Goal: Information Seeking & Learning: Find specific page/section

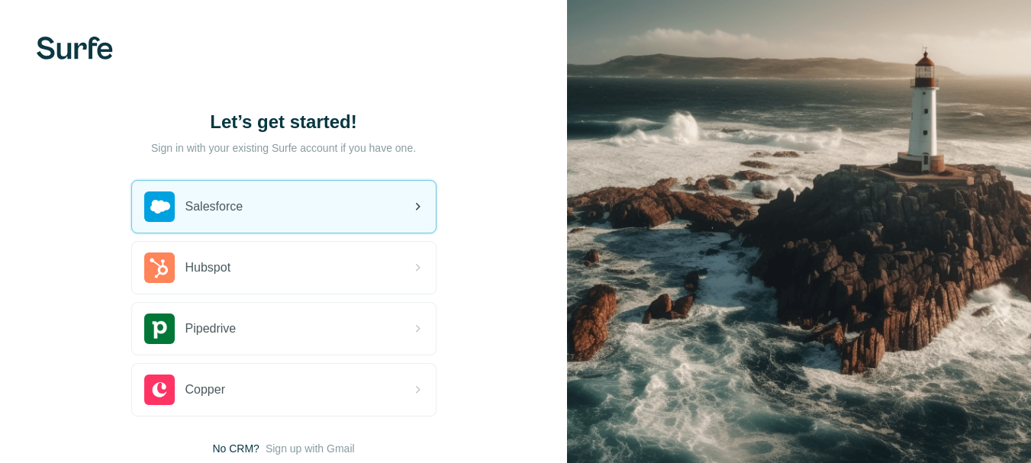
scroll to position [103, 0]
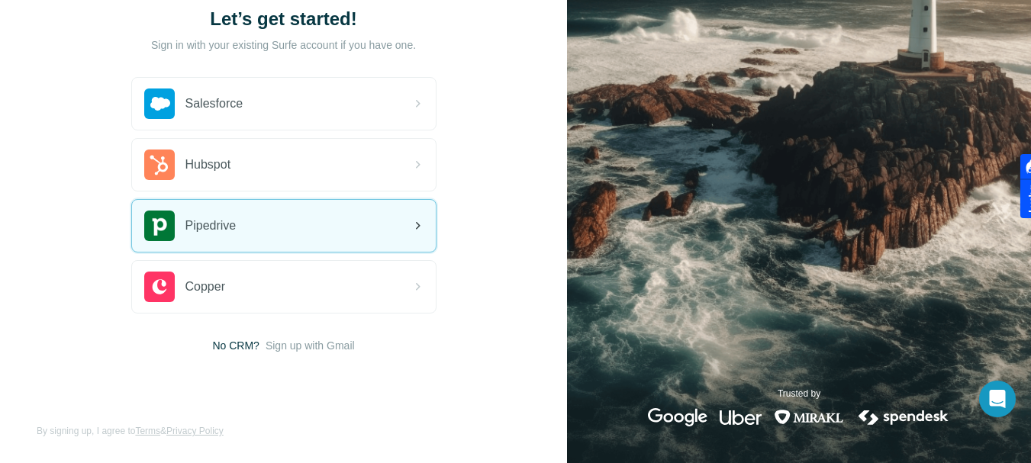
click at [240, 233] on div "Pipedrive" at bounding box center [284, 226] width 304 height 52
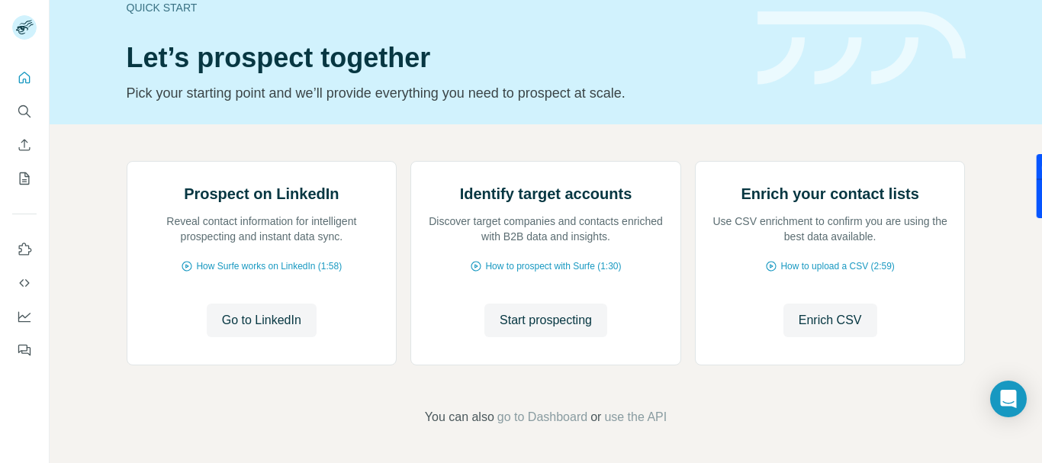
scroll to position [179, 0]
click at [272, 317] on span "Go to LinkedIn" at bounding box center [261, 320] width 79 height 18
click at [22, 107] on icon "Search" at bounding box center [24, 111] width 15 height 15
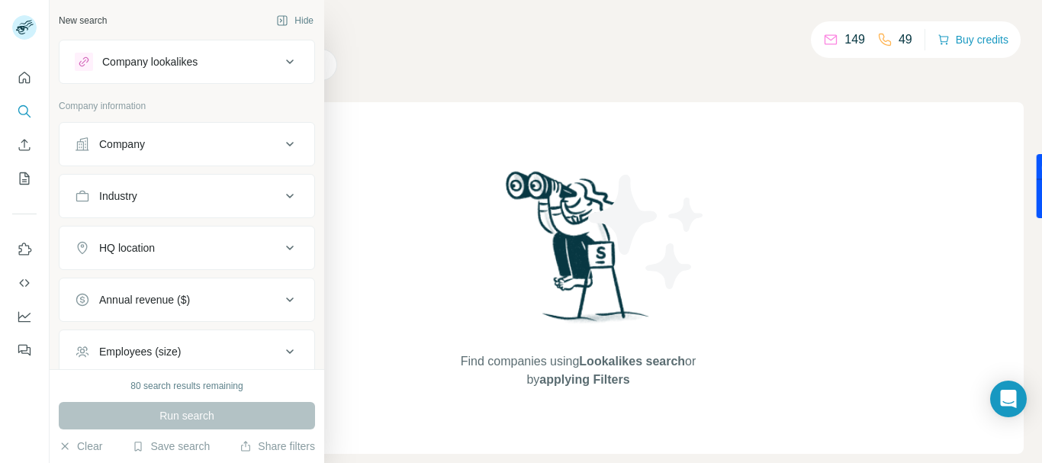
click at [157, 147] on div "Company" at bounding box center [178, 144] width 206 height 15
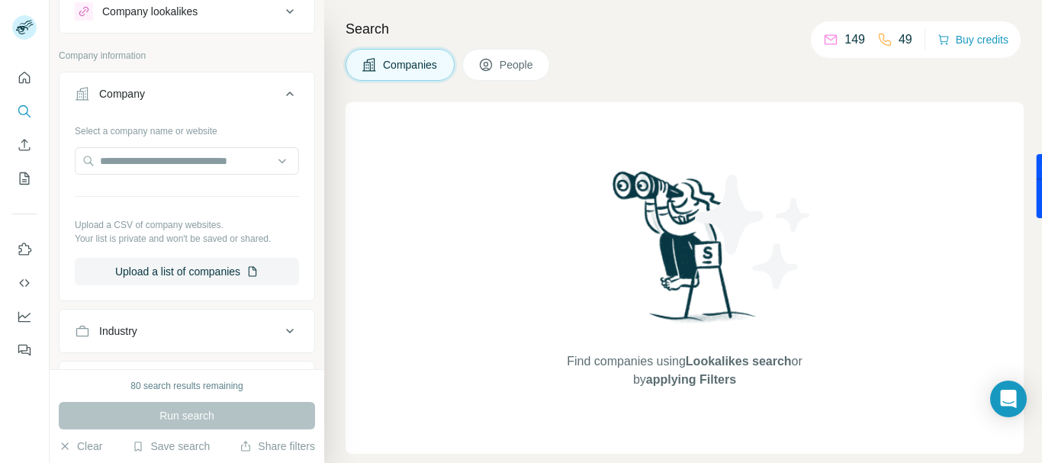
scroll to position [153, 0]
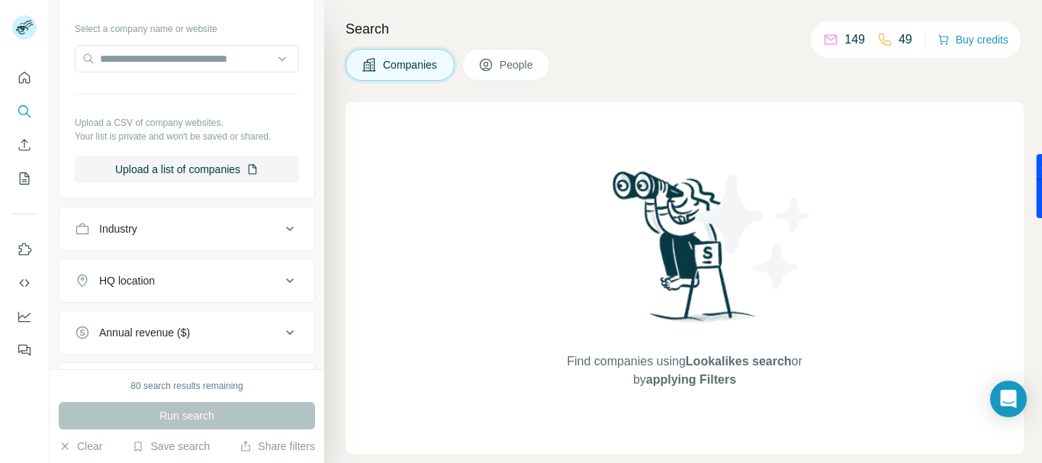
click at [146, 230] on div "Industry" at bounding box center [178, 228] width 206 height 15
click at [127, 260] on input at bounding box center [179, 267] width 188 height 17
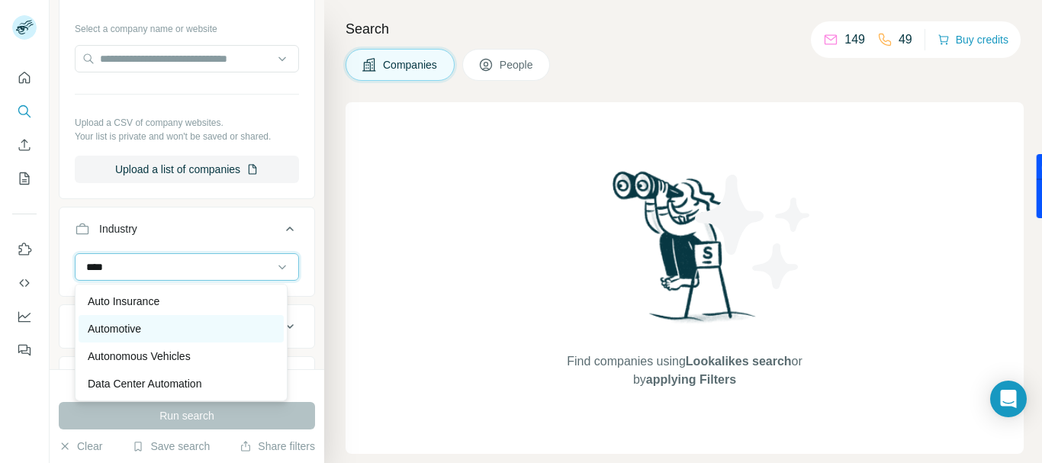
type input "****"
click at [154, 326] on div "Automotive" at bounding box center [181, 328] width 187 height 15
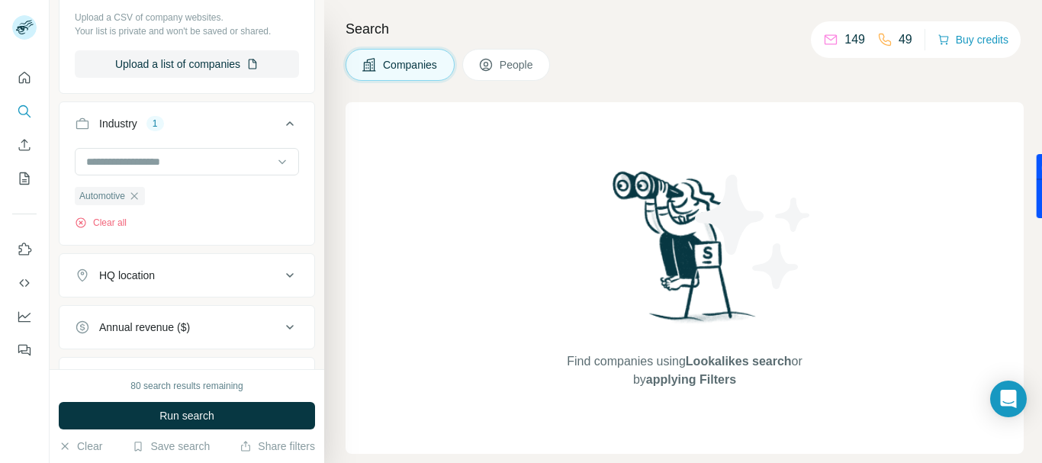
scroll to position [305, 0]
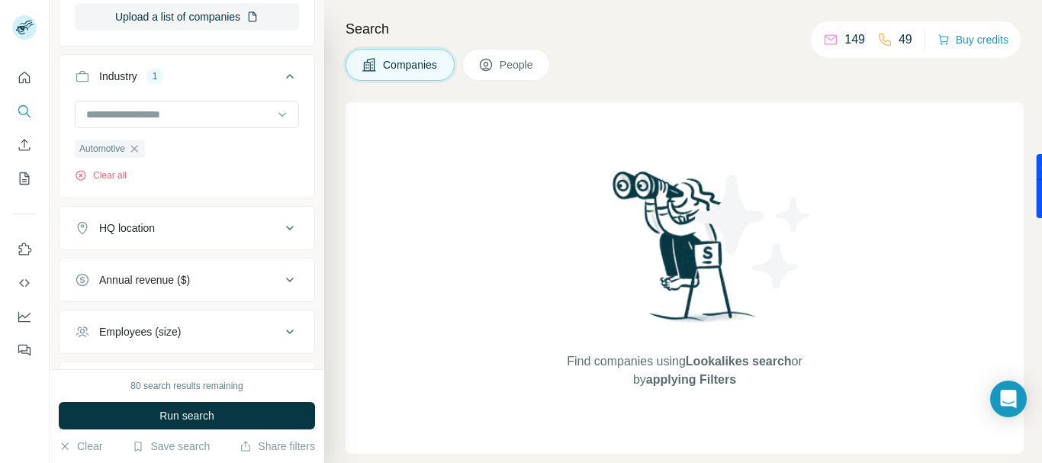
click at [160, 230] on div "HQ location" at bounding box center [178, 228] width 206 height 15
click at [148, 272] on input "text" at bounding box center [187, 266] width 224 height 27
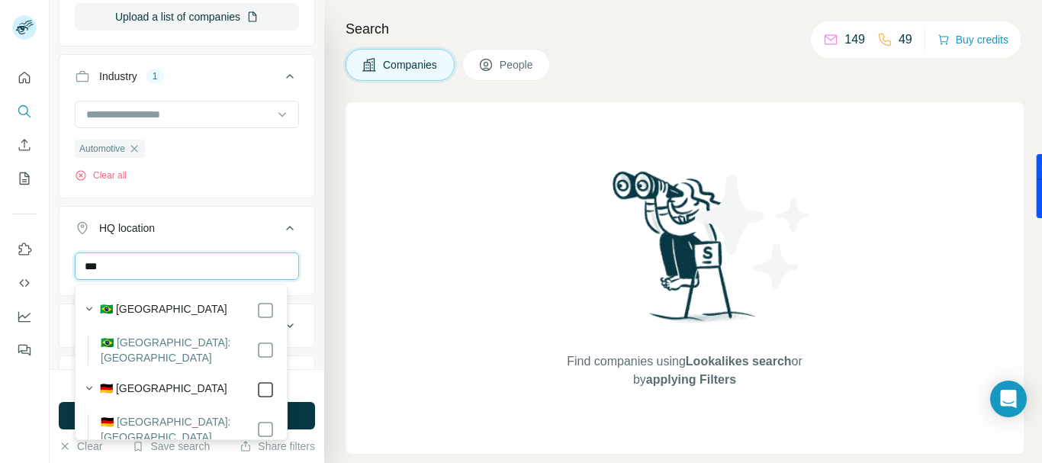
type input "***"
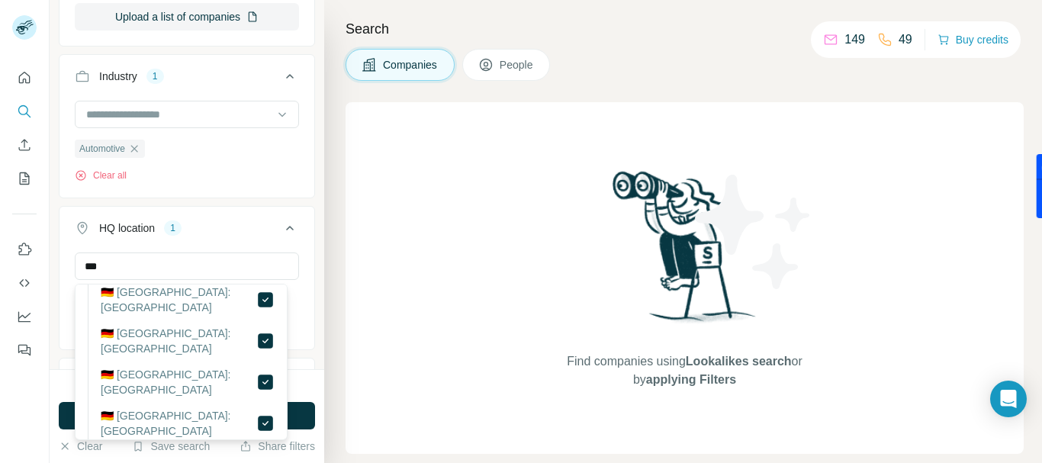
scroll to position [687, 0]
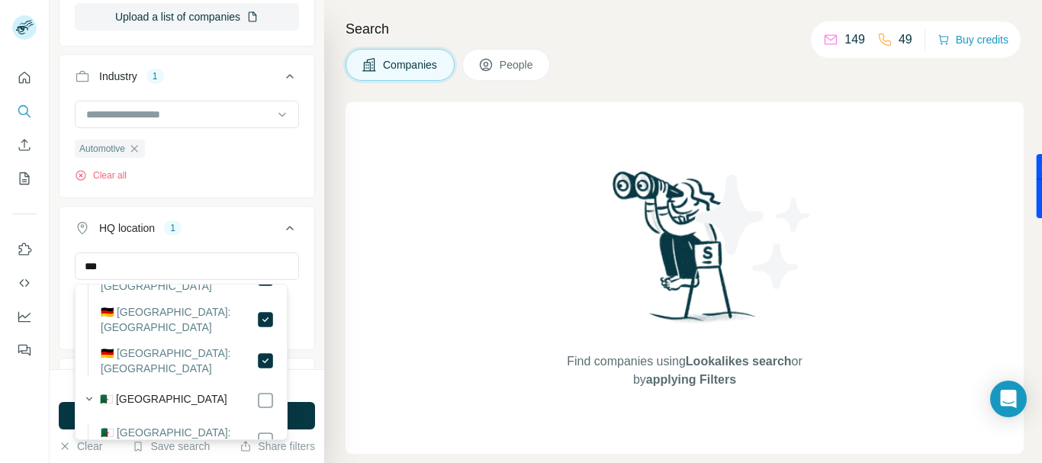
click at [298, 259] on div "*** Germany Clear all" at bounding box center [187, 300] width 255 height 94
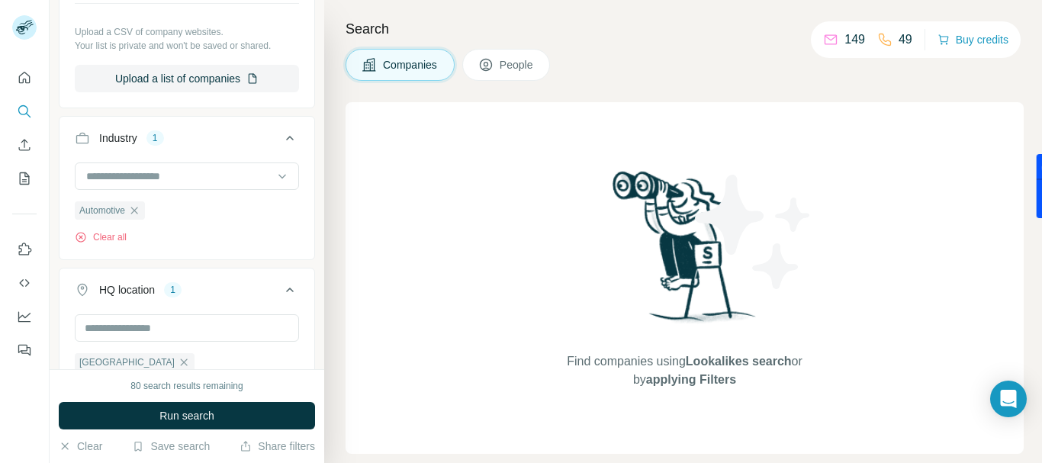
scroll to position [233, 0]
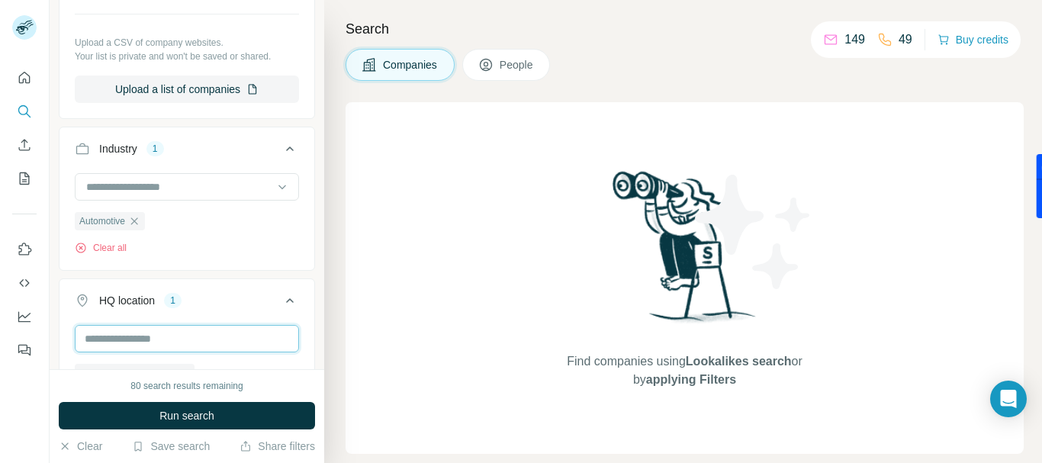
click at [145, 338] on input "text" at bounding box center [187, 338] width 224 height 27
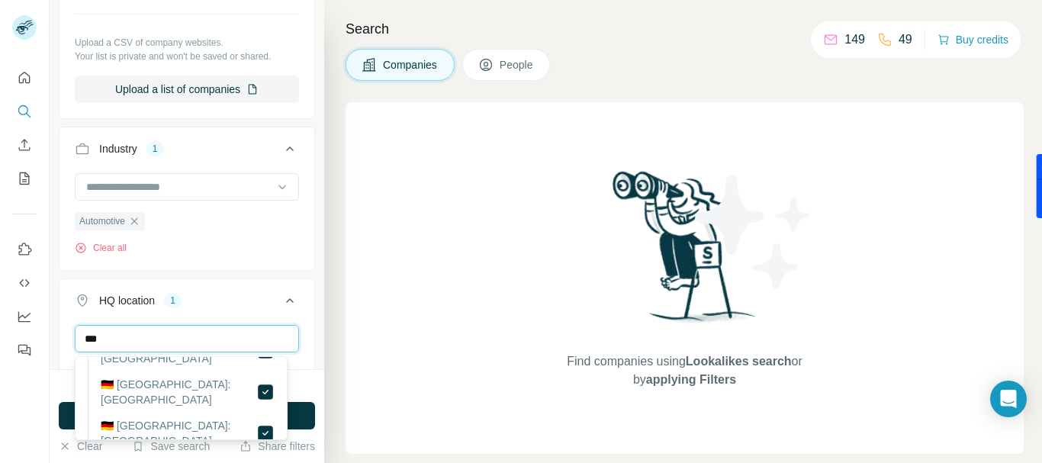
scroll to position [687, 0]
type input "****"
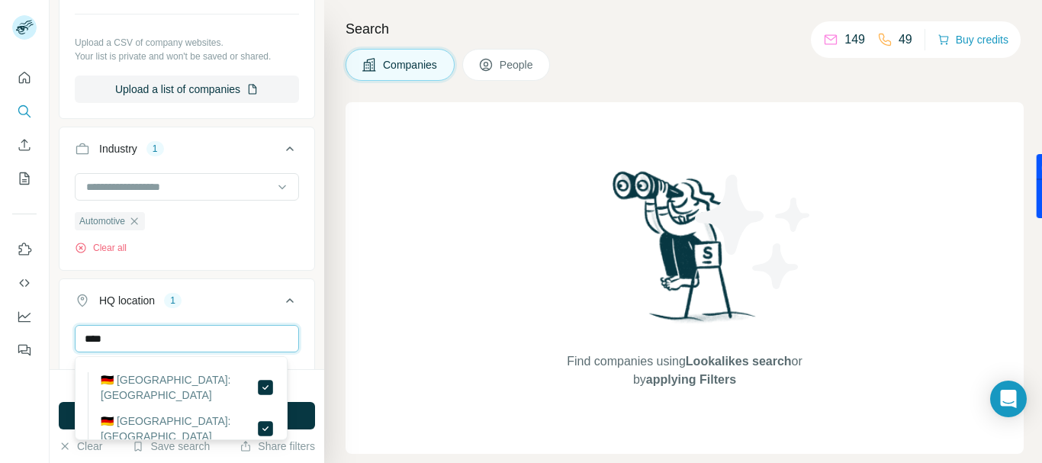
scroll to position [0, 0]
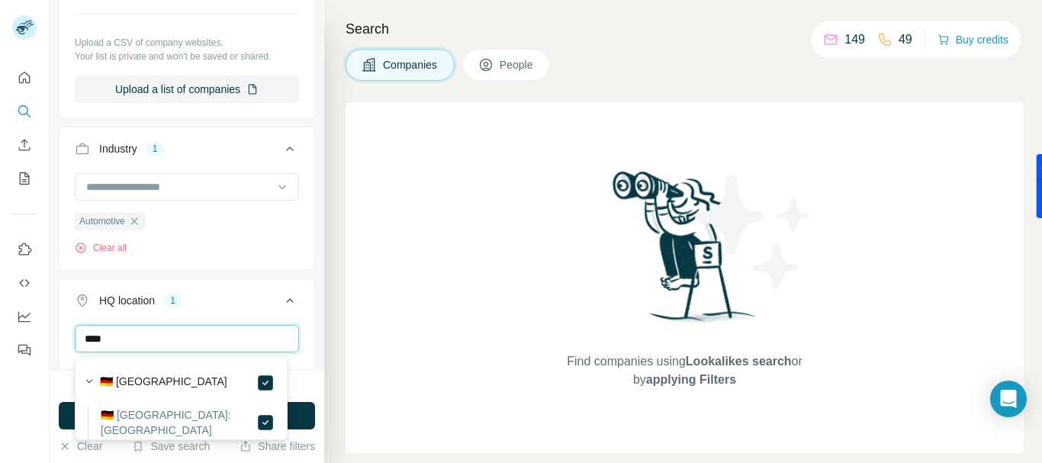
drag, startPoint x: 138, startPoint y: 340, endPoint x: 60, endPoint y: 340, distance: 78.6
click at [60, 340] on div "**** Germany Clear all" at bounding box center [187, 372] width 255 height 94
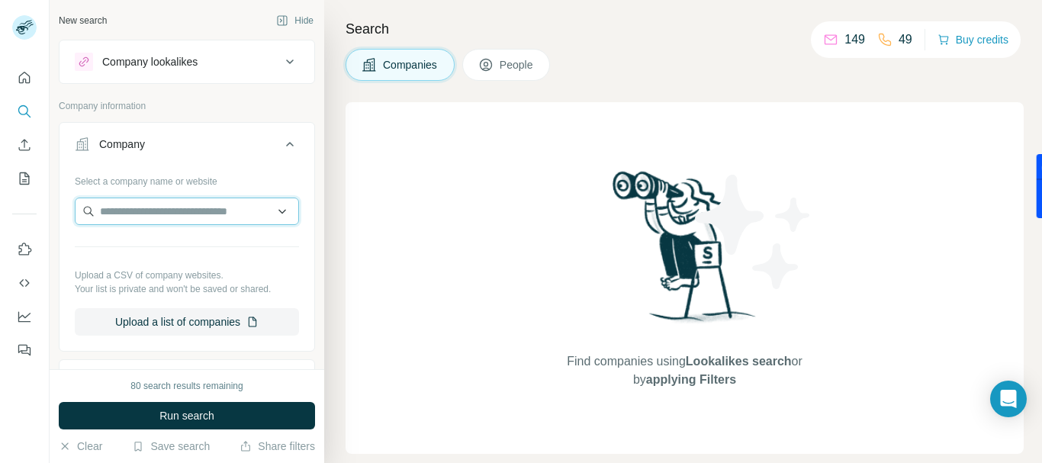
click at [185, 214] on input "text" at bounding box center [187, 211] width 224 height 27
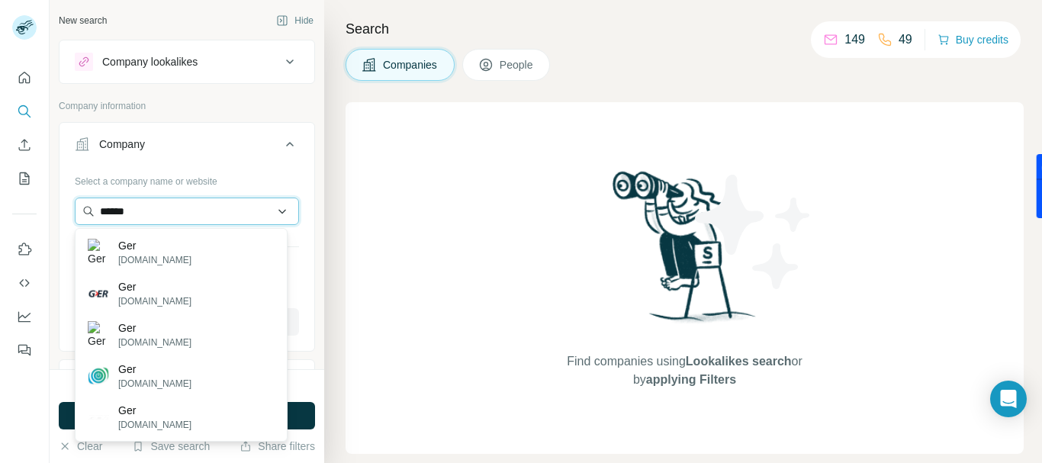
type input "*******"
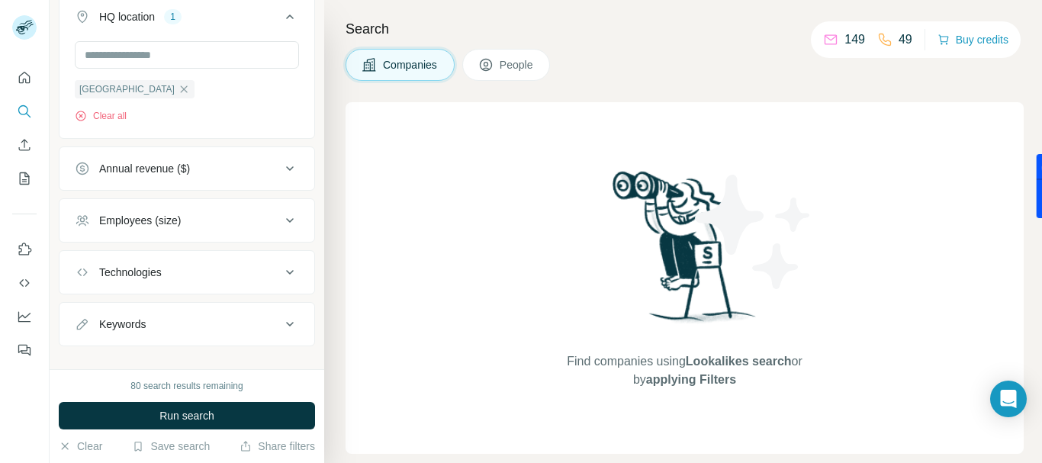
scroll to position [538, 0]
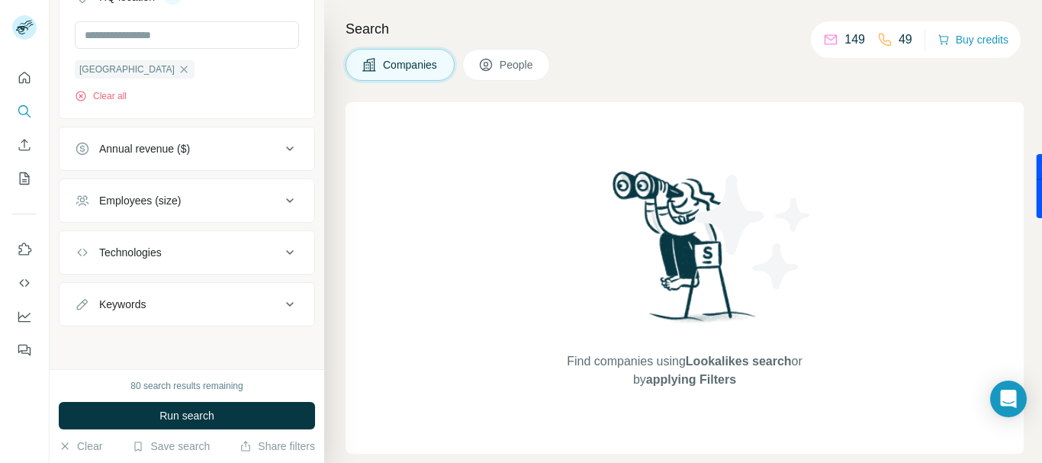
click at [213, 197] on div "Employees (size)" at bounding box center [178, 200] width 206 height 15
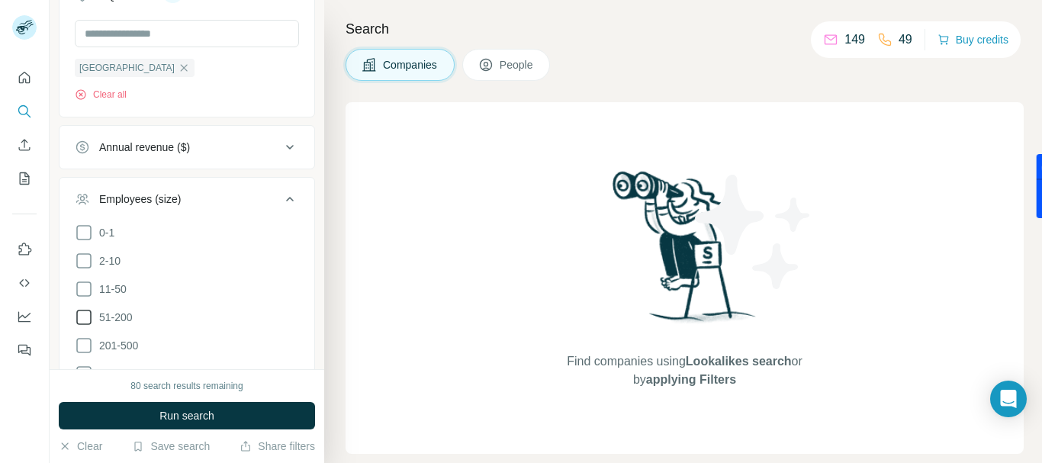
click at [77, 314] on icon at bounding box center [83, 317] width 15 height 15
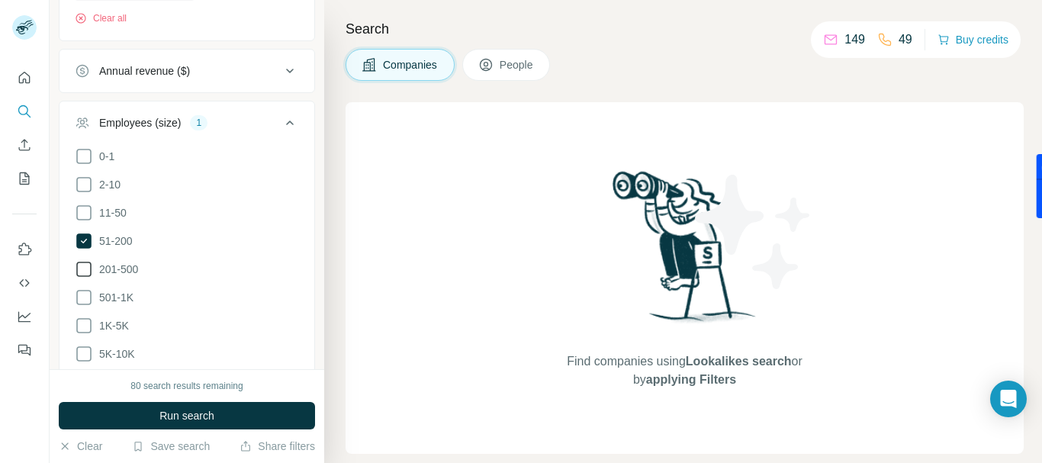
click at [87, 262] on icon at bounding box center [84, 269] width 18 height 18
click at [88, 298] on icon at bounding box center [84, 297] width 18 height 18
click at [83, 324] on icon at bounding box center [84, 326] width 18 height 18
click at [84, 349] on icon at bounding box center [84, 354] width 18 height 18
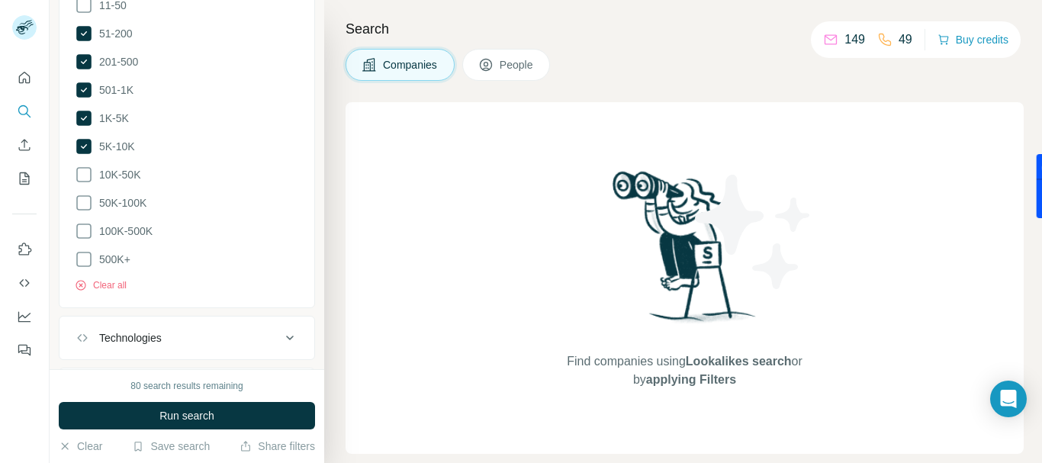
scroll to position [843, 0]
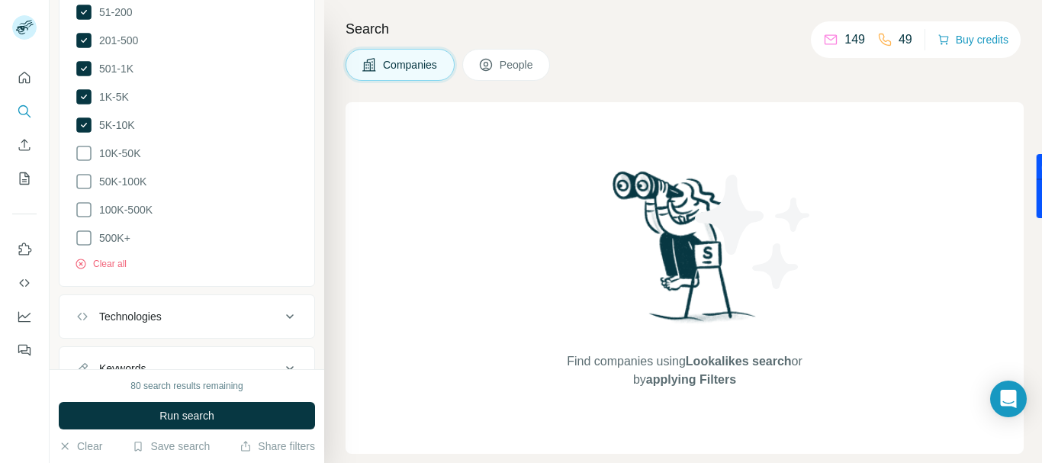
click at [286, 314] on icon at bounding box center [290, 316] width 8 height 5
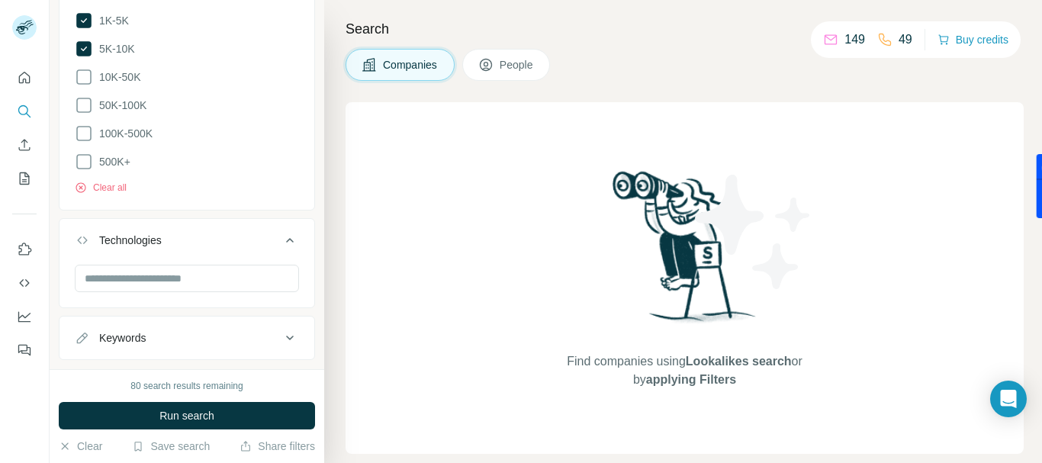
scroll to position [946, 0]
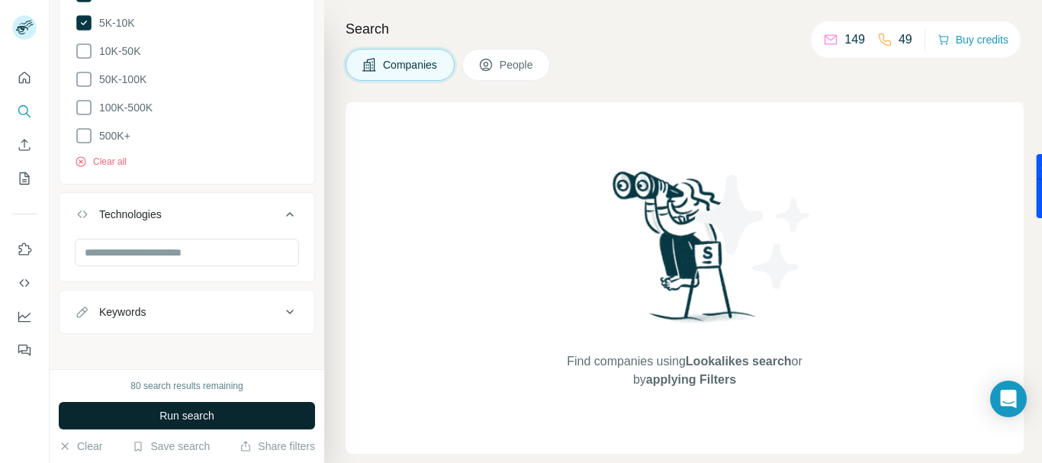
click at [187, 414] on span "Run search" at bounding box center [186, 415] width 55 height 15
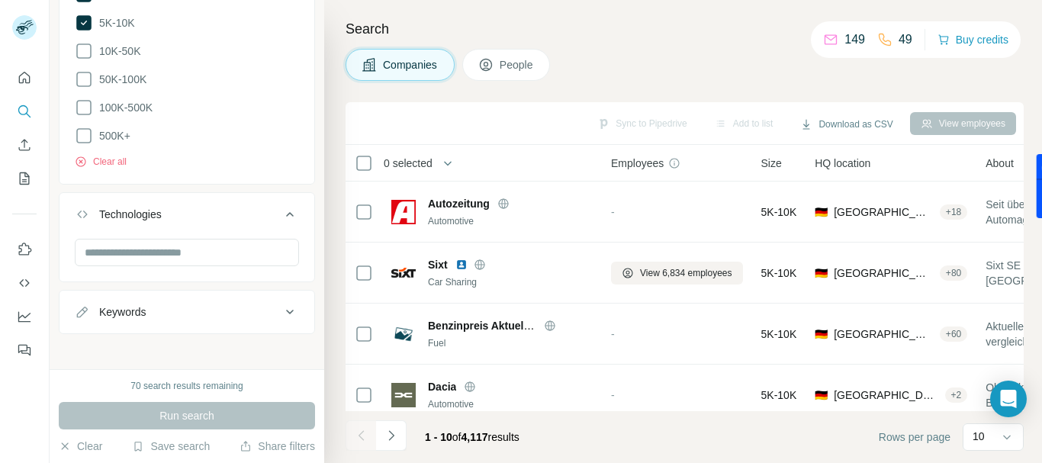
click at [510, 64] on span "People" at bounding box center [517, 64] width 35 height 15
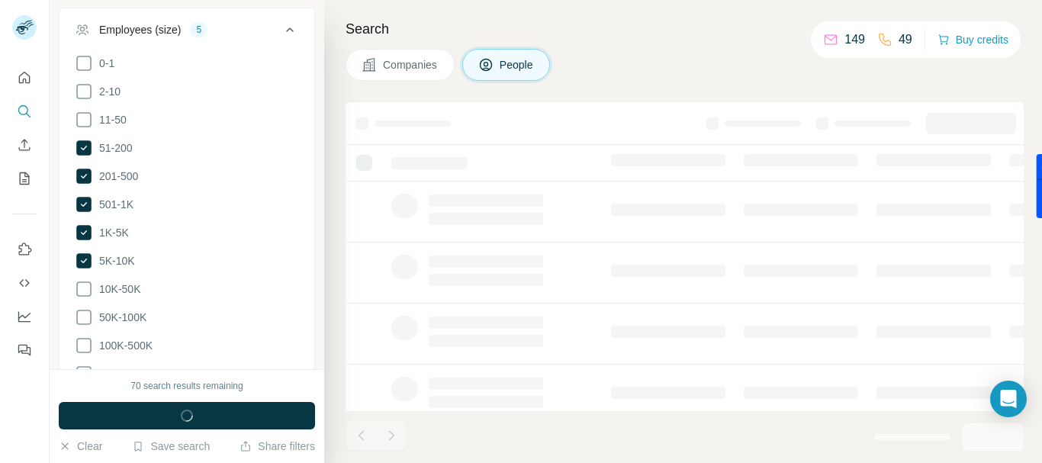
scroll to position [1184, 0]
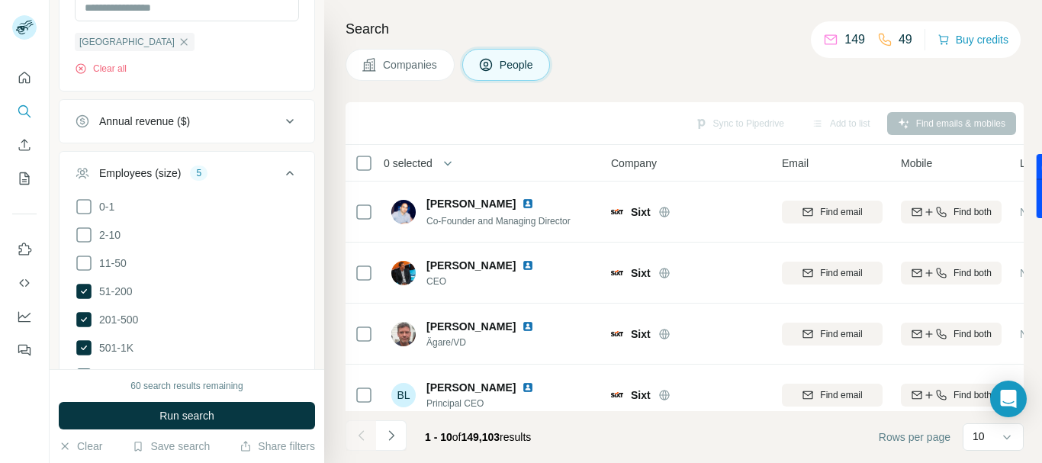
scroll to position [955, 0]
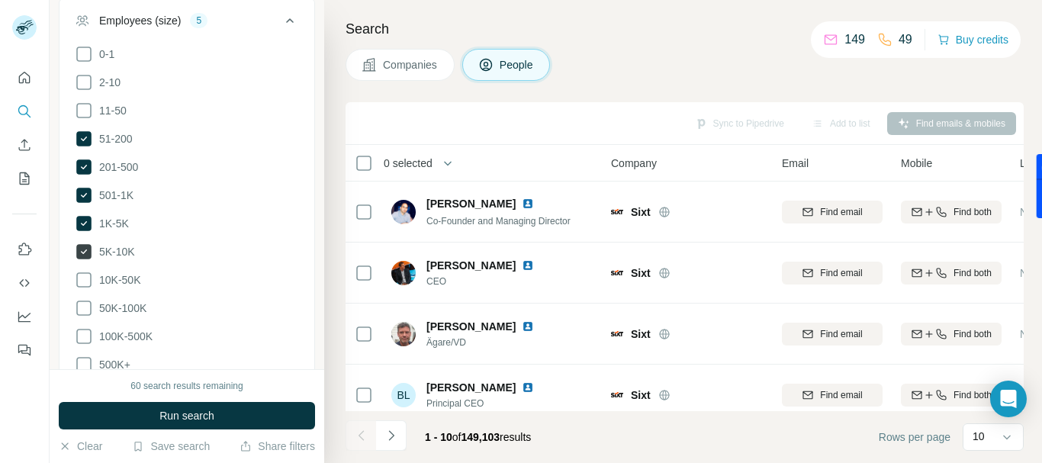
click at [87, 249] on icon at bounding box center [83, 251] width 15 height 15
click at [89, 221] on icon at bounding box center [83, 223] width 15 height 15
click at [85, 195] on icon at bounding box center [83, 195] width 15 height 15
click at [79, 165] on icon at bounding box center [83, 166] width 15 height 15
click at [78, 137] on icon at bounding box center [83, 138] width 15 height 15
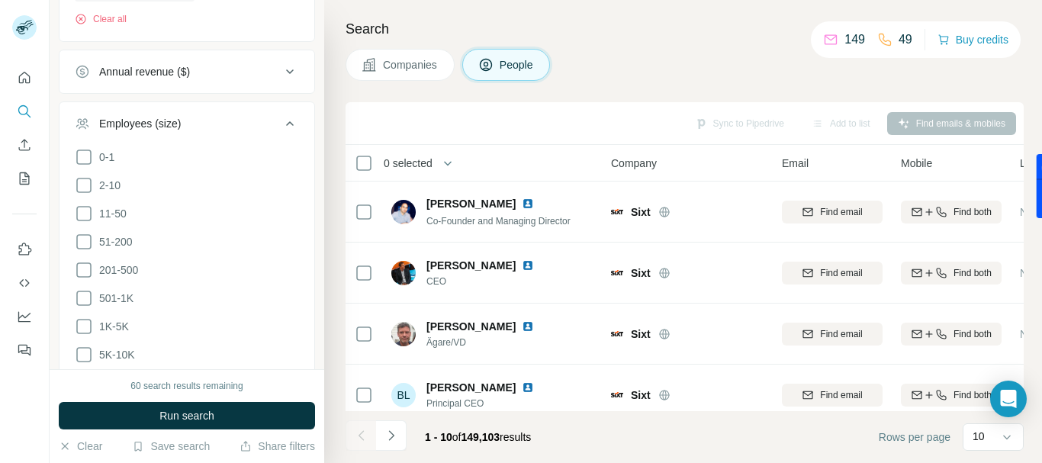
scroll to position [649, 0]
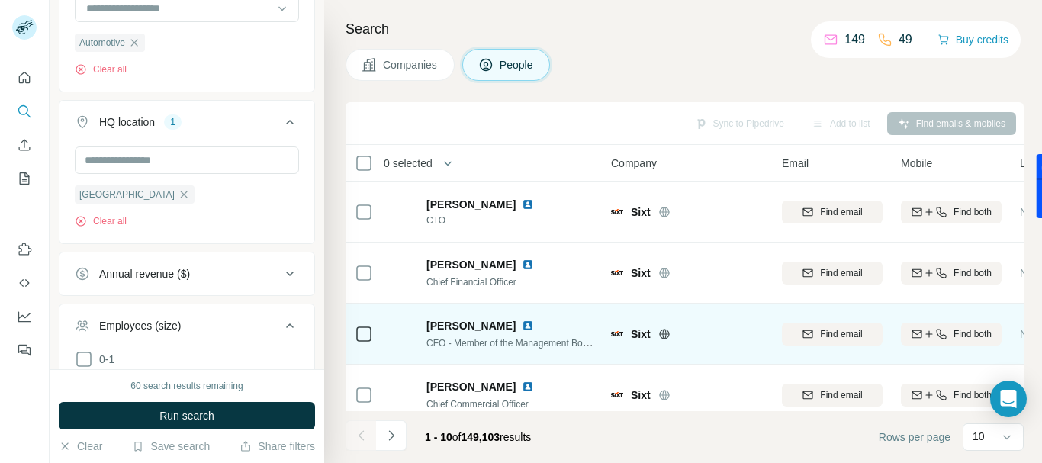
scroll to position [388, 0]
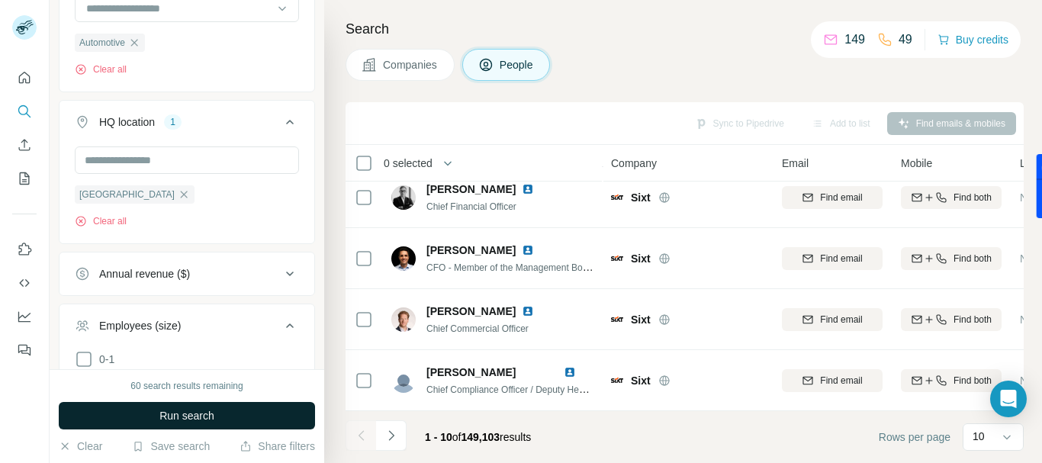
click at [221, 417] on button "Run search" at bounding box center [187, 415] width 256 height 27
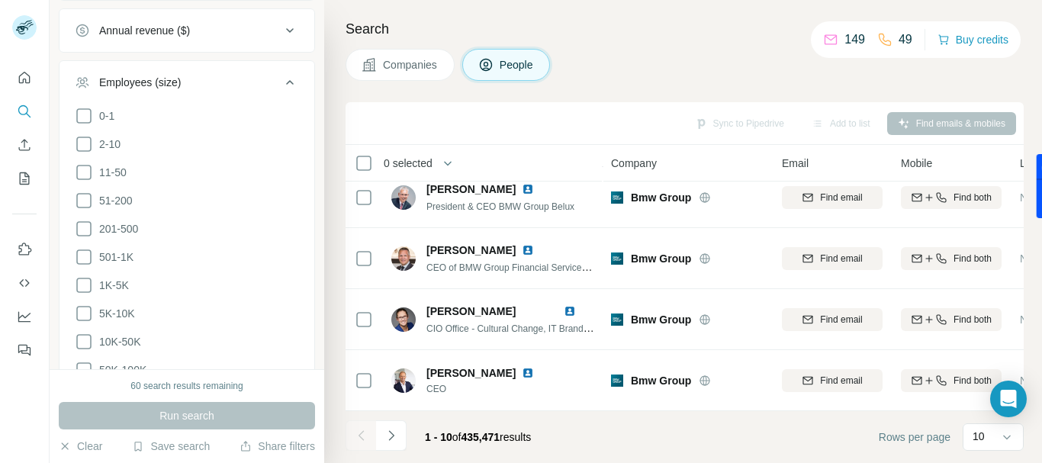
scroll to position [955, 0]
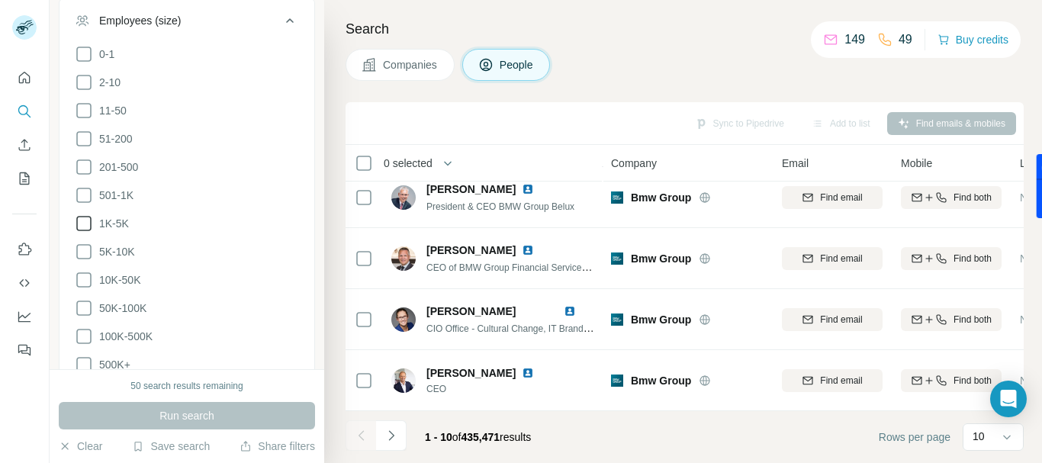
click at [85, 221] on icon at bounding box center [84, 223] width 18 height 18
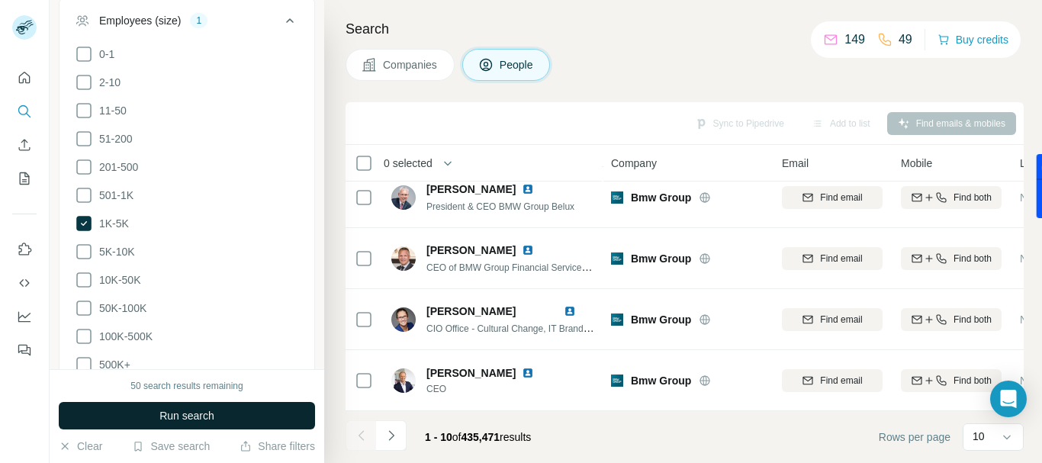
click at [222, 421] on button "Run search" at bounding box center [187, 415] width 256 height 27
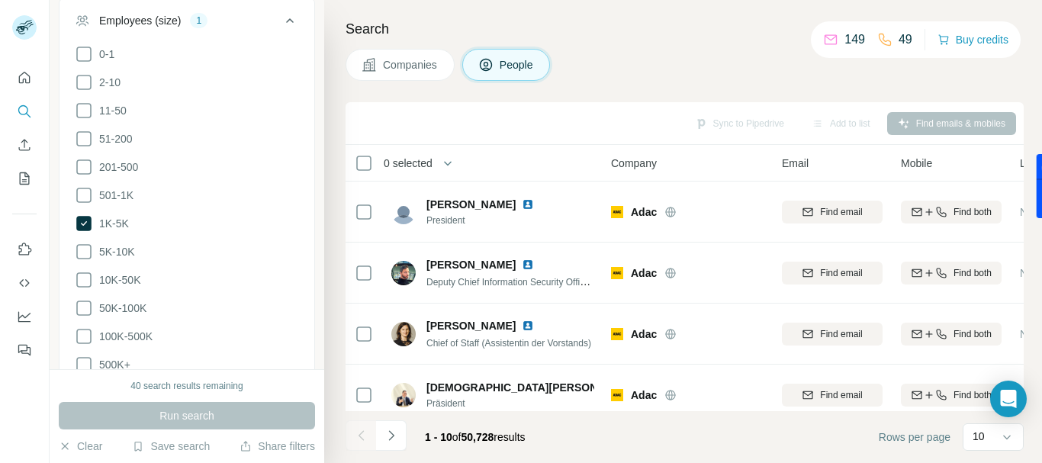
scroll to position [1184, 0]
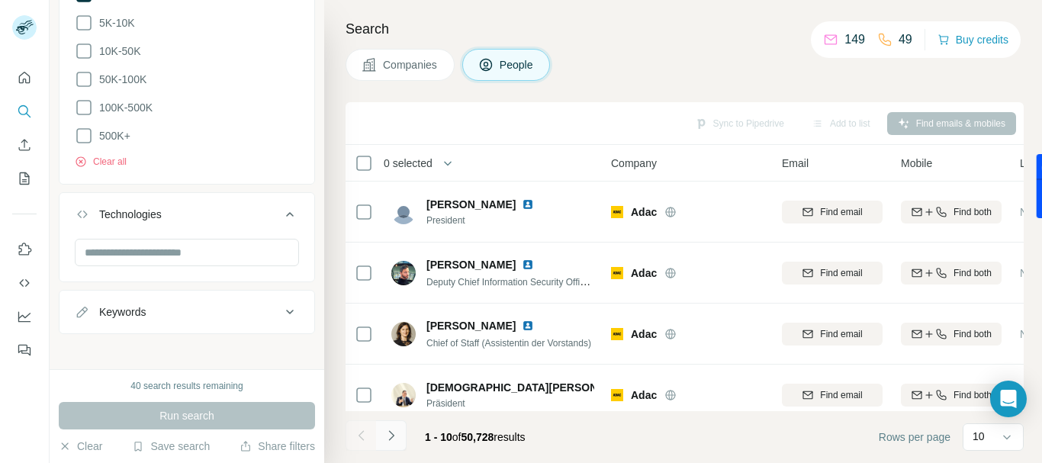
click at [388, 438] on icon "Navigate to next page" at bounding box center [391, 435] width 15 height 15
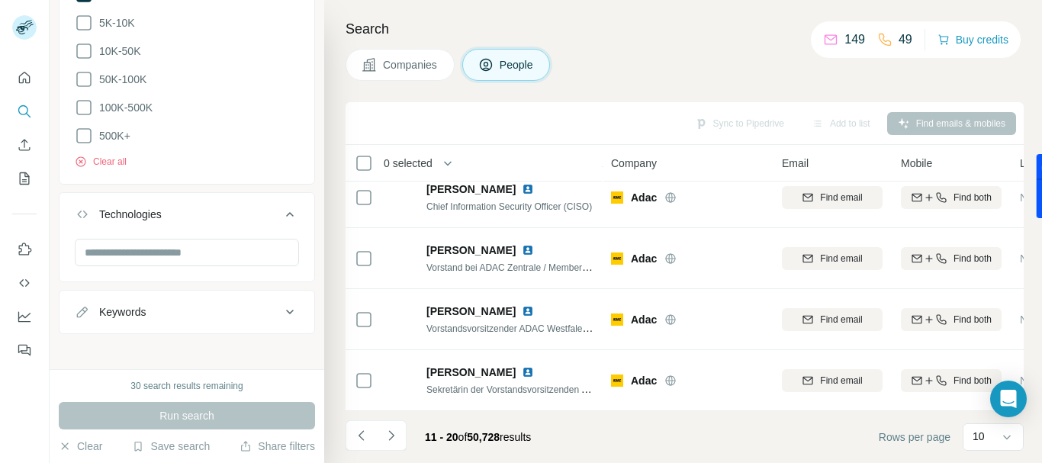
scroll to position [0, 0]
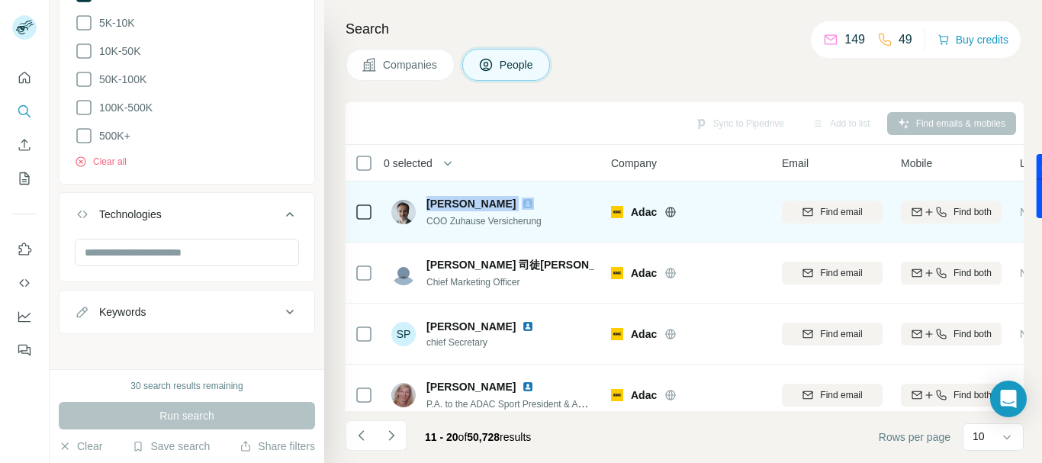
drag, startPoint x: 488, startPoint y: 203, endPoint x: 428, endPoint y: 209, distance: 59.8
click at [428, 209] on div "Robert Heil" at bounding box center [490, 203] width 126 height 15
click at [522, 202] on img at bounding box center [528, 204] width 12 height 12
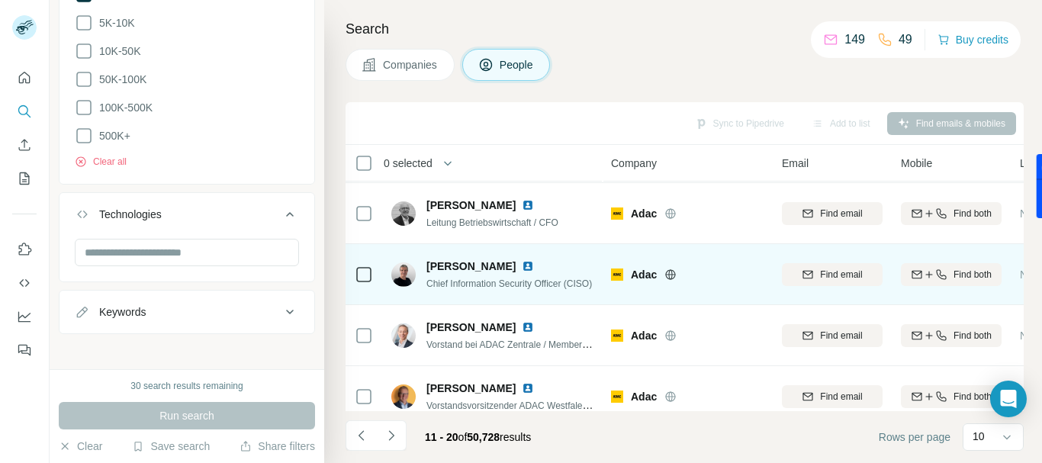
scroll to position [388, 0]
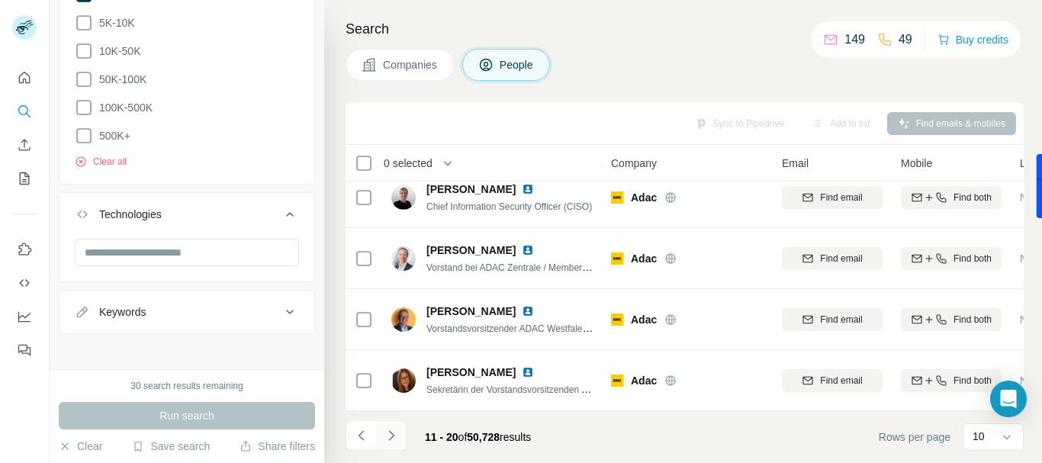
click at [396, 437] on icon "Navigate to next page" at bounding box center [391, 435] width 15 height 15
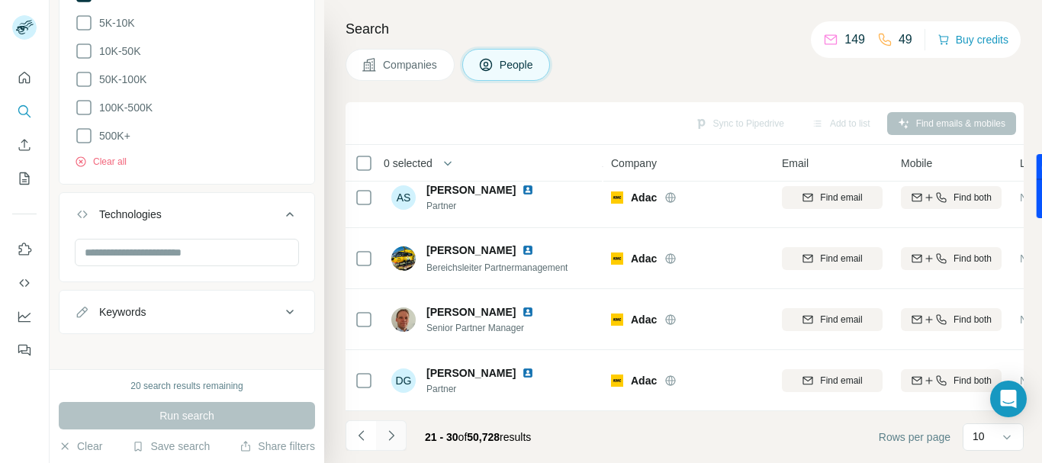
click at [394, 439] on icon "Navigate to next page" at bounding box center [391, 435] width 15 height 15
click at [393, 440] on icon "Navigate to next page" at bounding box center [391, 435] width 15 height 15
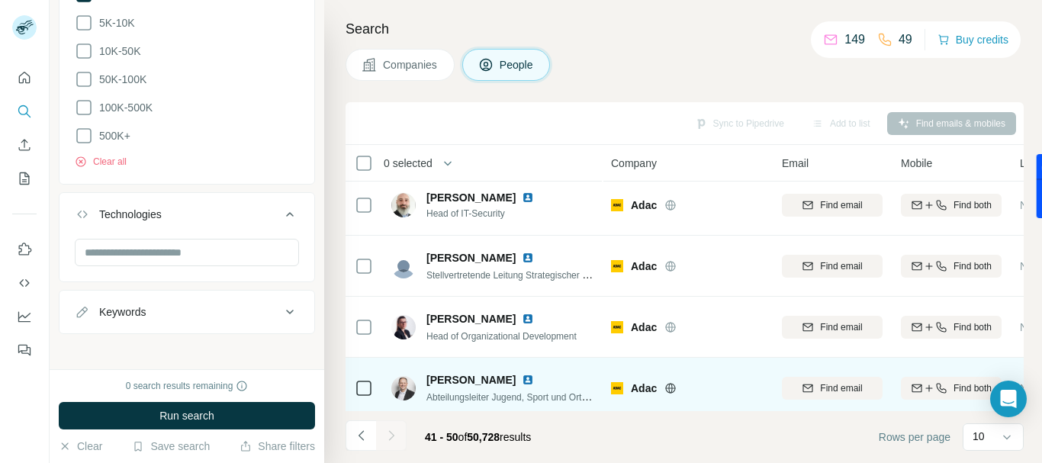
scroll to position [0, 0]
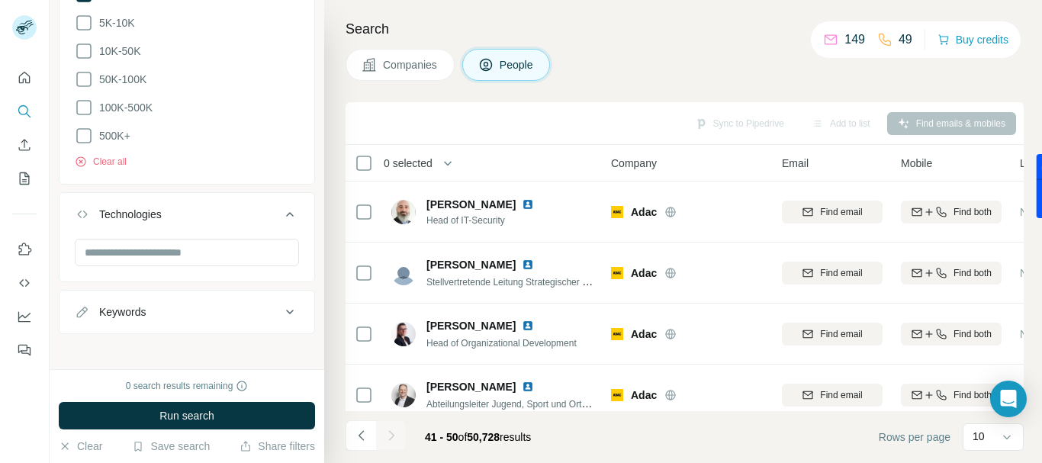
click at [428, 73] on button "Companies" at bounding box center [400, 65] width 109 height 32
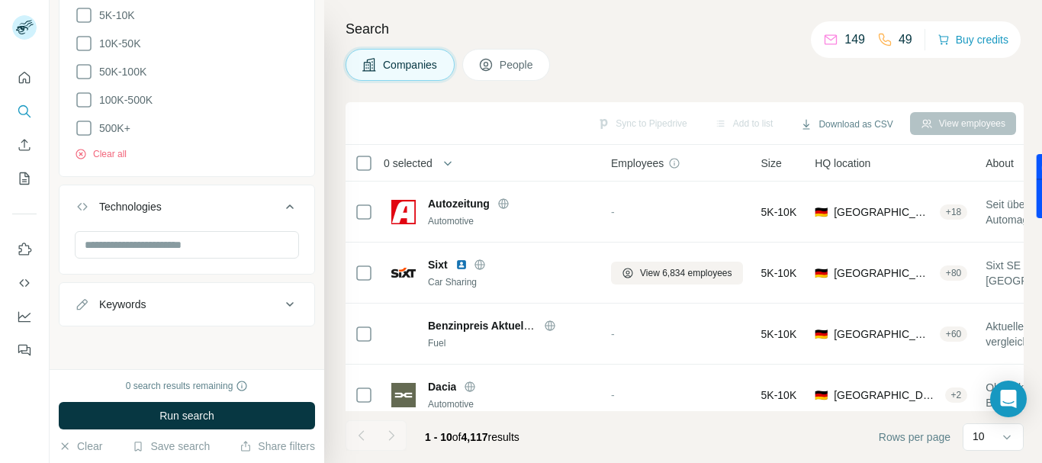
scroll to position [946, 0]
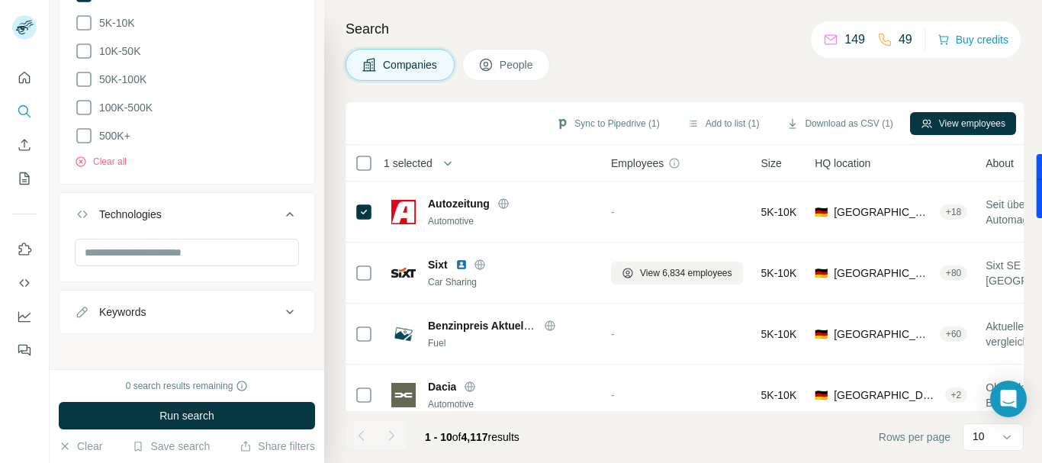
click at [517, 69] on span "People" at bounding box center [517, 64] width 35 height 15
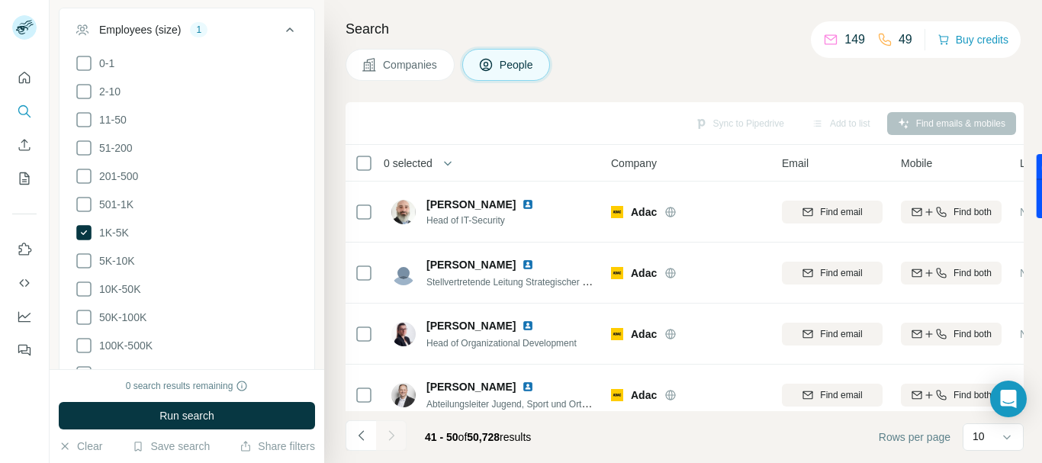
scroll to position [1184, 0]
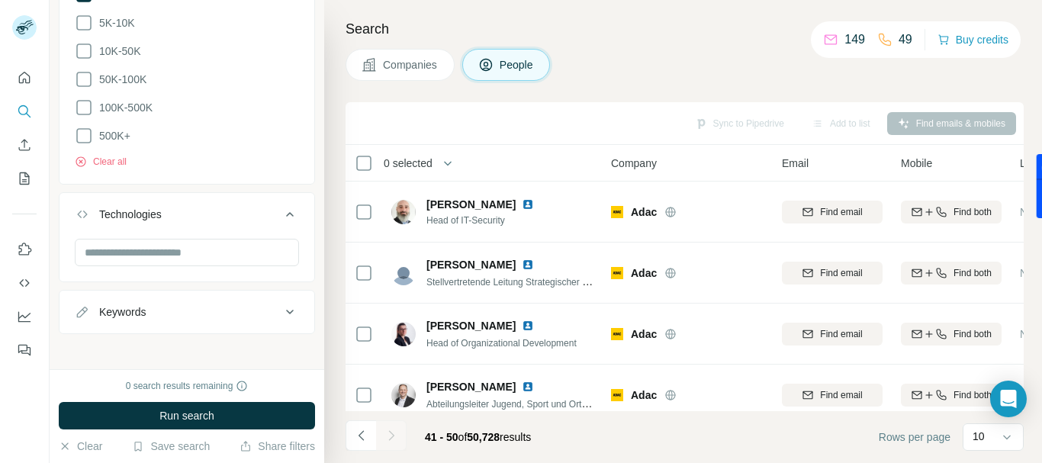
click at [415, 66] on span "Companies" at bounding box center [411, 64] width 56 height 15
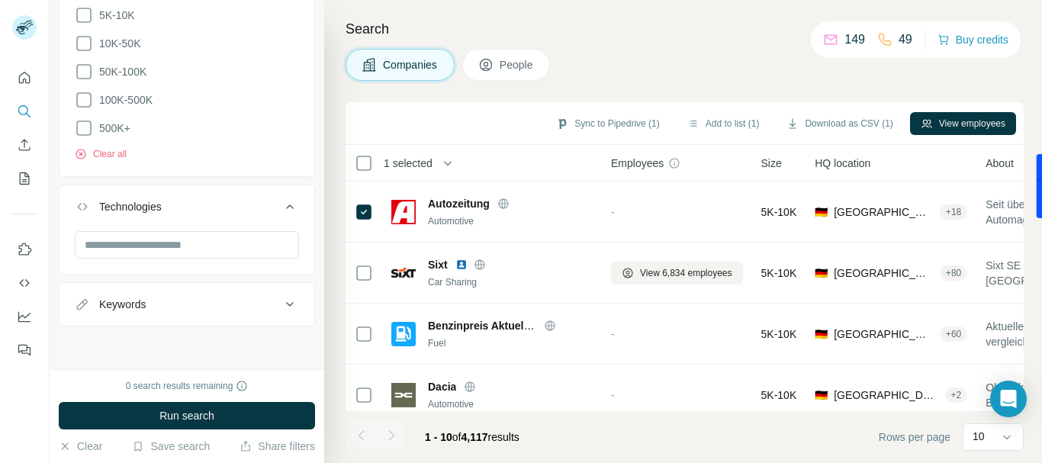
scroll to position [946, 0]
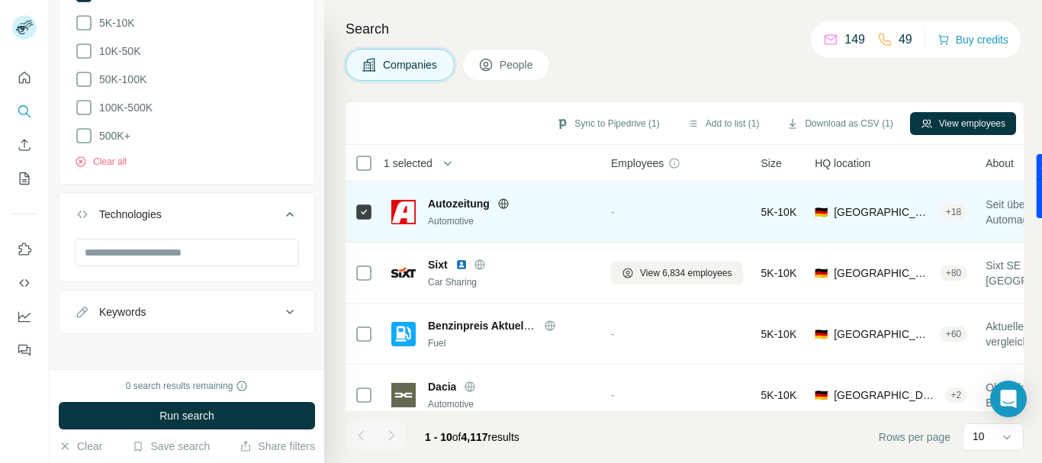
click at [446, 215] on div "Automotive" at bounding box center [510, 221] width 165 height 14
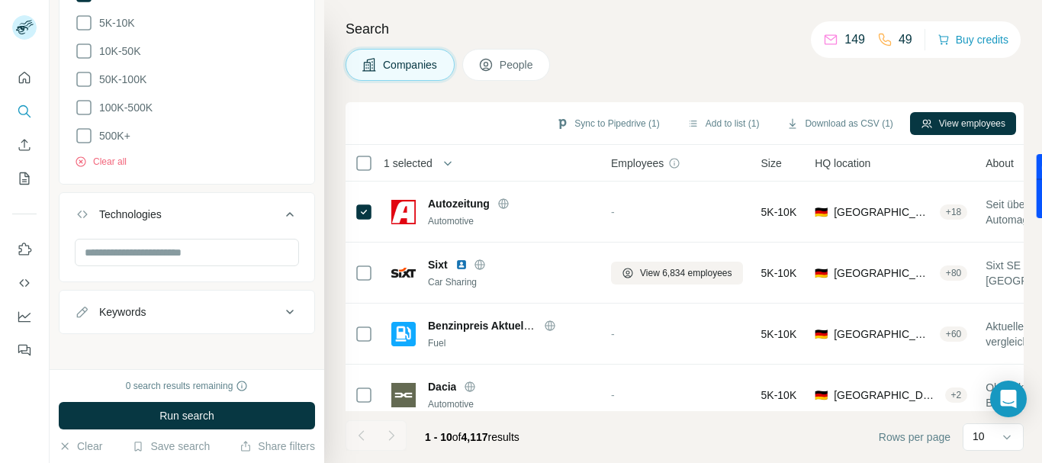
click at [501, 73] on button "People" at bounding box center [506, 65] width 89 height 32
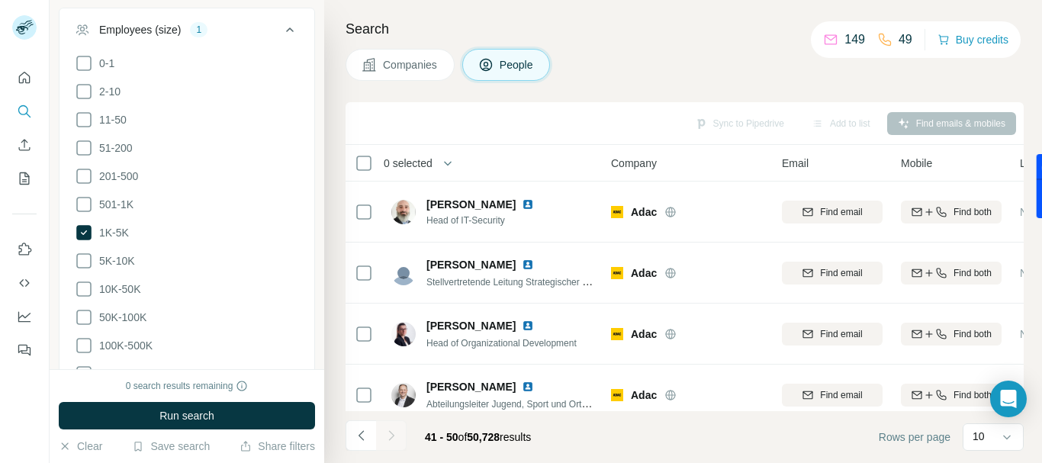
scroll to position [1184, 0]
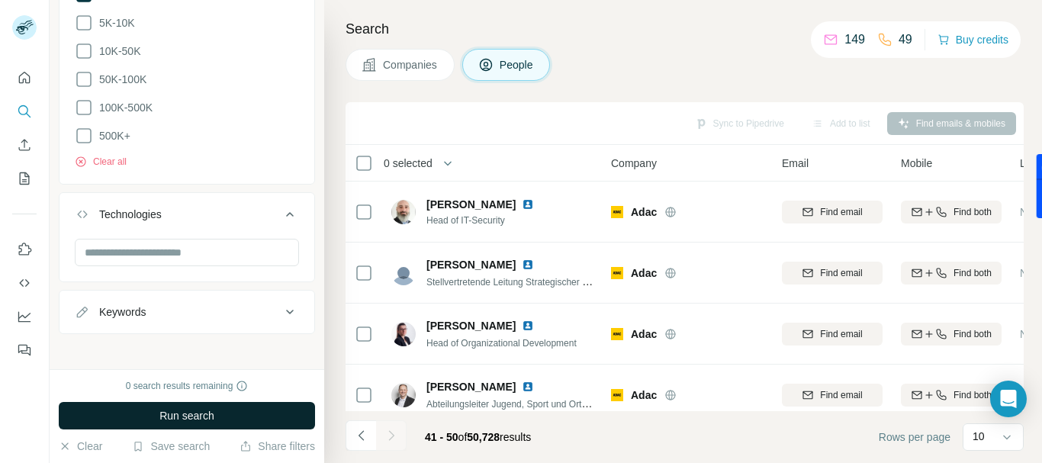
click at [231, 412] on button "Run search" at bounding box center [187, 415] width 256 height 27
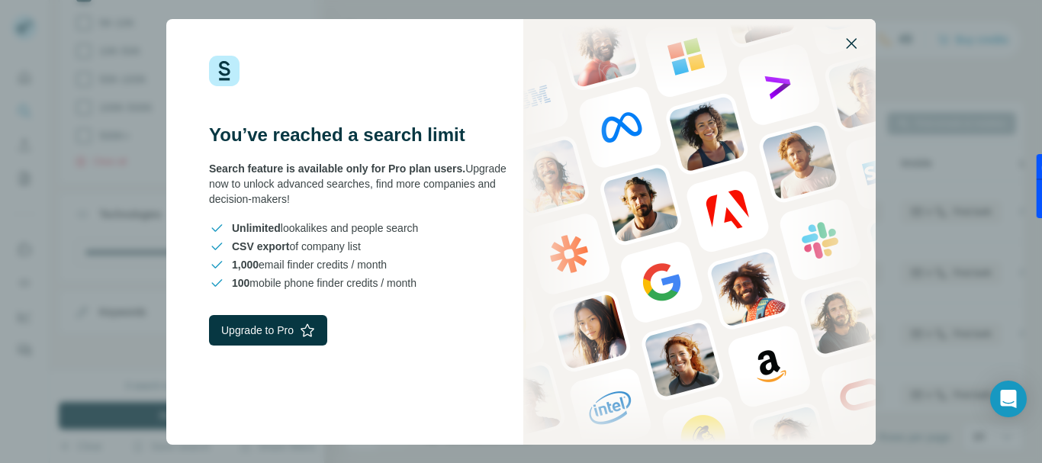
click at [858, 49] on icon "button" at bounding box center [852, 43] width 18 height 18
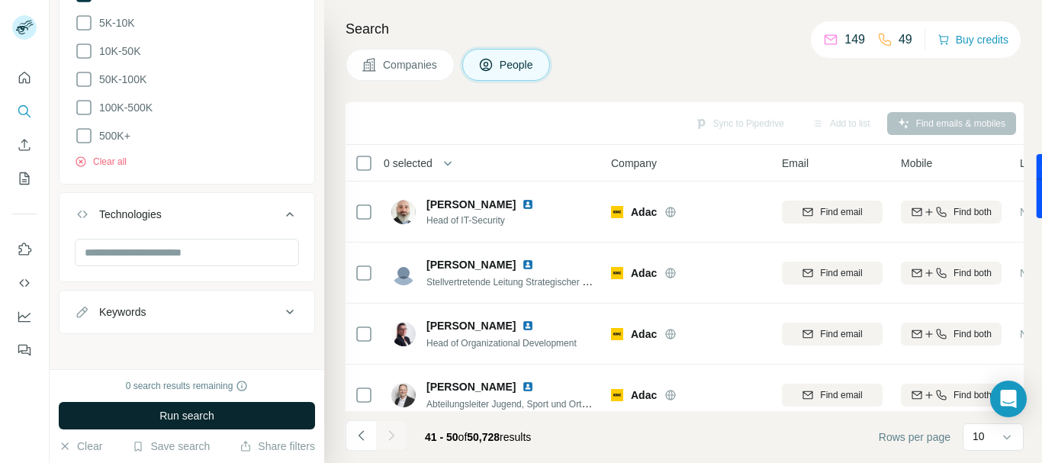
click at [229, 408] on button "Run search" at bounding box center [187, 415] width 256 height 27
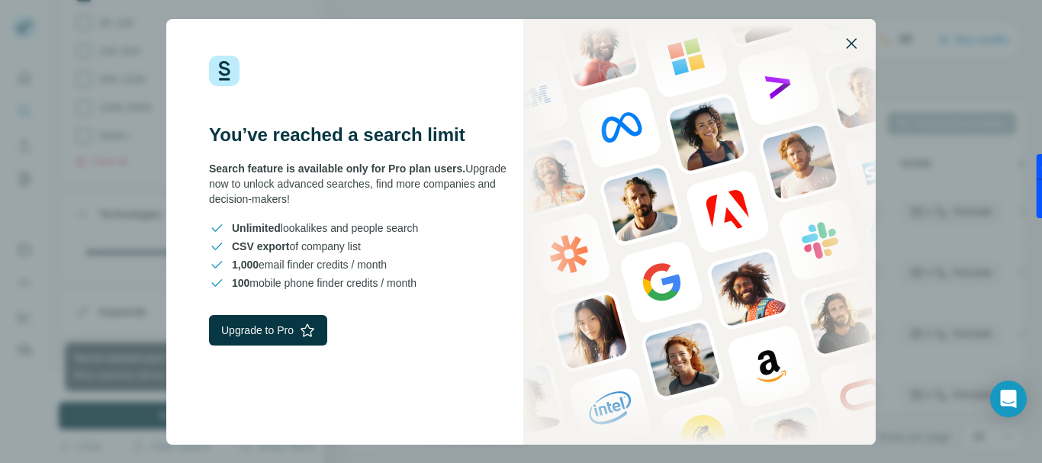
click at [855, 40] on icon "button" at bounding box center [851, 43] width 11 height 11
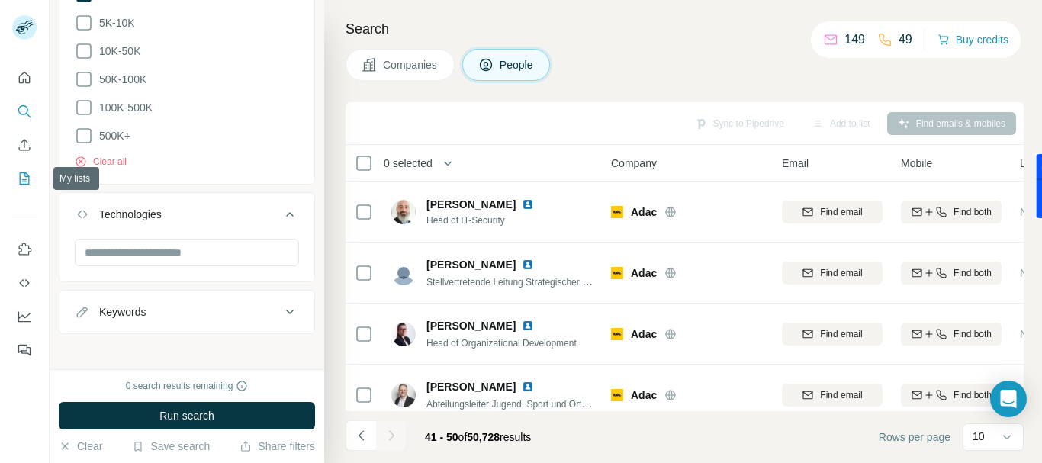
click at [28, 175] on icon "My lists" at bounding box center [24, 178] width 15 height 15
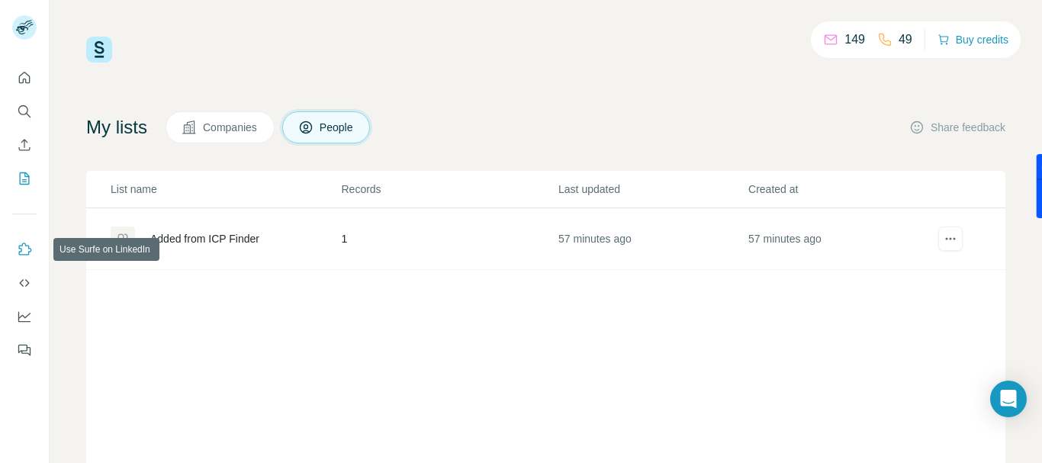
click at [31, 254] on icon "Use Surfe on LinkedIn" at bounding box center [24, 249] width 15 height 15
click at [93, 47] on img at bounding box center [99, 50] width 26 height 26
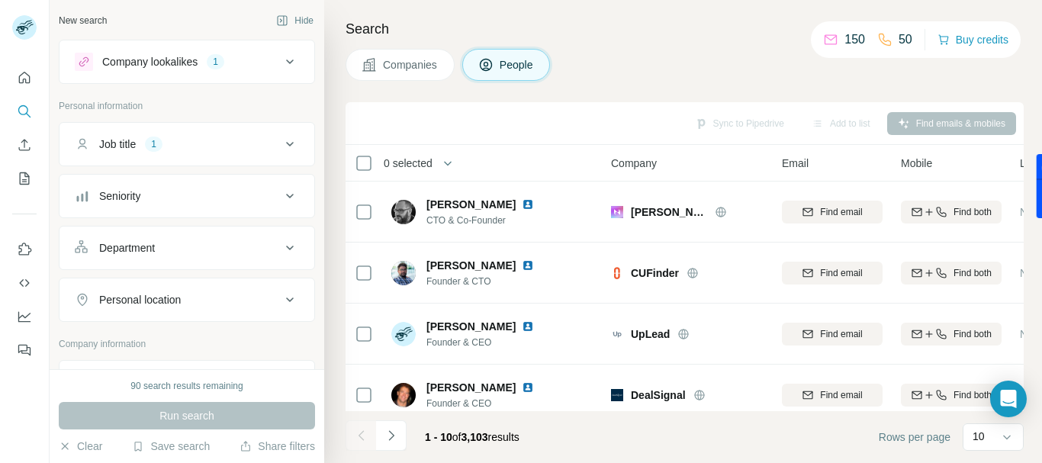
click at [517, 71] on span "People" at bounding box center [517, 64] width 35 height 15
click at [25, 111] on icon "Search" at bounding box center [24, 111] width 15 height 15
click at [178, 63] on div "Company lookalikes" at bounding box center [149, 61] width 95 height 15
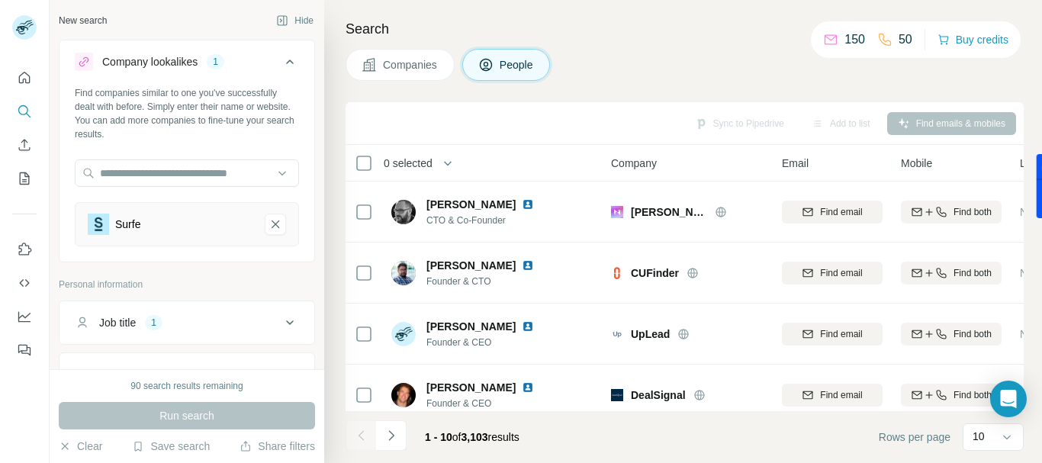
scroll to position [153, 0]
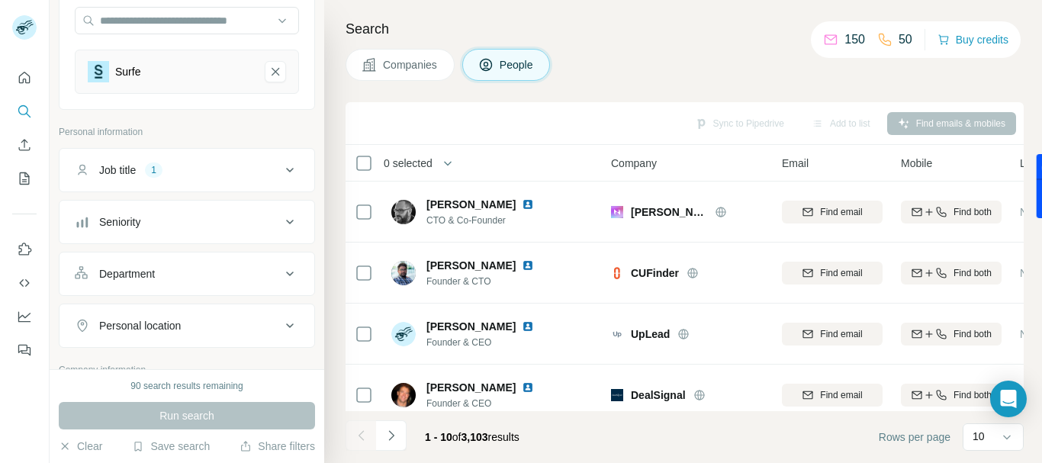
click at [205, 172] on div "Job title 1" at bounding box center [178, 170] width 206 height 15
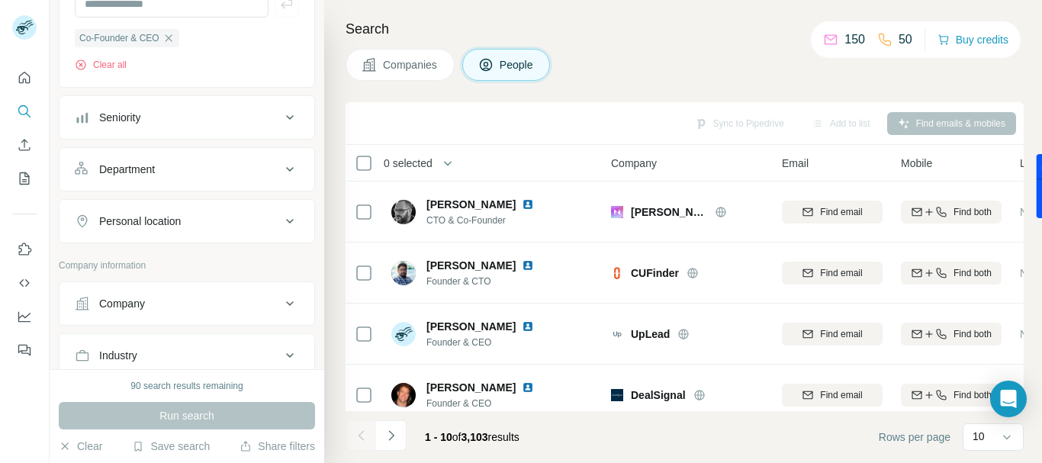
scroll to position [382, 0]
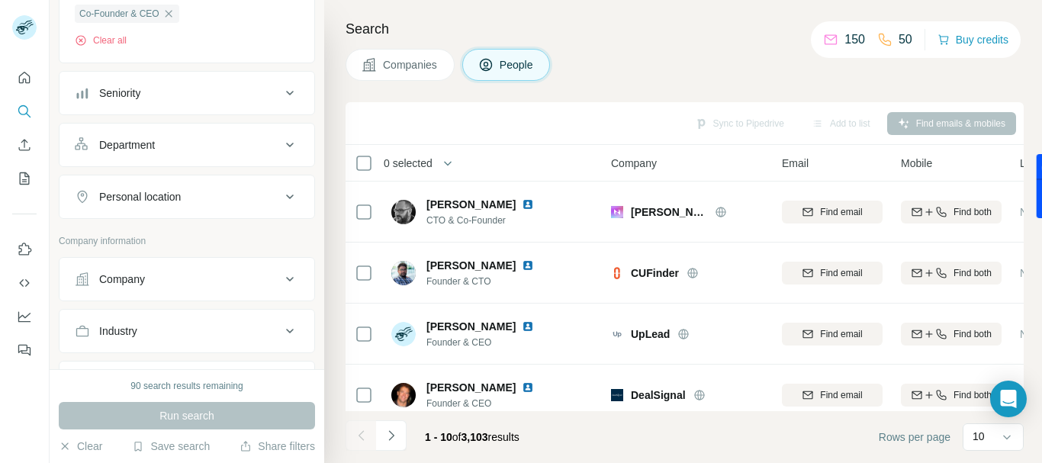
click at [181, 198] on div "Personal location" at bounding box center [140, 196] width 82 height 15
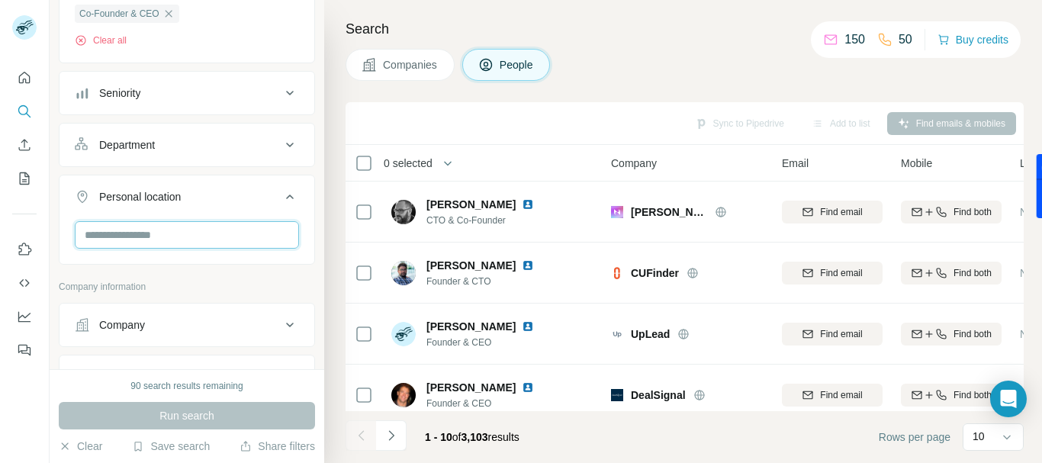
click at [170, 240] on input "text" at bounding box center [187, 234] width 224 height 27
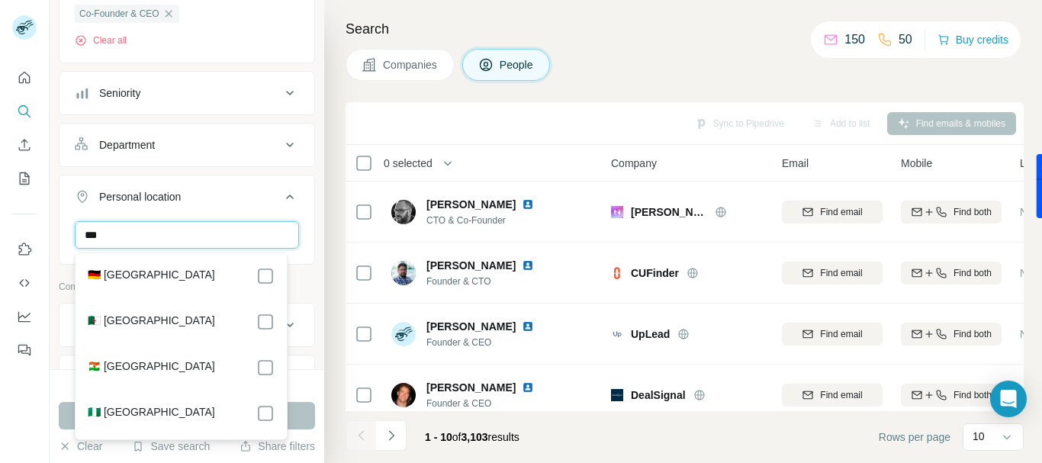
type input "***"
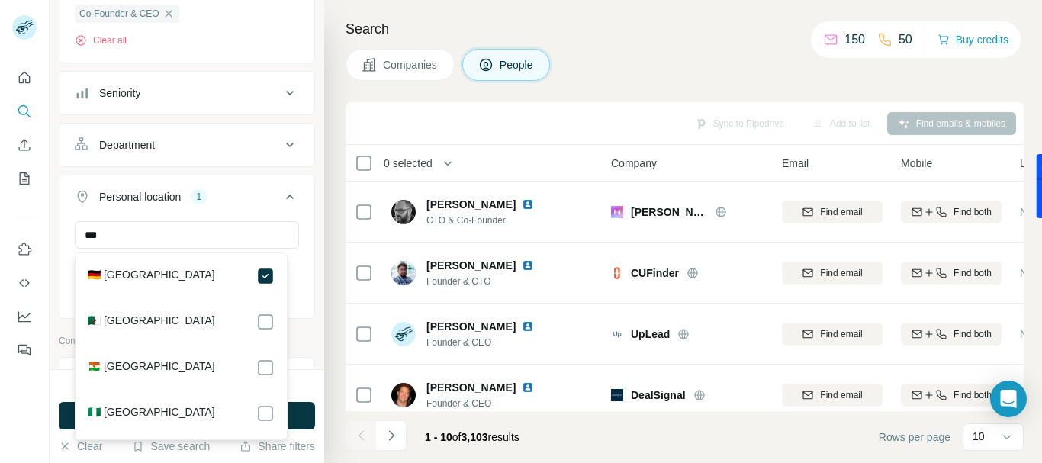
click at [164, 199] on div "Personal location" at bounding box center [140, 196] width 82 height 15
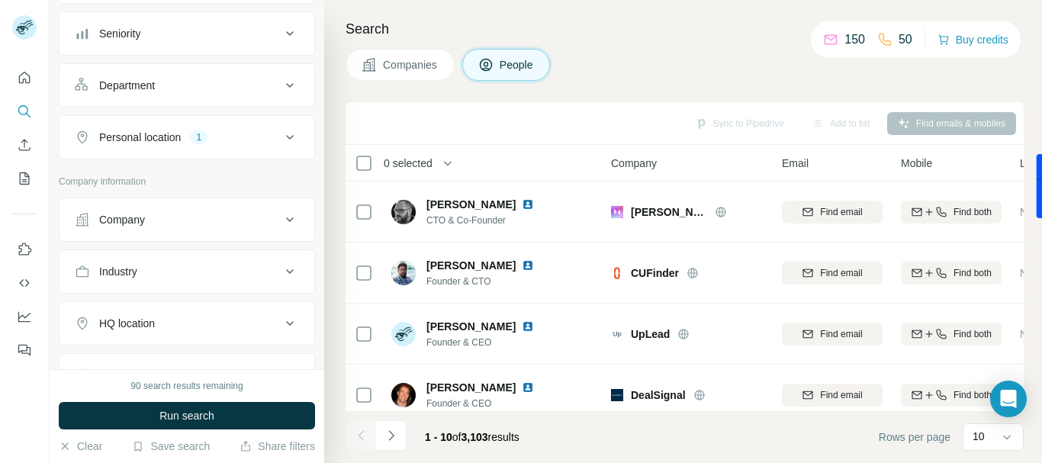
scroll to position [458, 0]
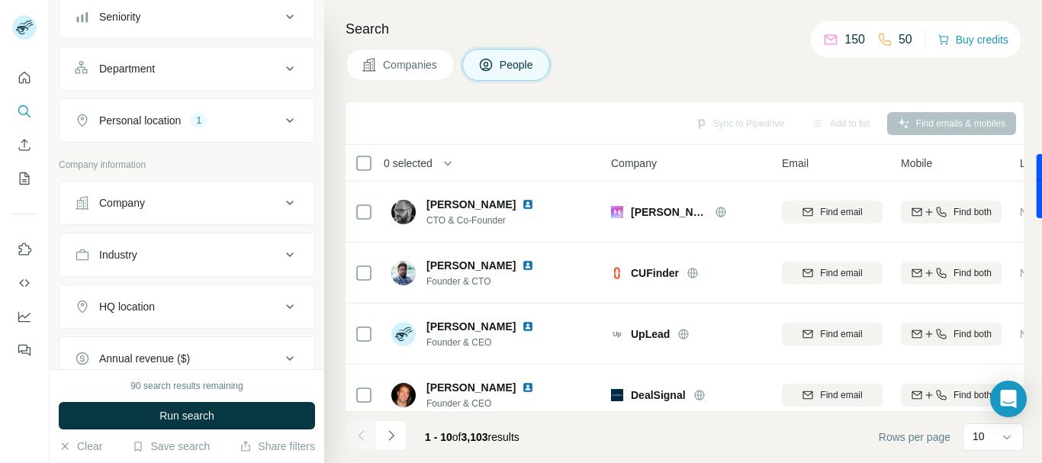
click at [150, 210] on div "Company" at bounding box center [178, 202] width 206 height 15
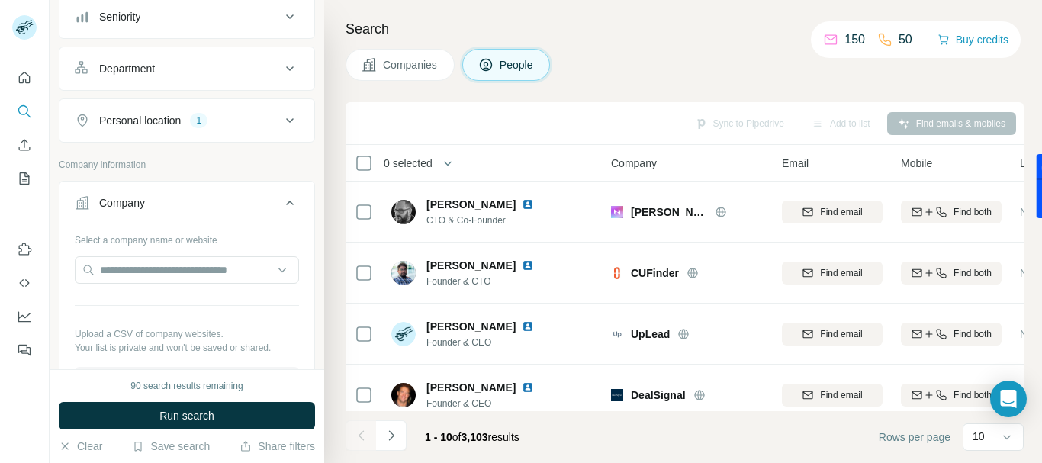
click at [134, 205] on div "Company" at bounding box center [122, 202] width 46 height 15
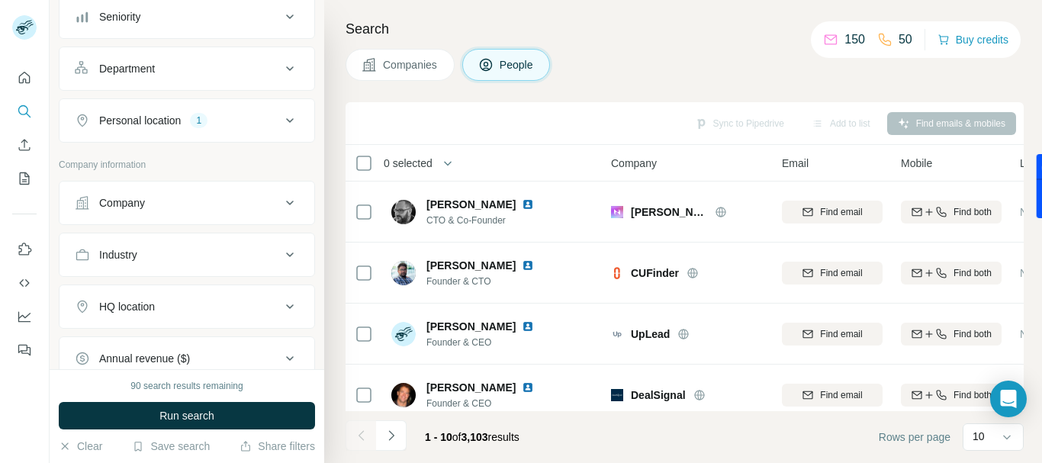
scroll to position [534, 0]
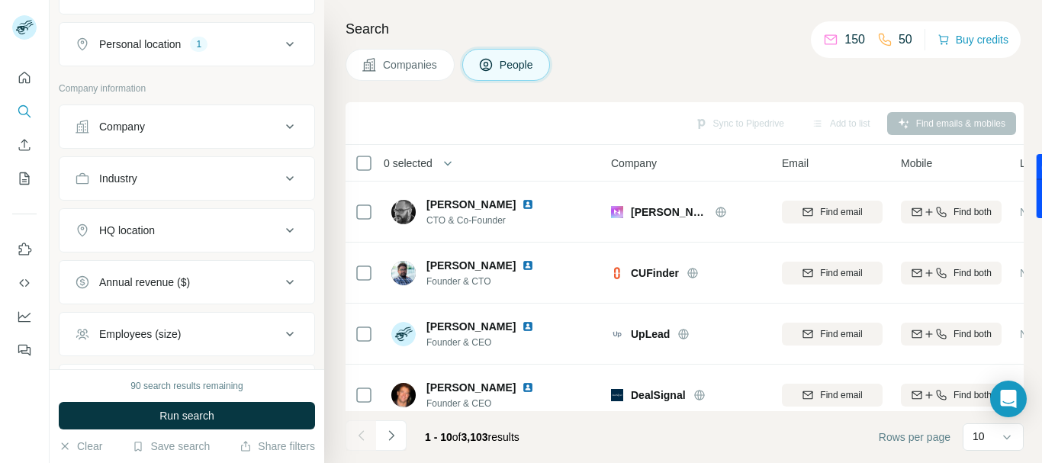
click at [155, 235] on div "HQ location" at bounding box center [127, 230] width 56 height 15
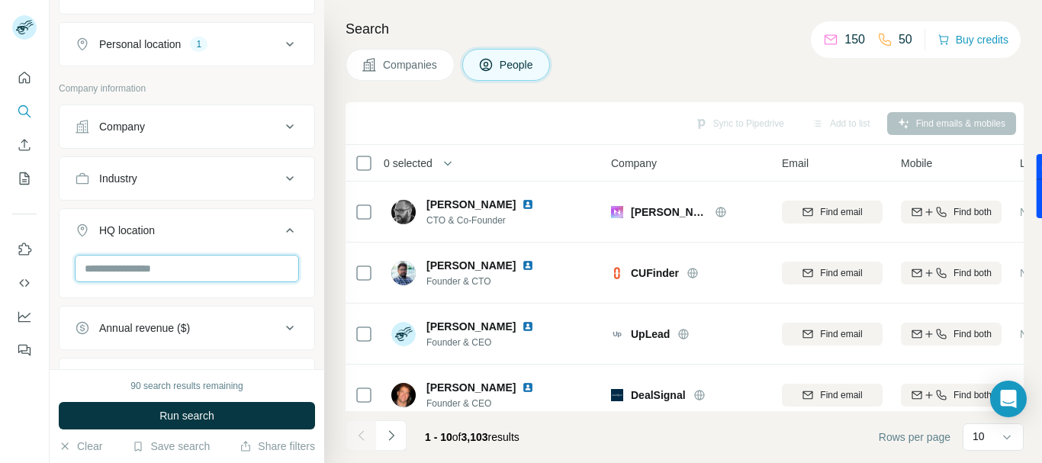
click at [146, 270] on input "text" at bounding box center [187, 268] width 224 height 27
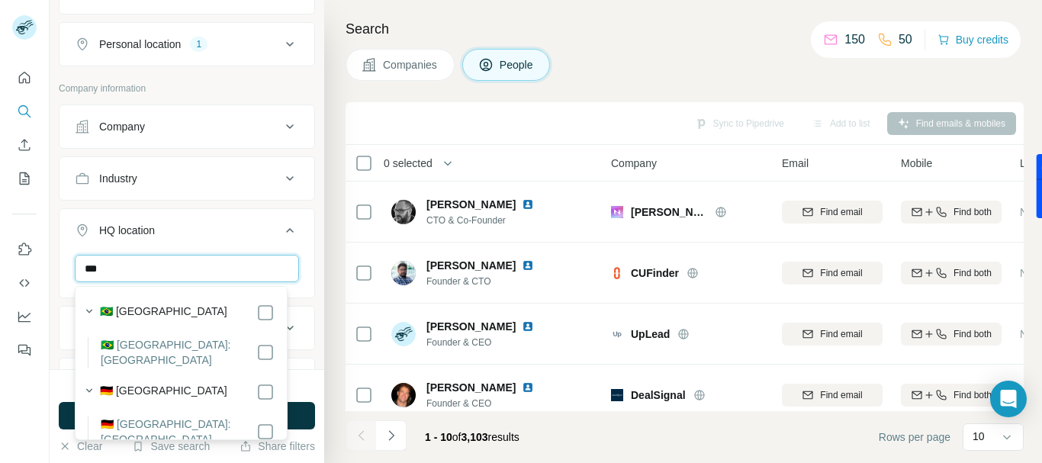
type input "***"
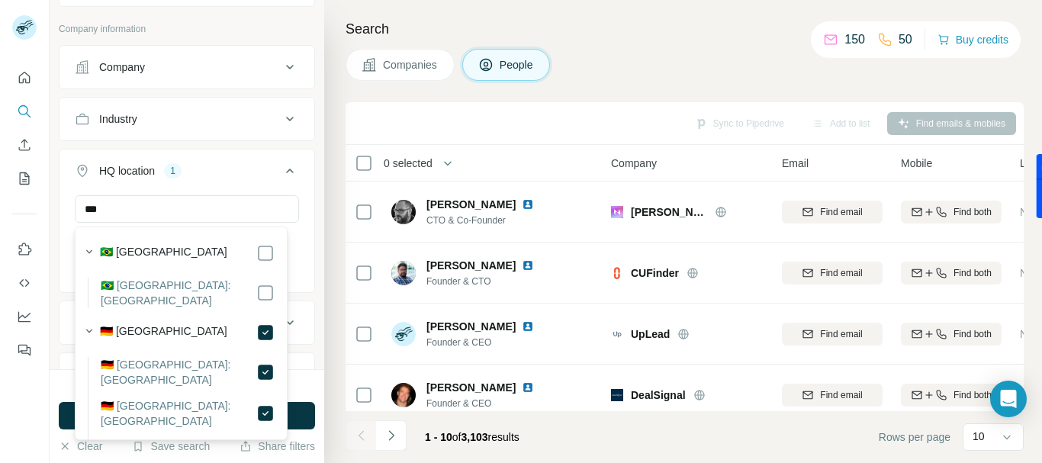
scroll to position [611, 0]
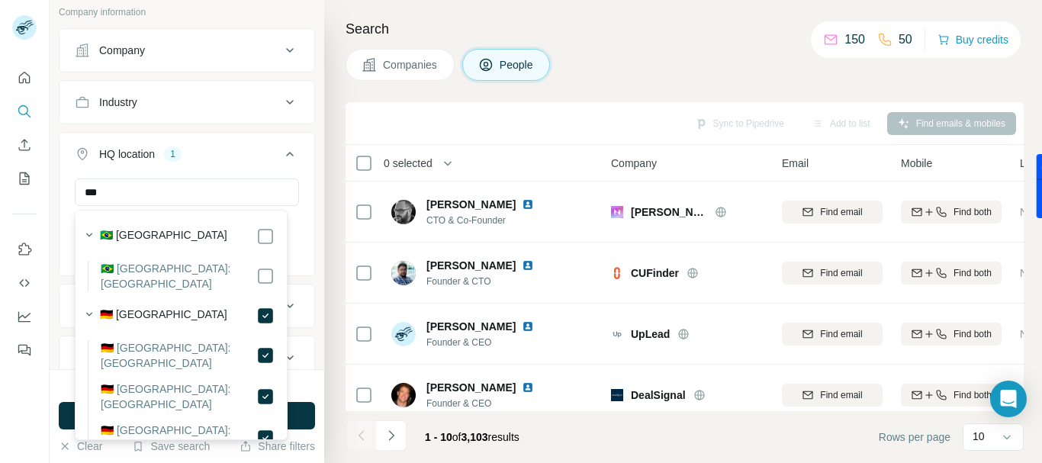
click at [297, 191] on div "*** Germany Clear all" at bounding box center [187, 226] width 255 height 94
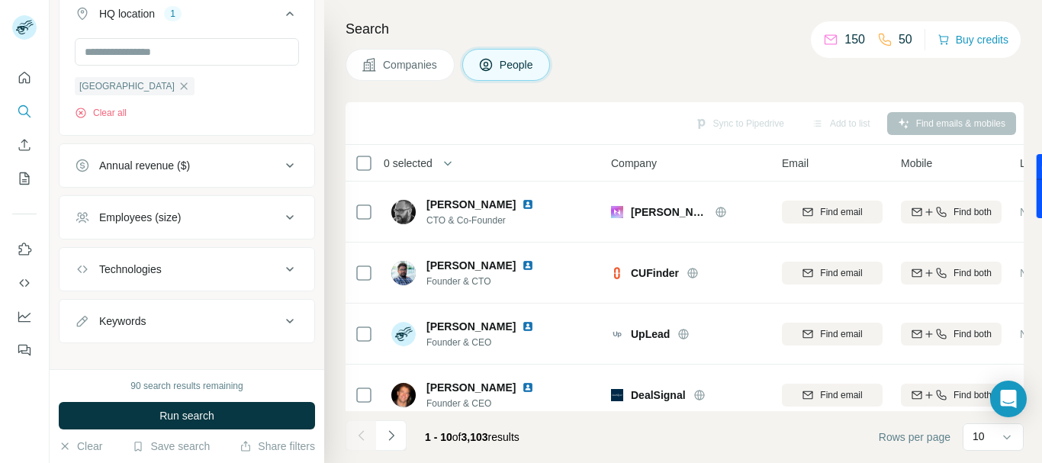
scroll to position [763, 0]
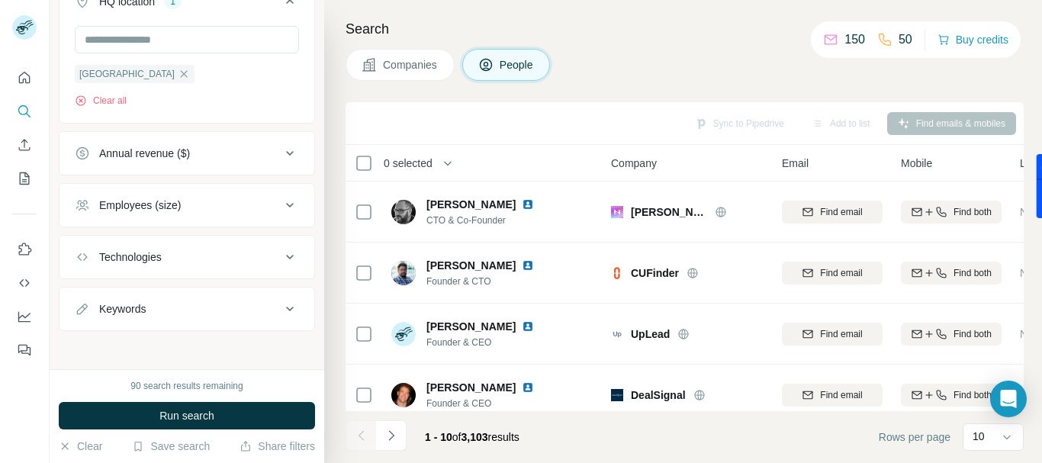
click at [281, 154] on icon at bounding box center [290, 153] width 18 height 18
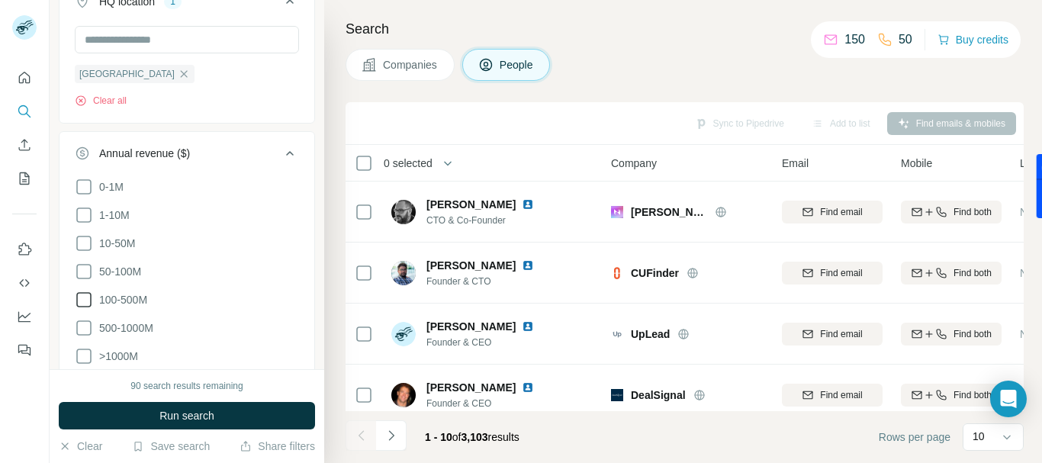
click at [86, 298] on icon at bounding box center [84, 300] width 18 height 18
click at [85, 294] on icon at bounding box center [83, 299] width 15 height 15
click at [284, 147] on icon at bounding box center [290, 153] width 18 height 18
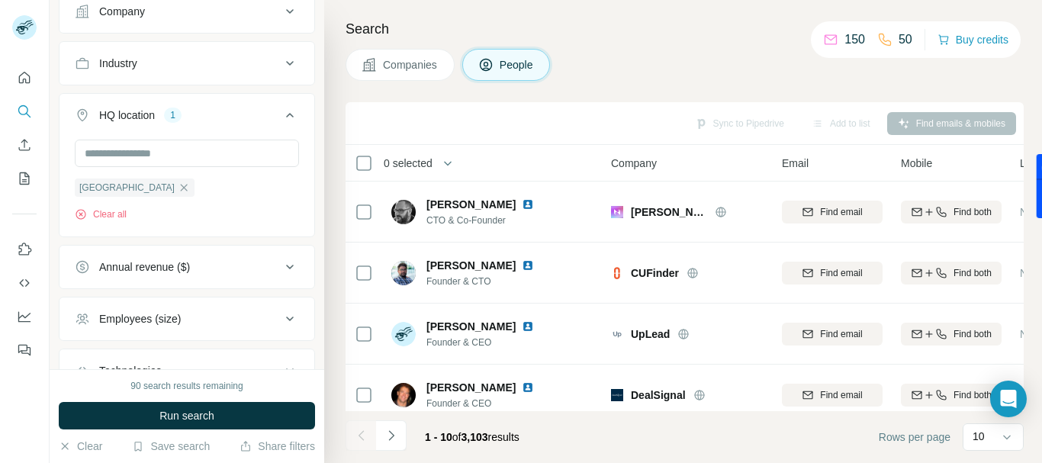
scroll to position [540, 0]
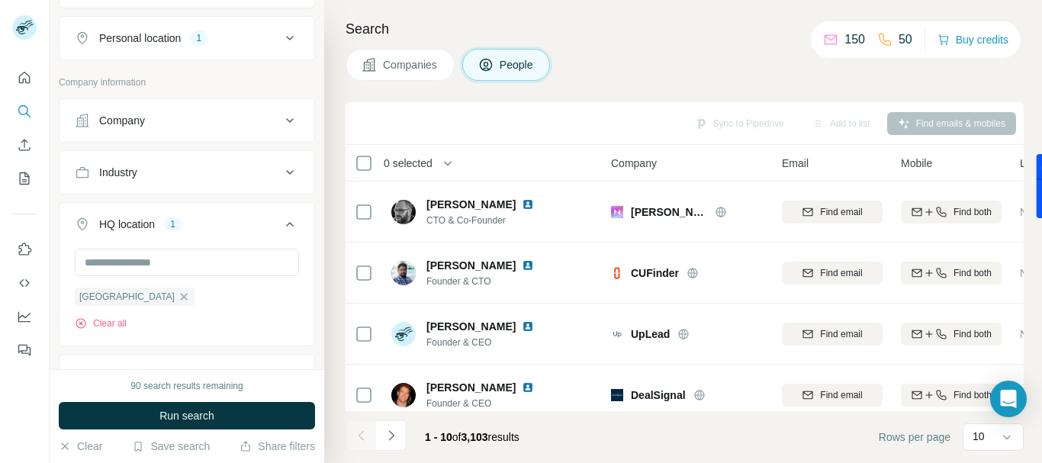
click at [156, 179] on div "Industry" at bounding box center [178, 172] width 206 height 15
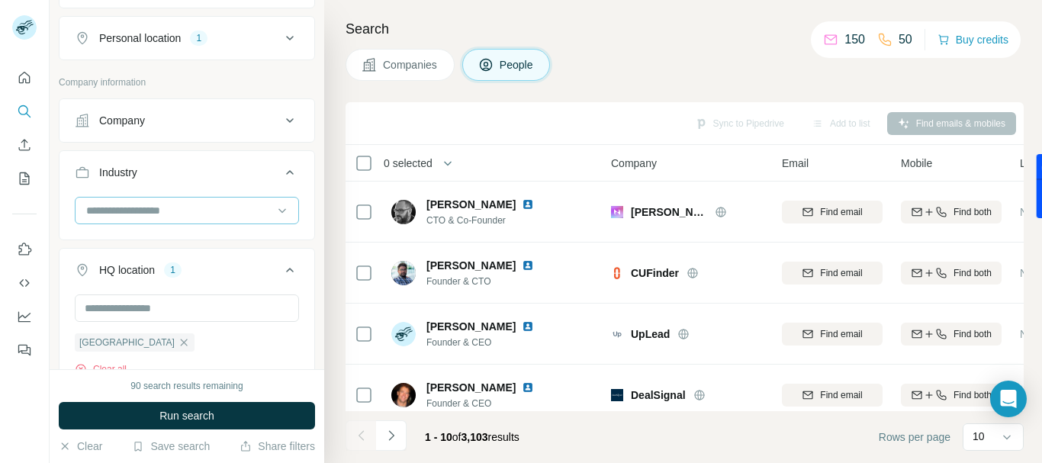
click at [156, 214] on input at bounding box center [179, 210] width 188 height 17
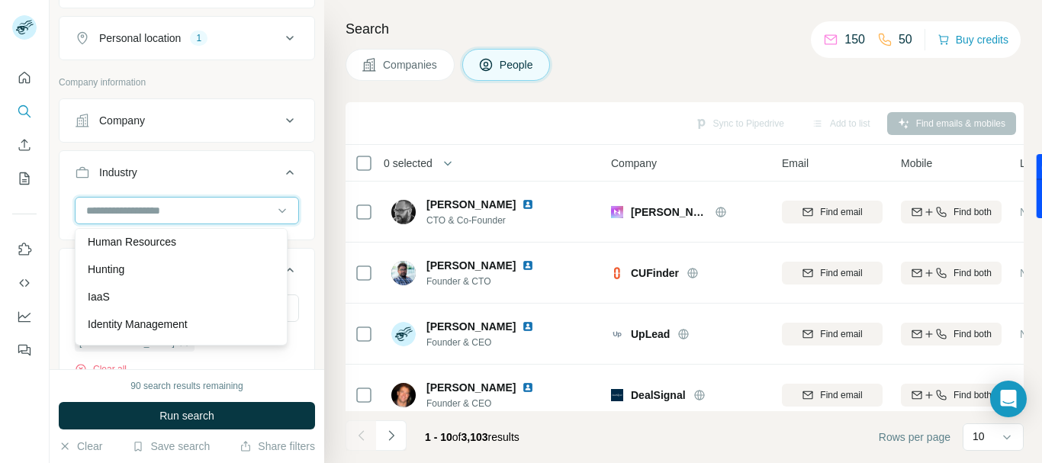
scroll to position [8166, 0]
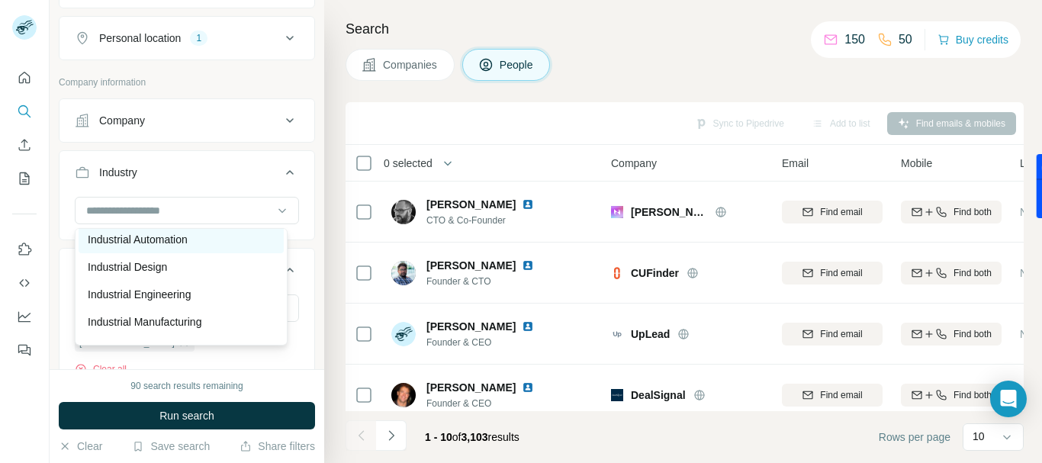
click at [163, 247] on p "Industrial Automation" at bounding box center [138, 239] width 100 height 15
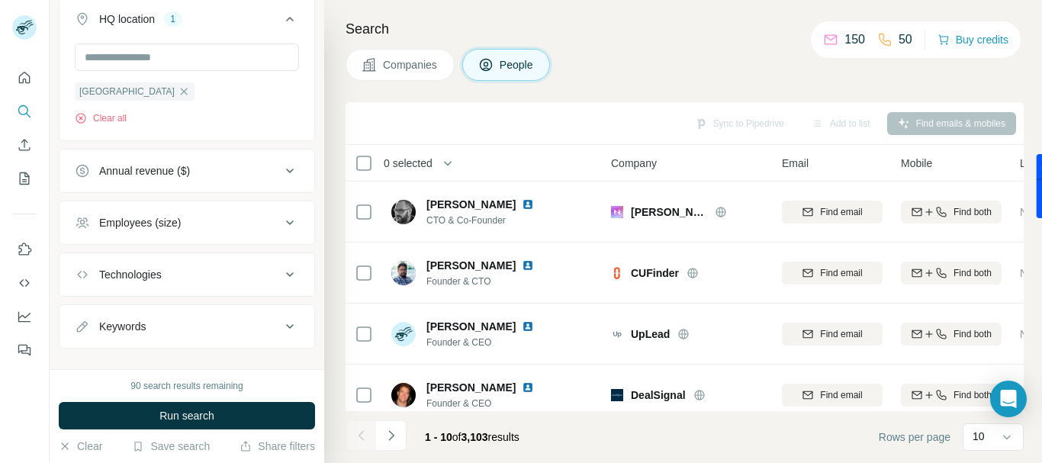
scroll to position [870, 0]
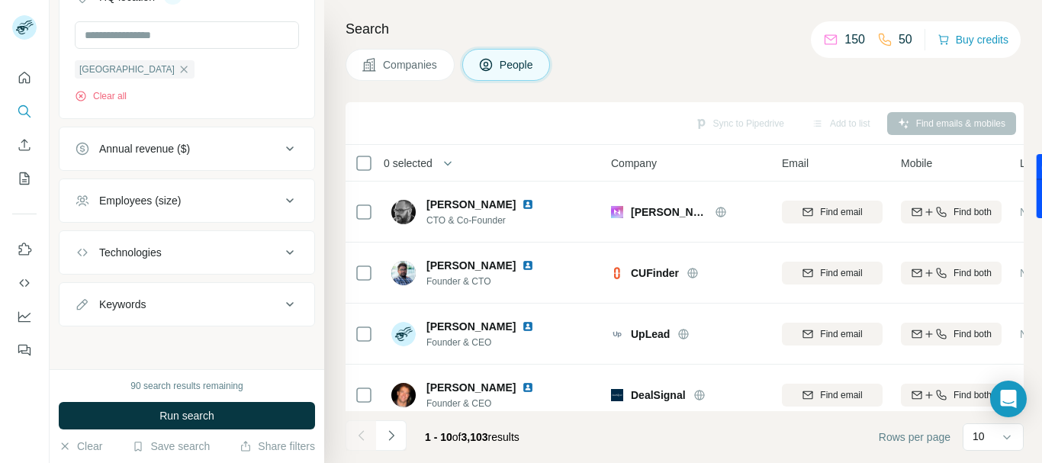
drag, startPoint x: 209, startPoint y: 411, endPoint x: 217, endPoint y: 409, distance: 8.7
click at [209, 411] on span "Run search" at bounding box center [186, 415] width 55 height 15
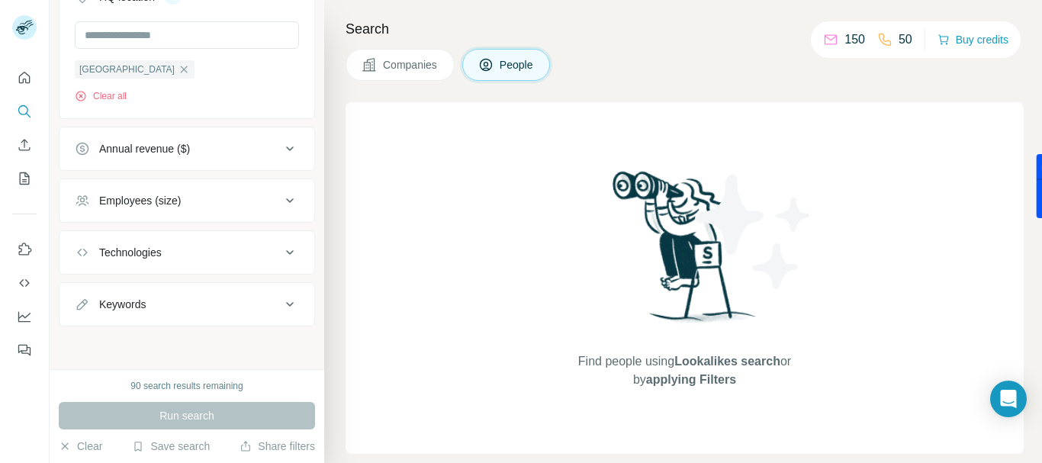
drag, startPoint x: 513, startPoint y: 66, endPoint x: 521, endPoint y: 63, distance: 8.7
click at [512, 66] on span "People" at bounding box center [517, 64] width 35 height 15
click at [422, 61] on span "Companies" at bounding box center [411, 64] width 56 height 15
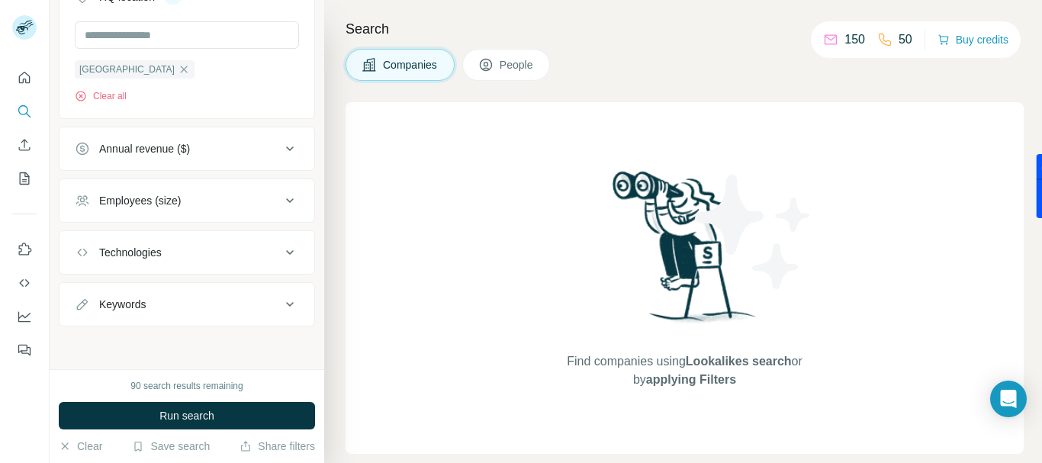
scroll to position [531, 0]
click at [478, 69] on button "People" at bounding box center [506, 65] width 89 height 32
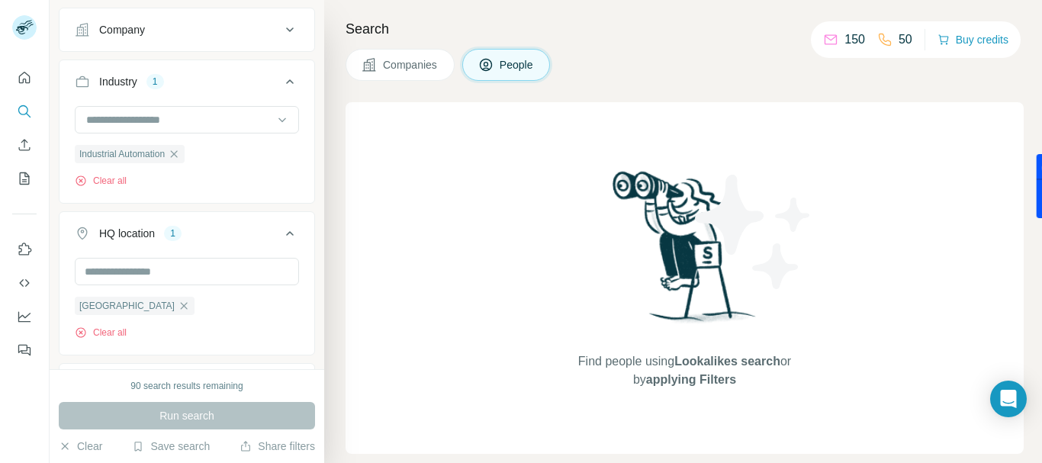
scroll to position [769, 0]
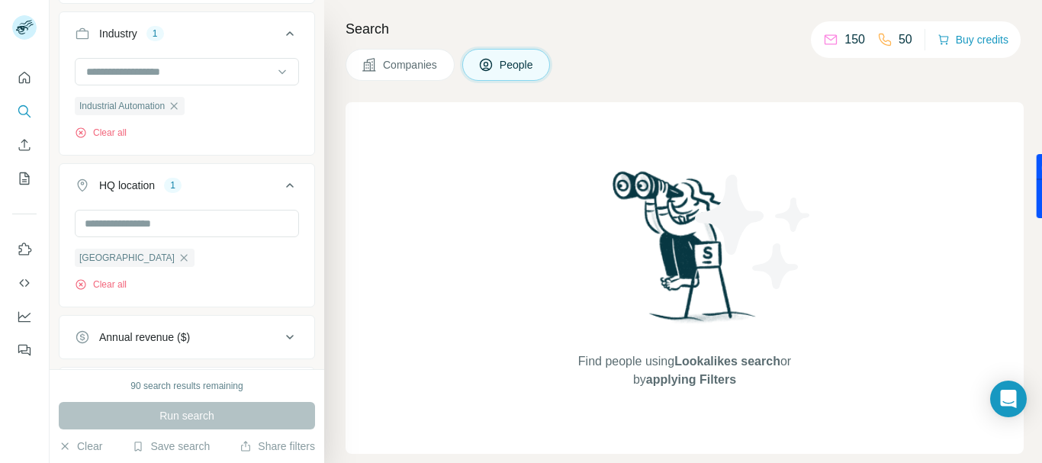
scroll to position [464, 0]
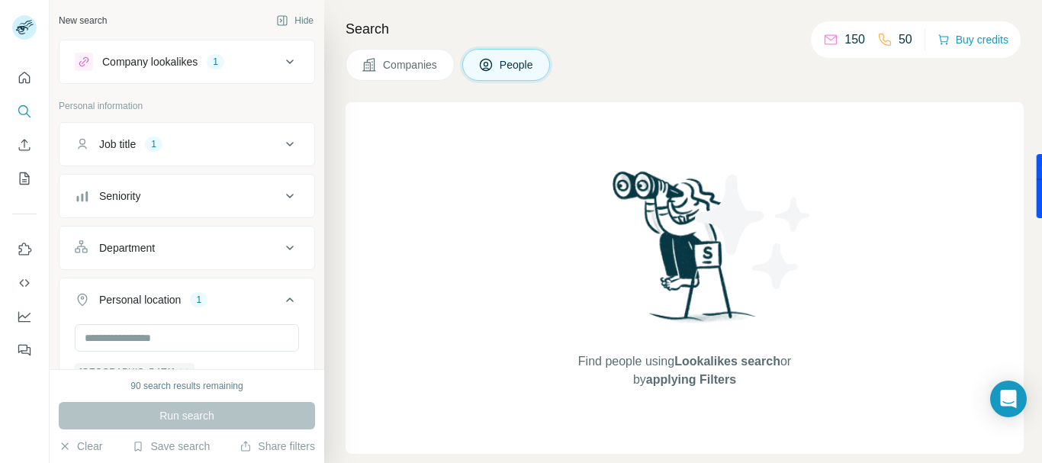
click at [172, 66] on div "Company lookalikes" at bounding box center [149, 61] width 95 height 15
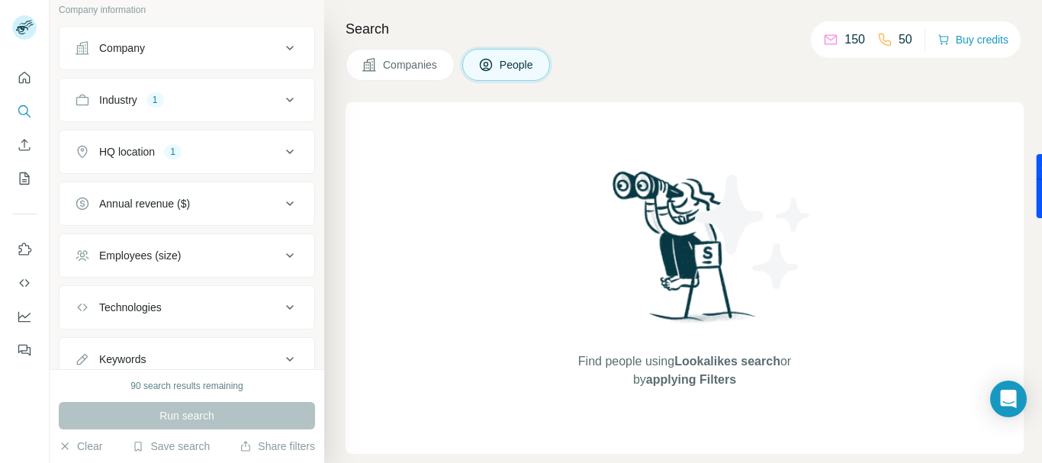
scroll to position [669, 0]
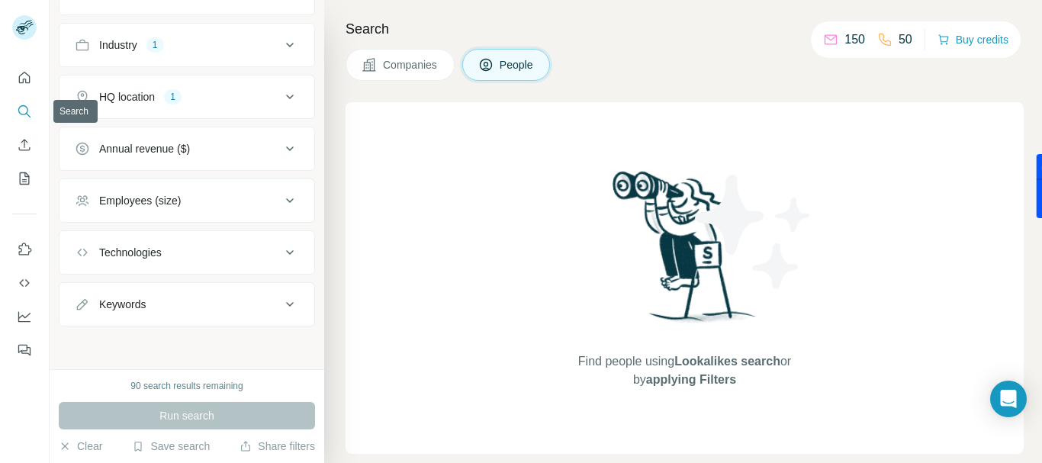
click at [27, 112] on icon "Search" at bounding box center [23, 110] width 10 height 10
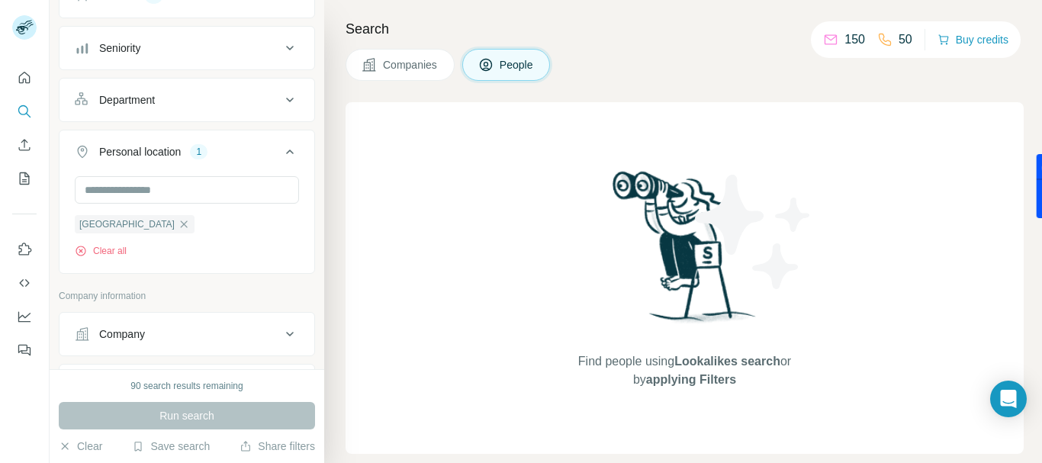
scroll to position [287, 0]
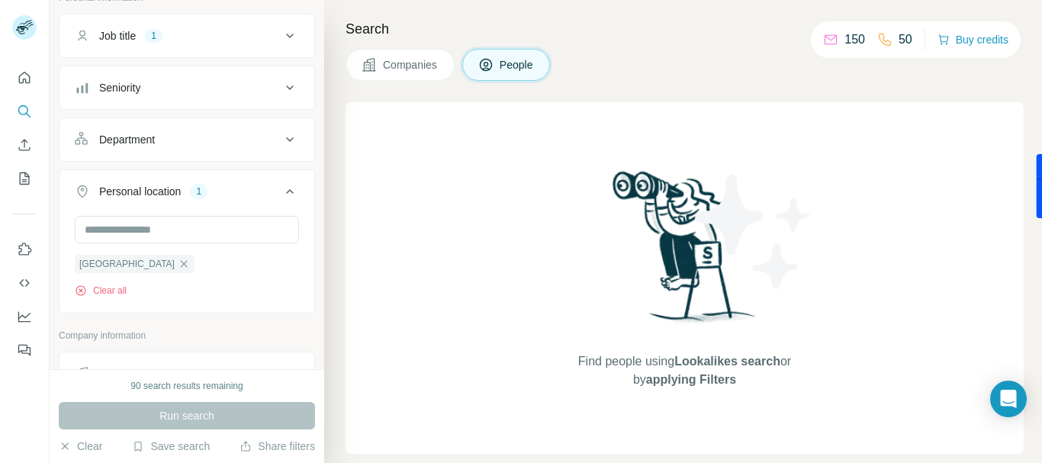
click at [202, 412] on div "Run search" at bounding box center [187, 415] width 256 height 27
click at [503, 64] on span "People" at bounding box center [517, 64] width 35 height 15
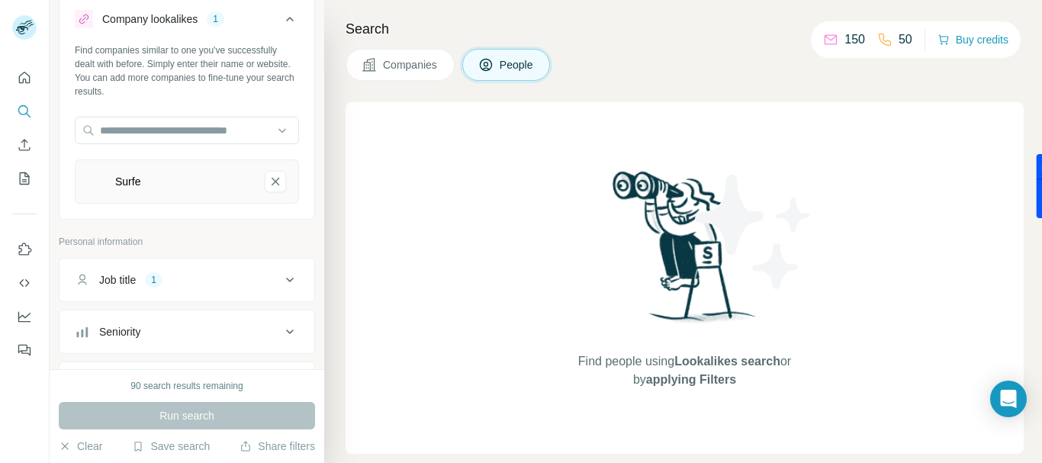
scroll to position [0, 0]
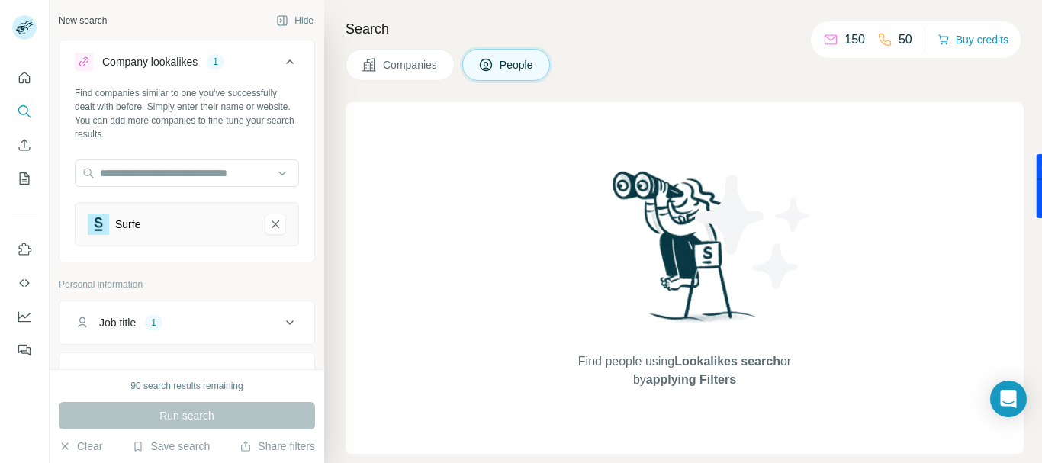
click at [286, 62] on icon at bounding box center [290, 62] width 8 height 5
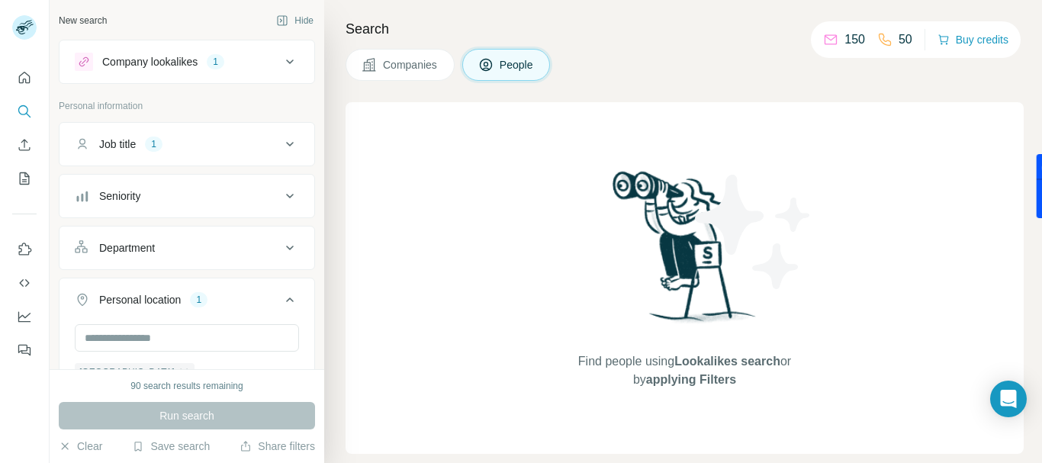
click at [209, 62] on div "Company lookalikes 1" at bounding box center [178, 62] width 206 height 18
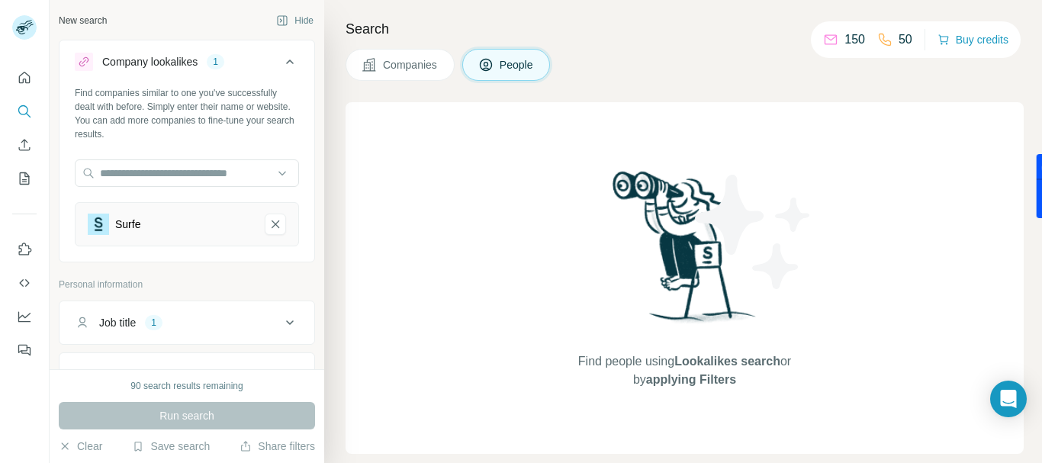
click at [209, 62] on div "Company lookalikes 1" at bounding box center [178, 62] width 206 height 18
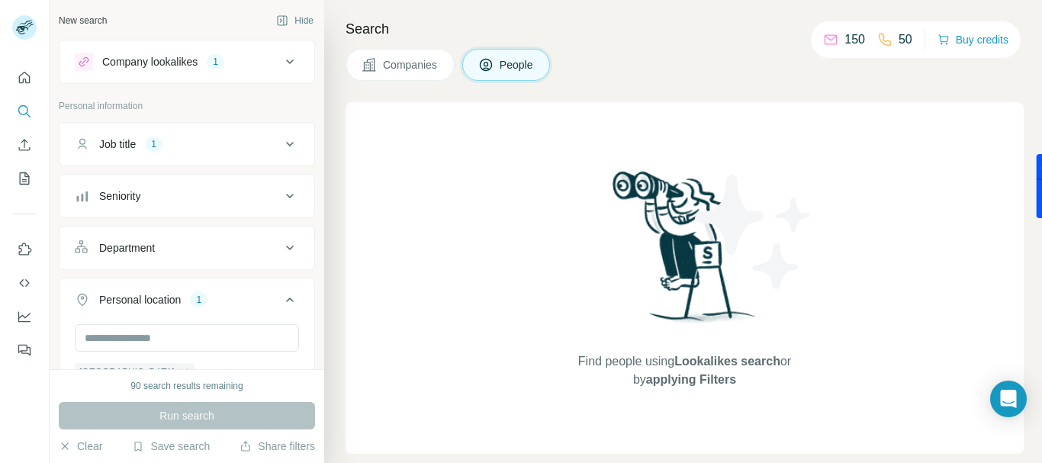
click at [192, 60] on div "Company lookalikes" at bounding box center [149, 61] width 95 height 15
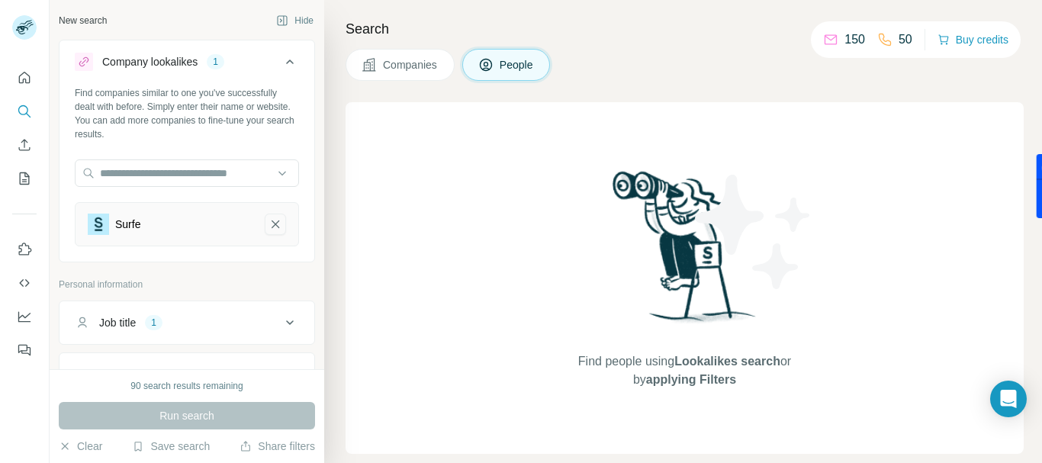
click at [272, 227] on icon "Surfe-remove-button" at bounding box center [276, 225] width 8 height 8
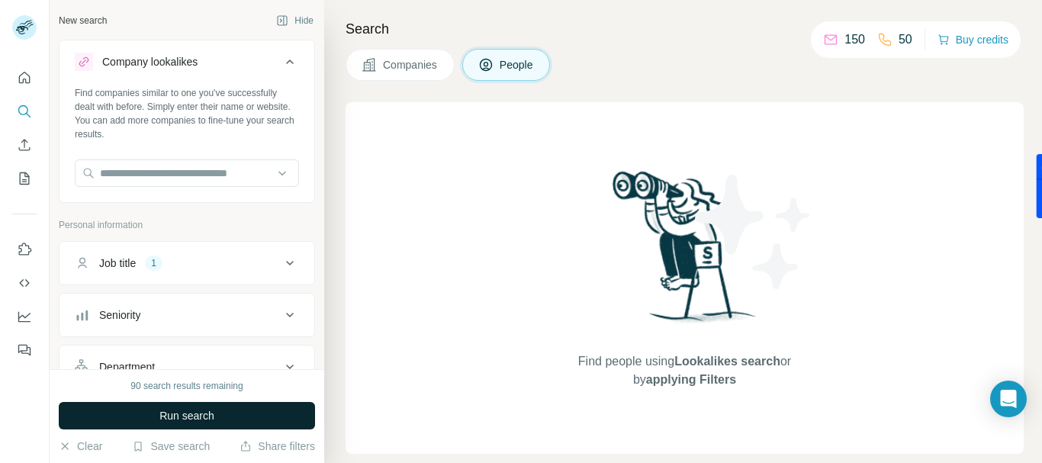
click at [208, 412] on span "Run search" at bounding box center [186, 415] width 55 height 15
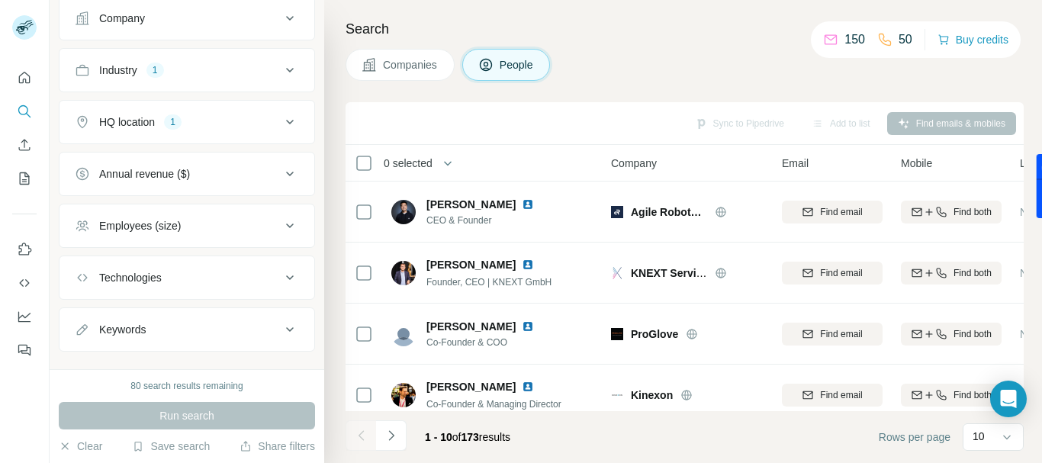
scroll to position [609, 0]
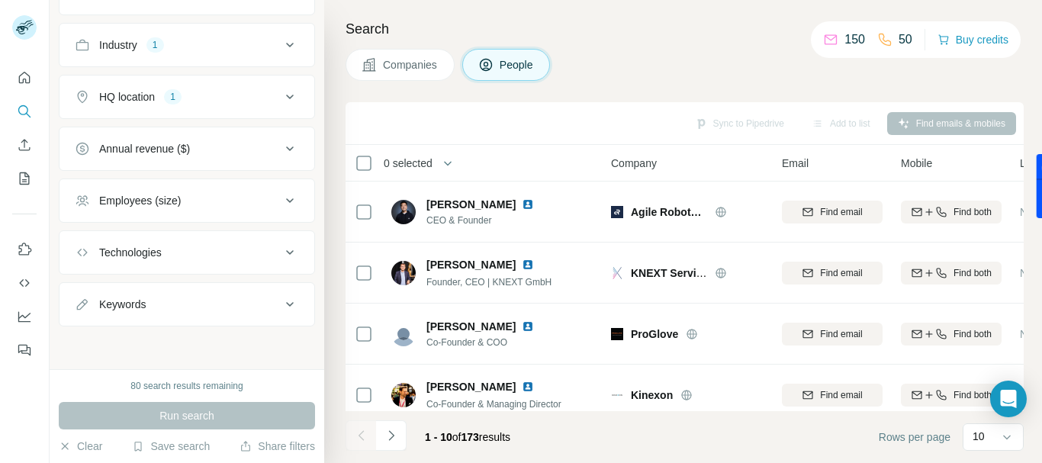
click at [286, 304] on icon at bounding box center [290, 304] width 8 height 5
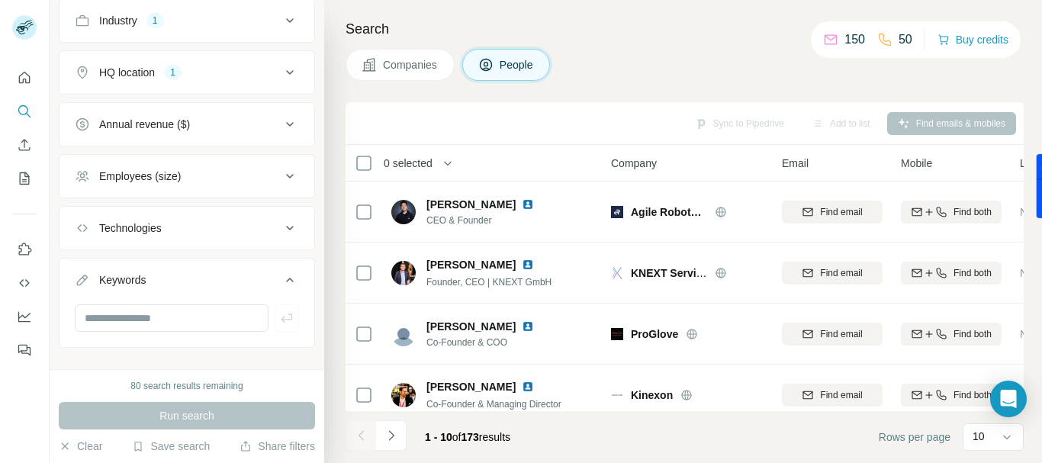
scroll to position [655, 0]
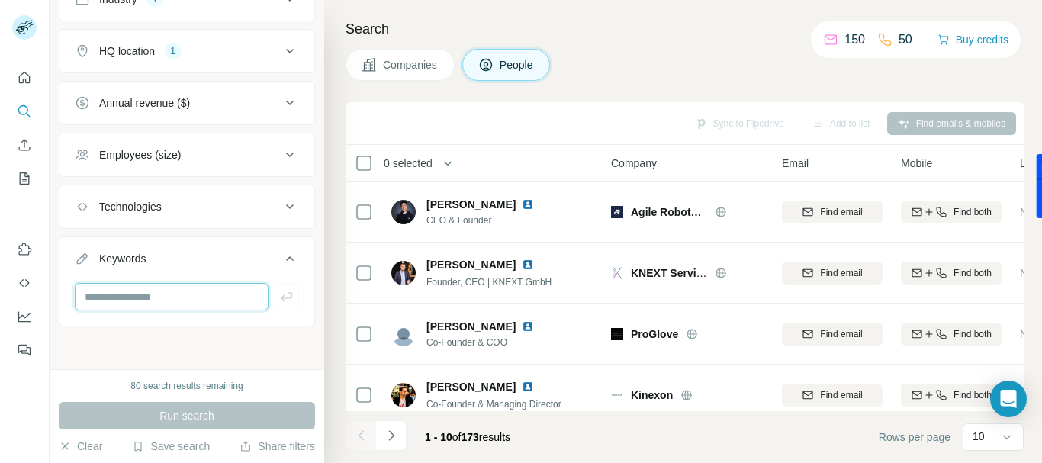
click at [156, 292] on input "text" at bounding box center [172, 296] width 194 height 27
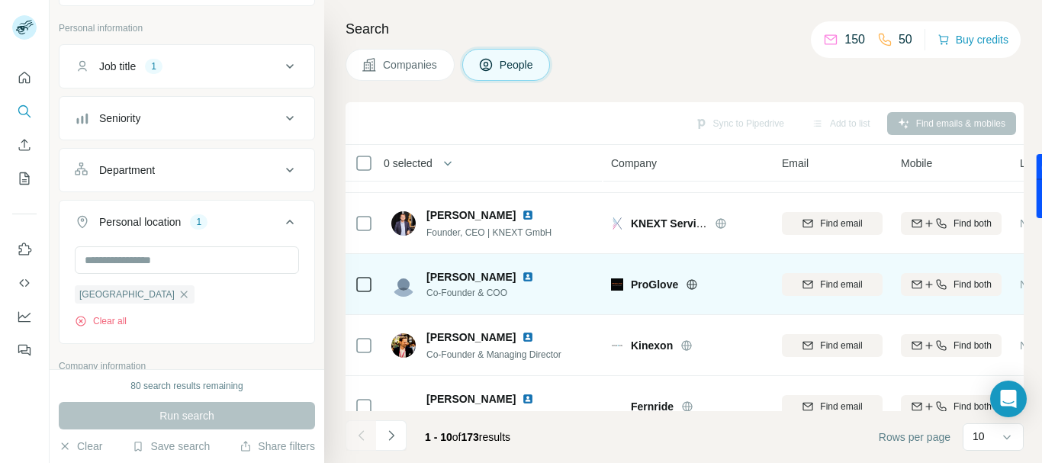
scroll to position [76, 0]
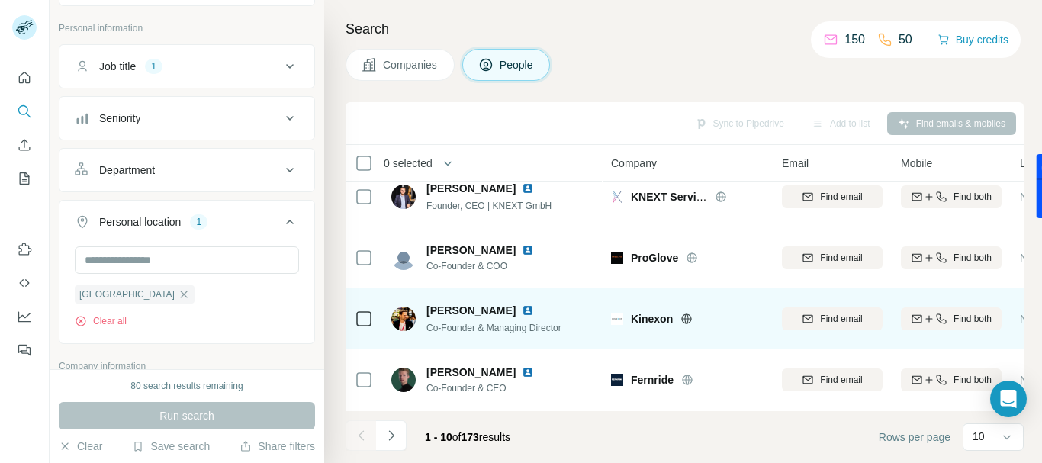
click at [534, 308] on img at bounding box center [528, 310] width 12 height 12
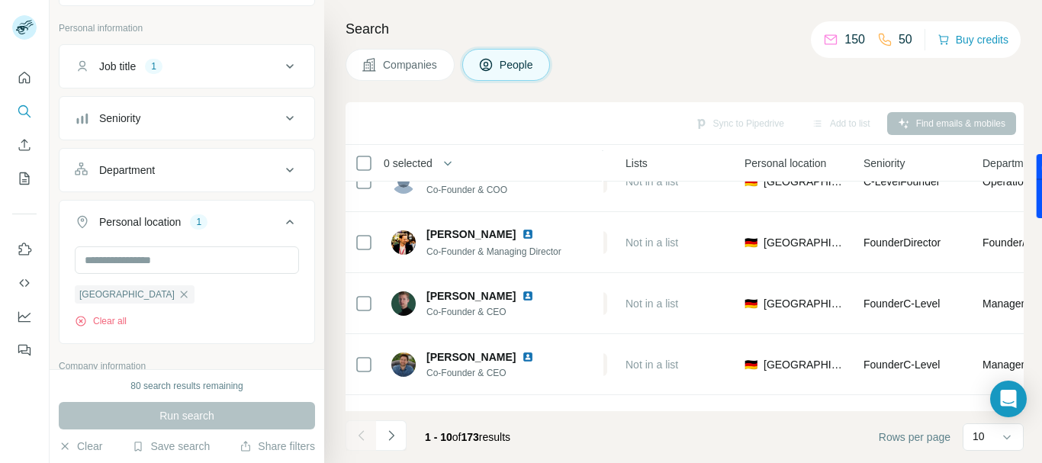
scroll to position [153, 0]
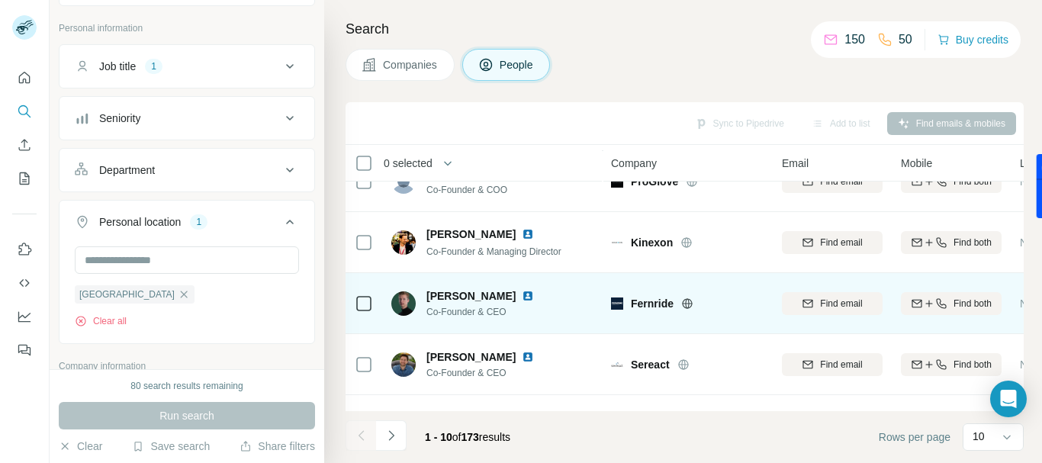
click at [522, 298] on img at bounding box center [528, 296] width 12 height 12
click at [958, 301] on span "Find both" at bounding box center [973, 304] width 38 height 14
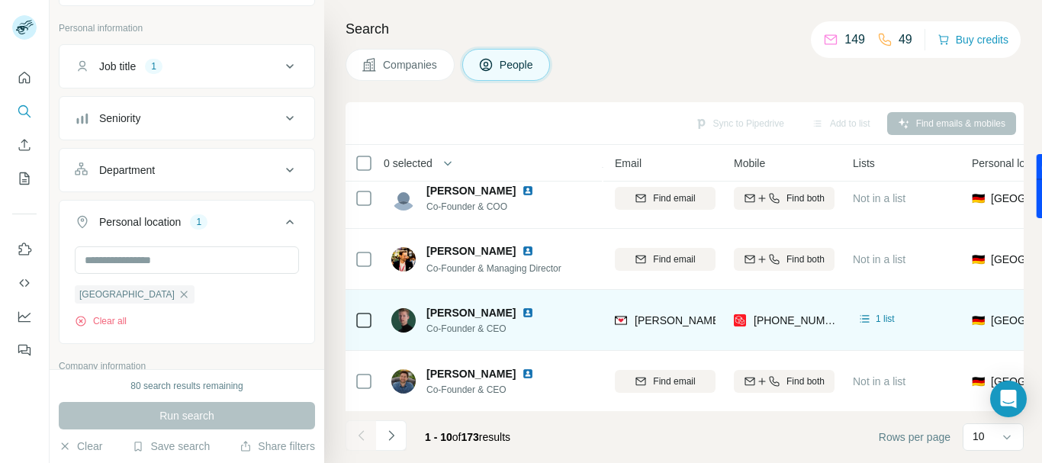
scroll to position [229, 167]
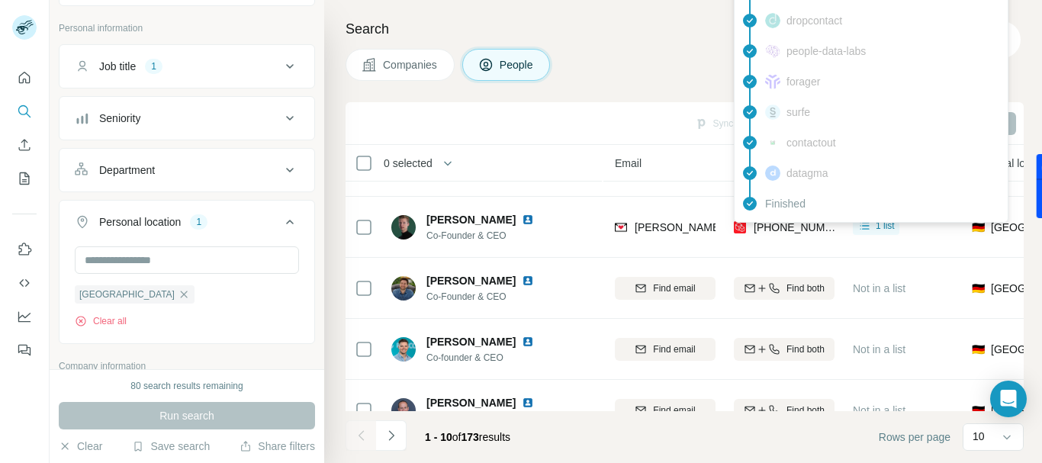
click at [784, 230] on span "+491726684253" at bounding box center [802, 227] width 96 height 12
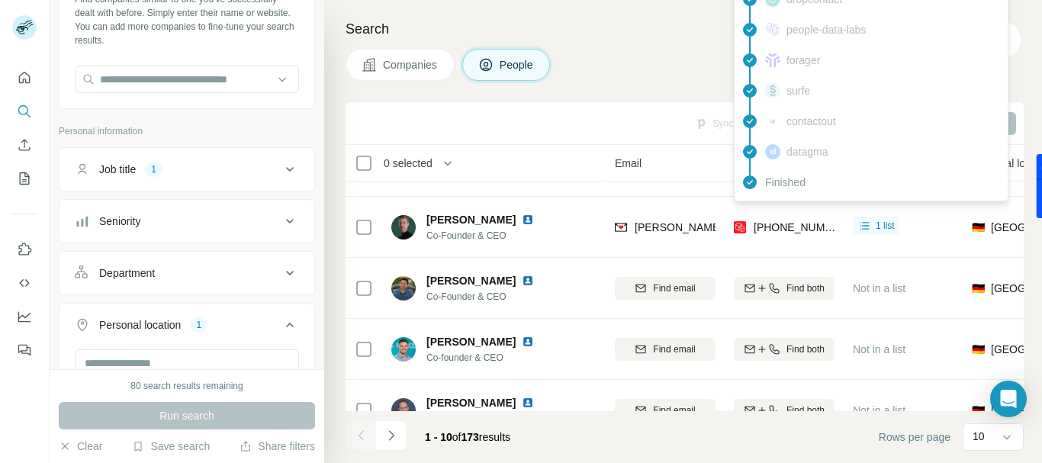
scroll to position [0, 0]
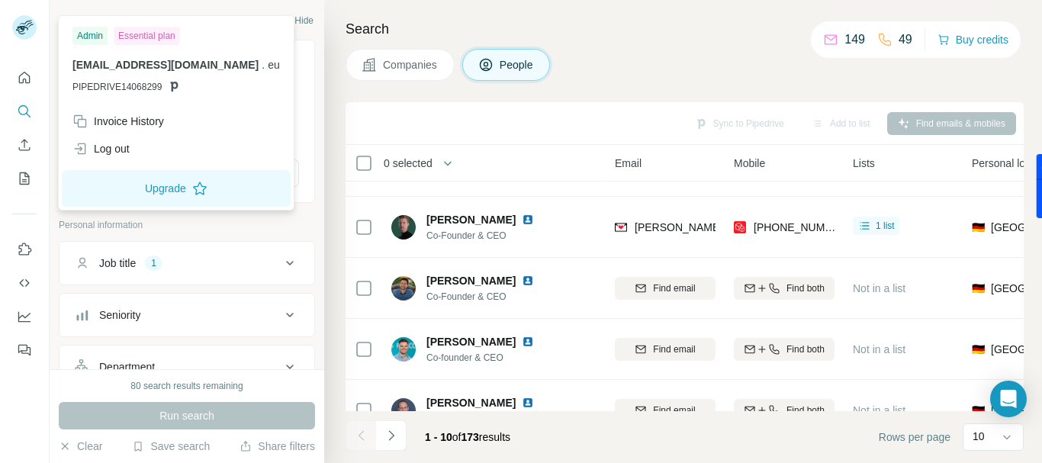
click at [24, 31] on rect at bounding box center [24, 27] width 24 height 24
click at [176, 85] on icon at bounding box center [174, 86] width 12 height 12
click at [132, 85] on span "PIPEDRIVE14068299" at bounding box center [116, 87] width 89 height 14
click at [89, 36] on div "Admin" at bounding box center [89, 36] width 35 height 18
click at [157, 35] on div "Essential plan" at bounding box center [147, 36] width 66 height 18
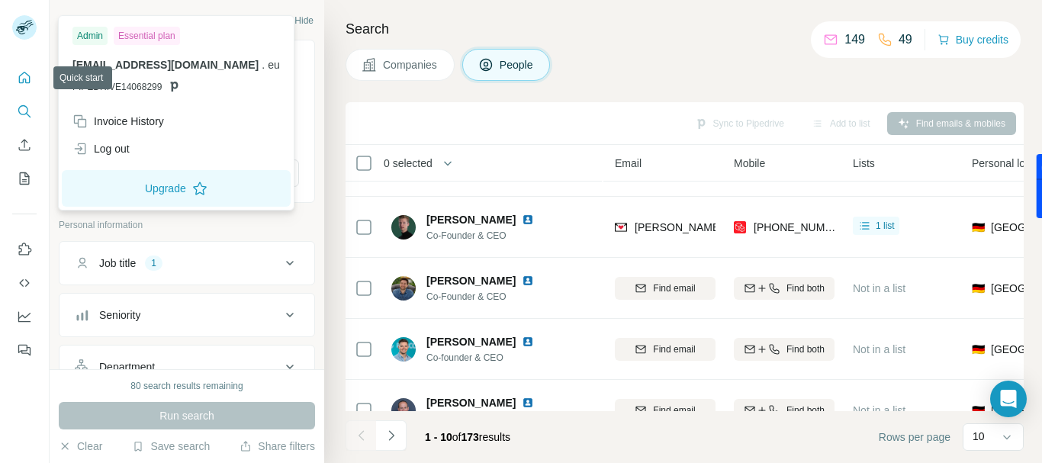
click at [21, 79] on icon "Quick start" at bounding box center [24, 77] width 15 height 15
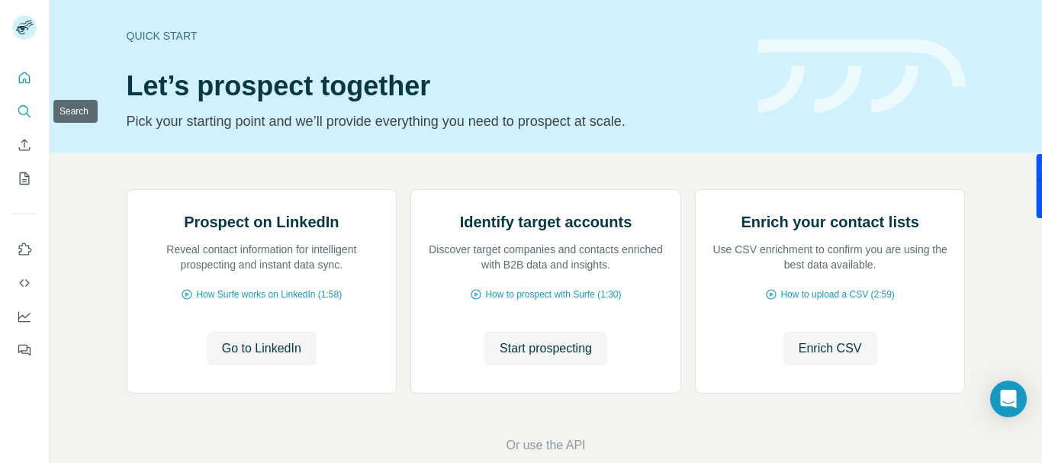
click at [27, 115] on icon "Search" at bounding box center [24, 111] width 15 height 15
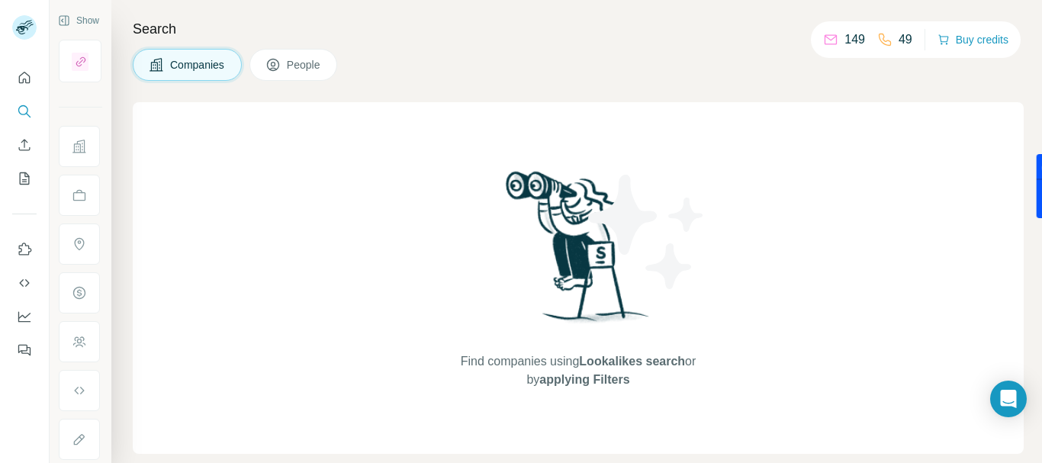
click at [307, 65] on span "People" at bounding box center [304, 64] width 35 height 15
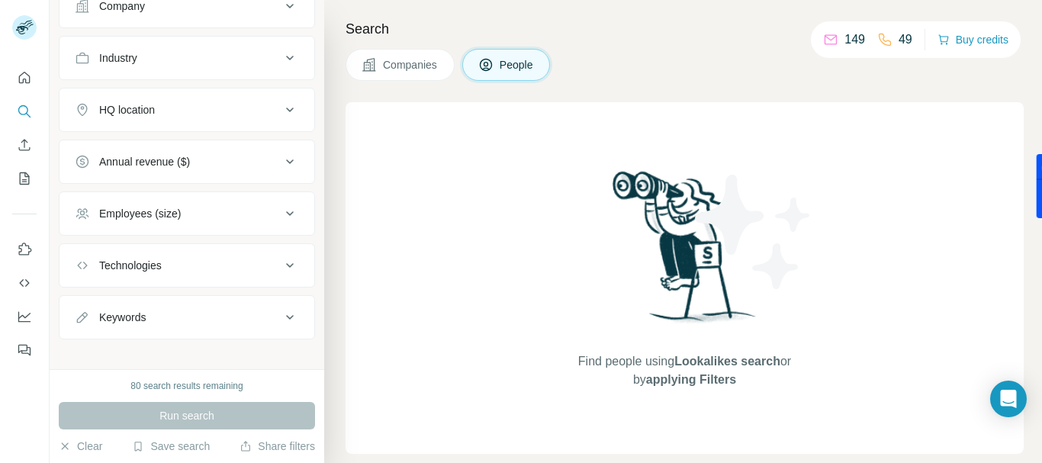
scroll to position [382, 0]
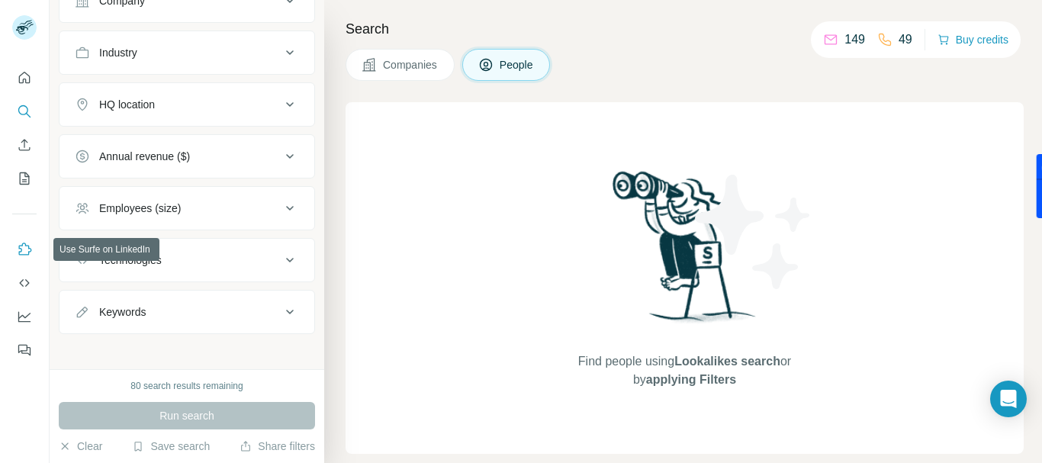
click at [18, 250] on icon "Use Surfe on LinkedIn" at bounding box center [24, 249] width 15 height 15
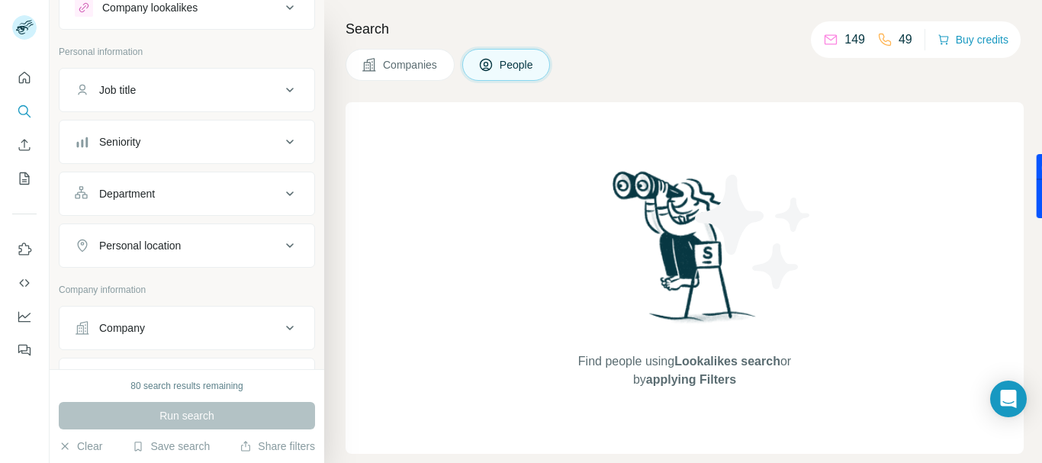
scroll to position [0, 0]
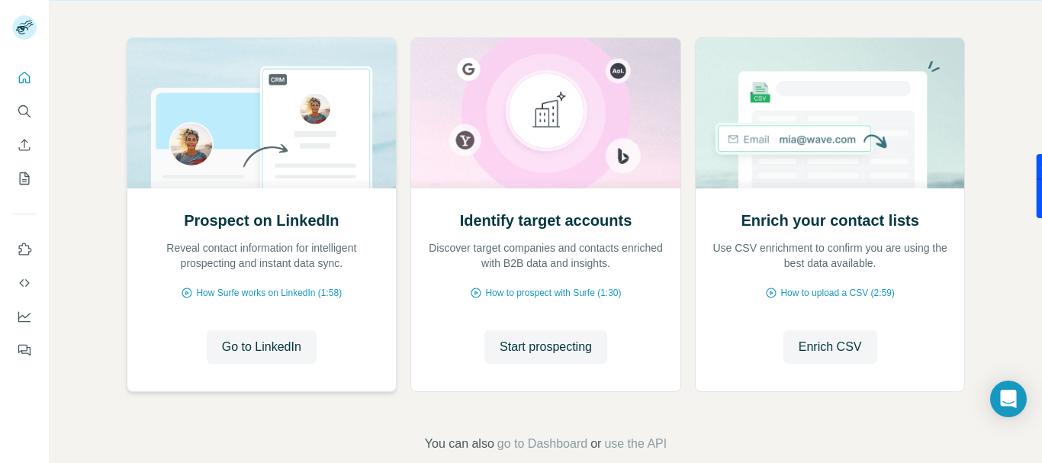
scroll to position [153, 0]
click at [263, 349] on span "Go to LinkedIn" at bounding box center [261, 346] width 79 height 18
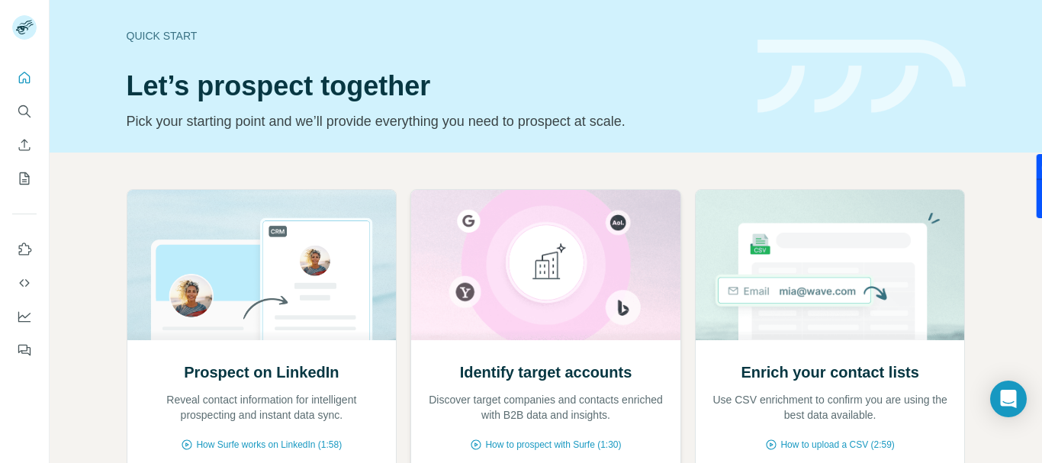
scroll to position [179, 0]
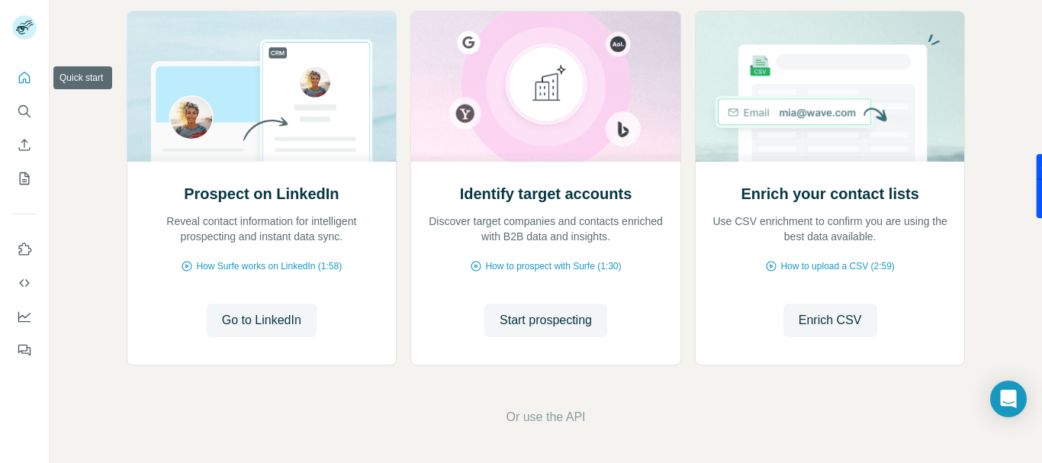
click at [29, 78] on icon "Quick start" at bounding box center [24, 77] width 11 height 11
click at [18, 75] on button "Quick start" at bounding box center [24, 77] width 24 height 27
click at [21, 80] on icon "Quick start" at bounding box center [24, 77] width 15 height 15
click at [27, 147] on icon "Enrich CSV" at bounding box center [24, 144] width 15 height 15
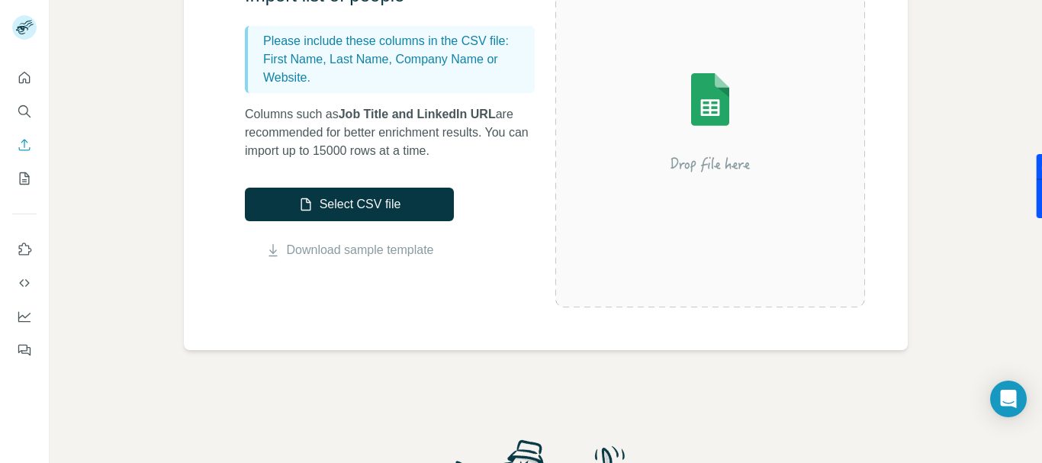
scroll to position [229, 0]
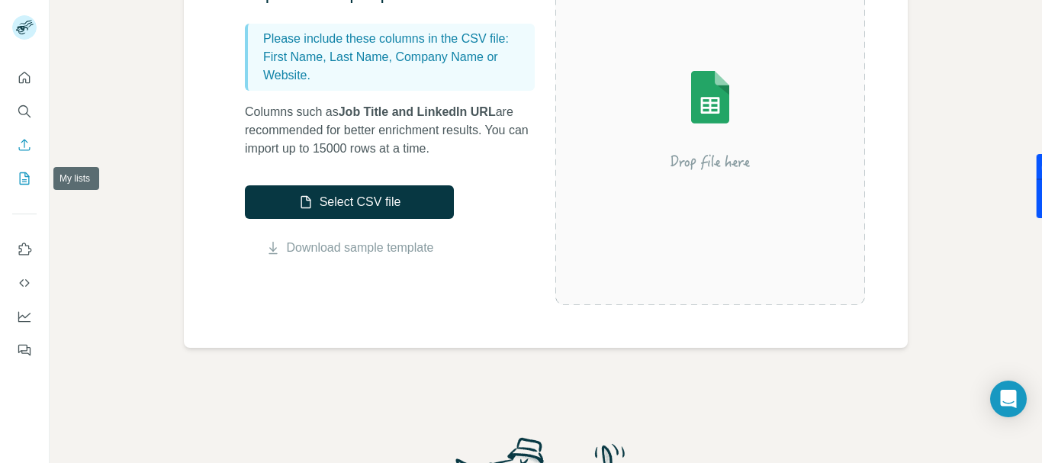
click at [22, 182] on icon "My lists" at bounding box center [24, 178] width 15 height 15
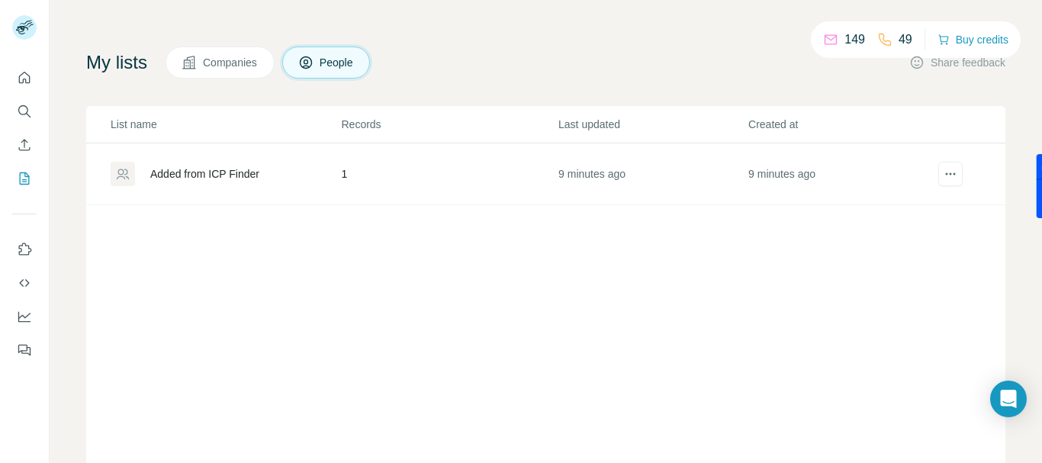
scroll to position [156, 0]
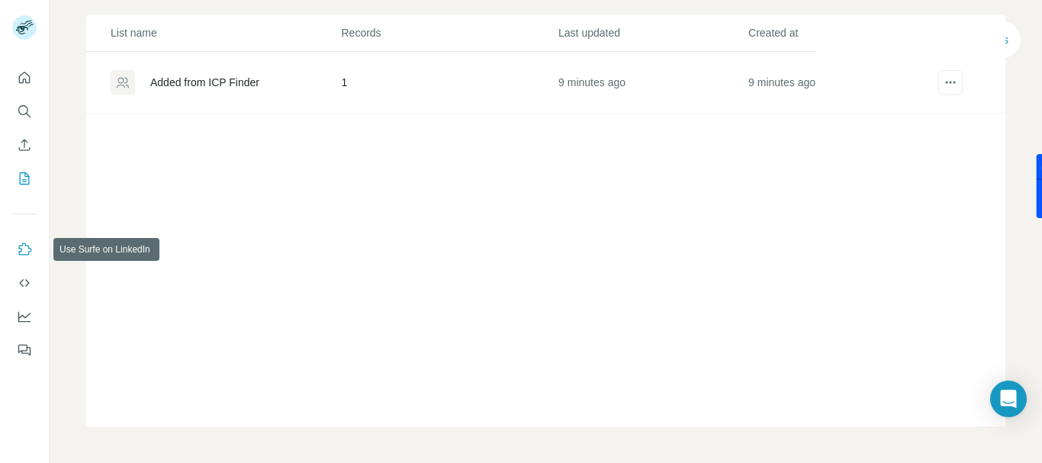
click at [30, 254] on icon "Use Surfe on LinkedIn" at bounding box center [24, 249] width 15 height 15
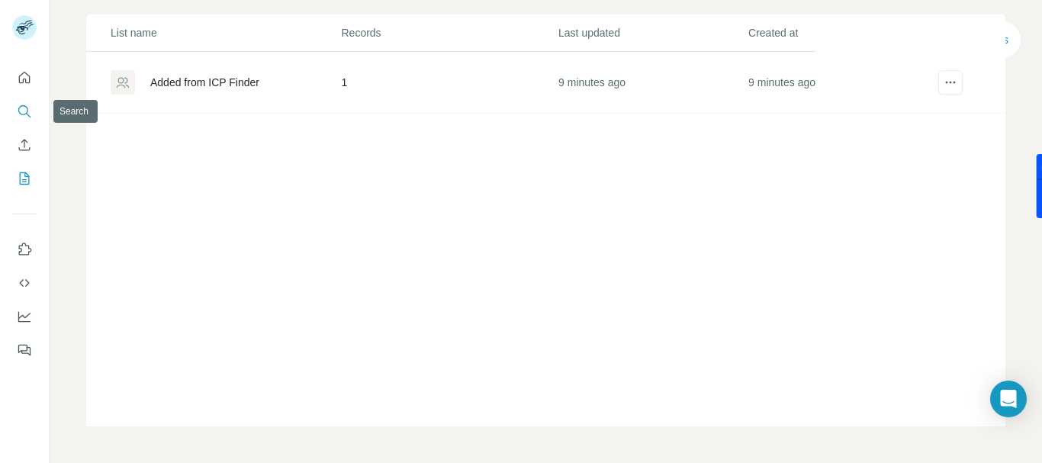
click at [27, 114] on icon "Search" at bounding box center [24, 111] width 15 height 15
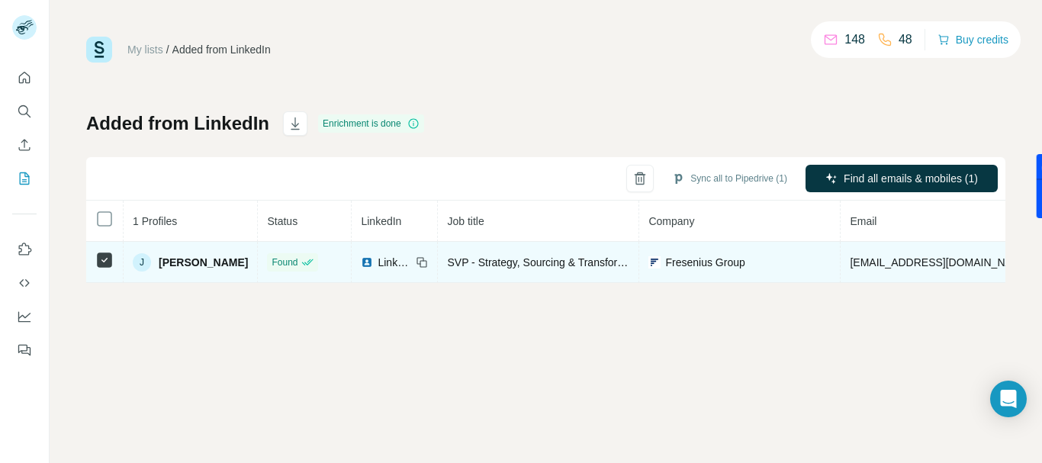
click at [403, 263] on span "LinkedIn" at bounding box center [395, 262] width 34 height 15
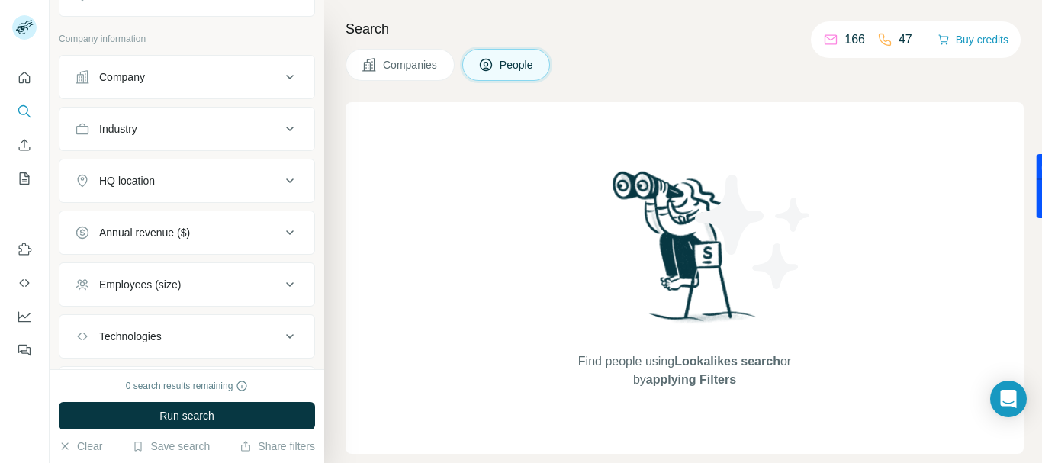
scroll to position [389, 0]
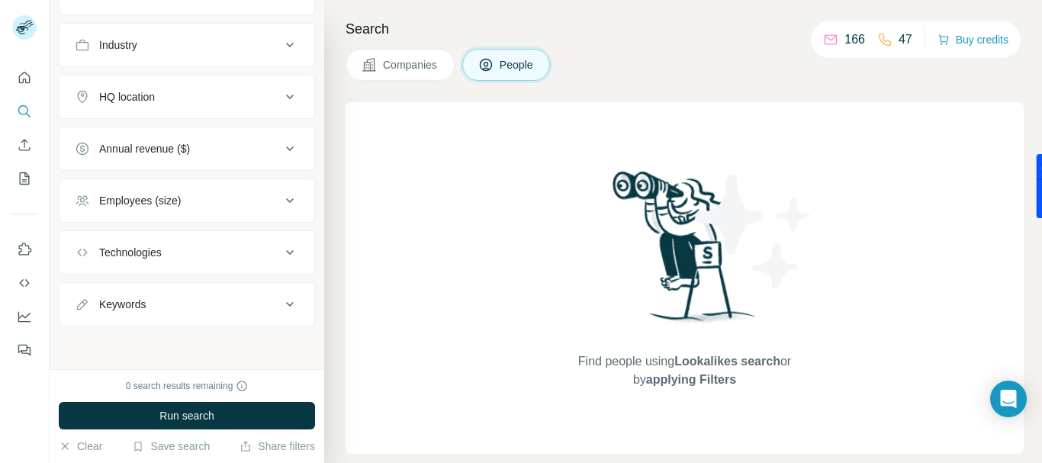
click at [516, 56] on button "People" at bounding box center [506, 65] width 89 height 32
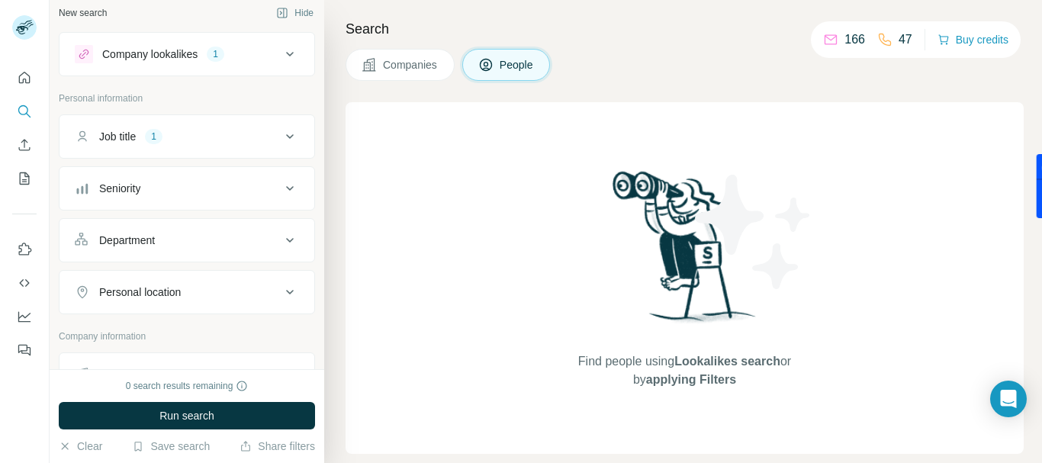
scroll to position [0, 0]
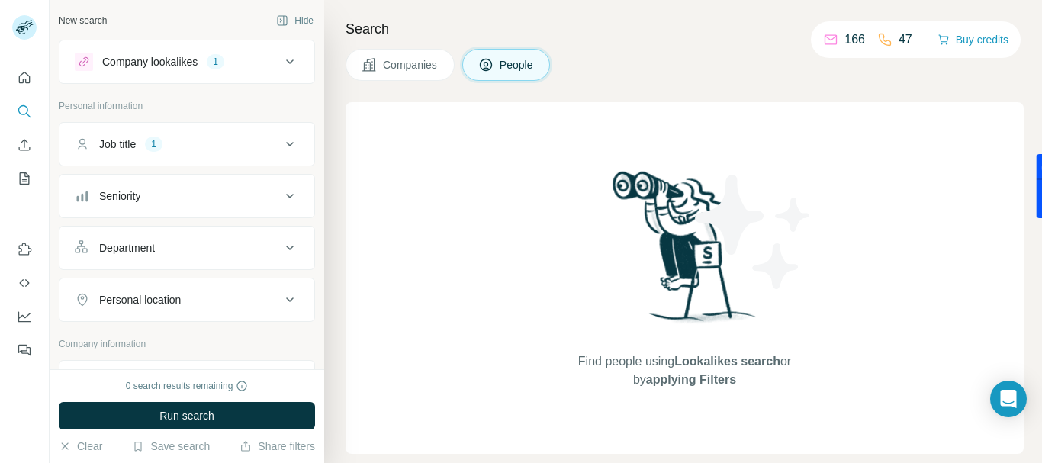
click at [181, 301] on div "Personal location" at bounding box center [140, 299] width 82 height 15
click at [239, 146] on div "Job title 1" at bounding box center [178, 144] width 206 height 15
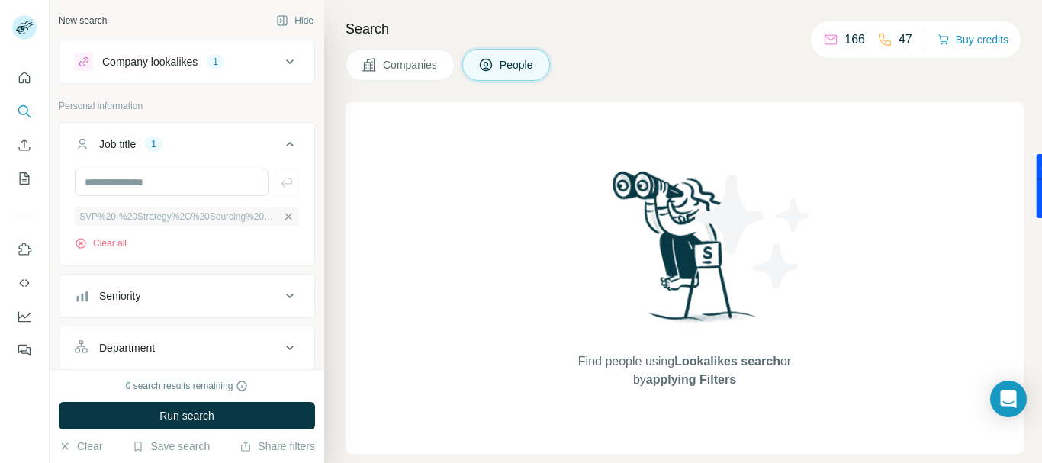
click at [282, 217] on icon "button" at bounding box center [288, 217] width 12 height 12
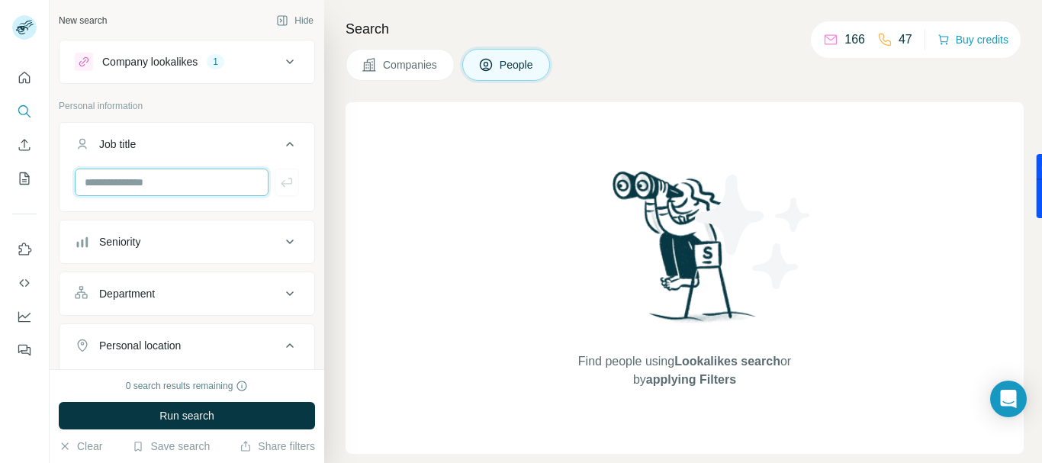
click at [190, 185] on input "text" at bounding box center [172, 182] width 194 height 27
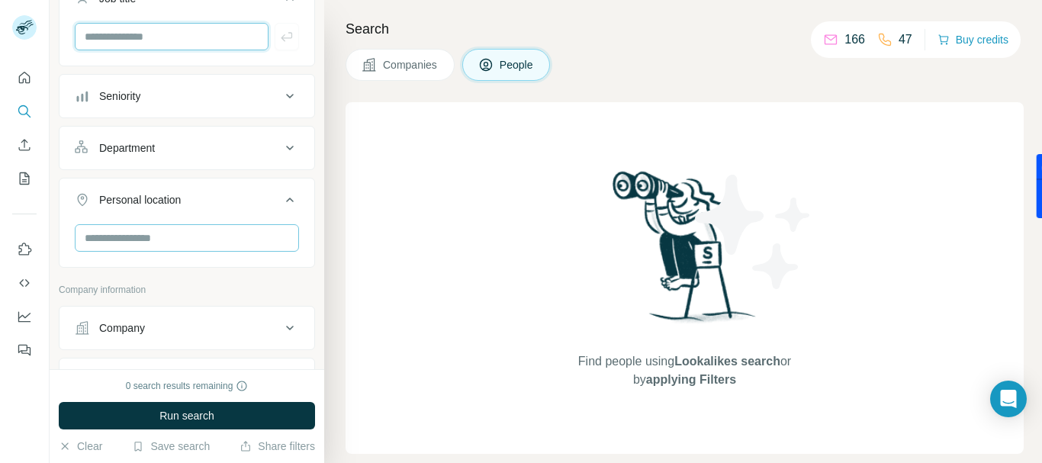
scroll to position [153, 0]
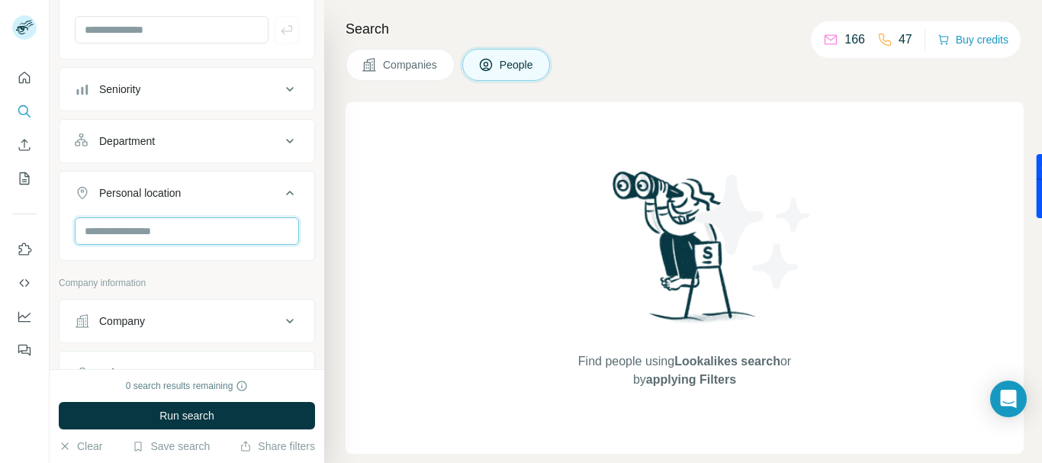
click at [193, 230] on input "text" at bounding box center [187, 230] width 224 height 27
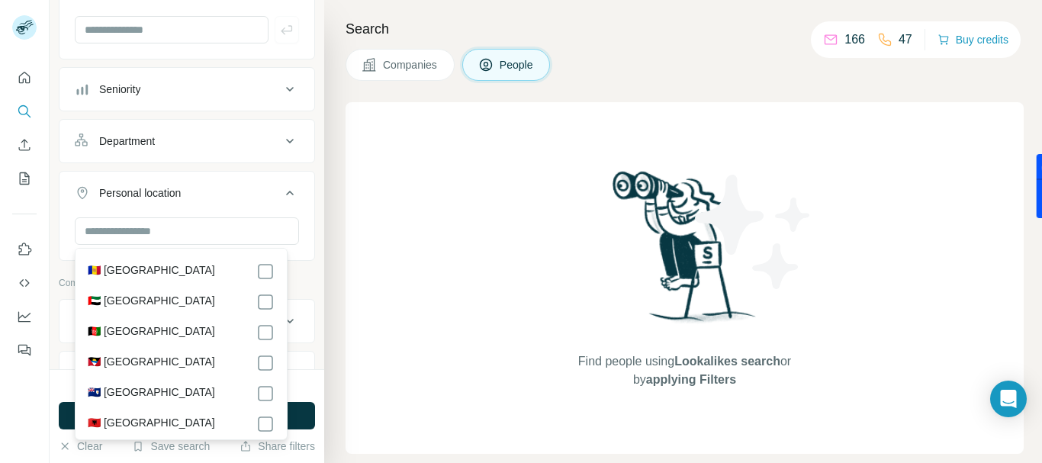
click at [52, 237] on div "New search Hide Company lookalikes 1 Personal information Job title Seniority D…" at bounding box center [187, 184] width 275 height 369
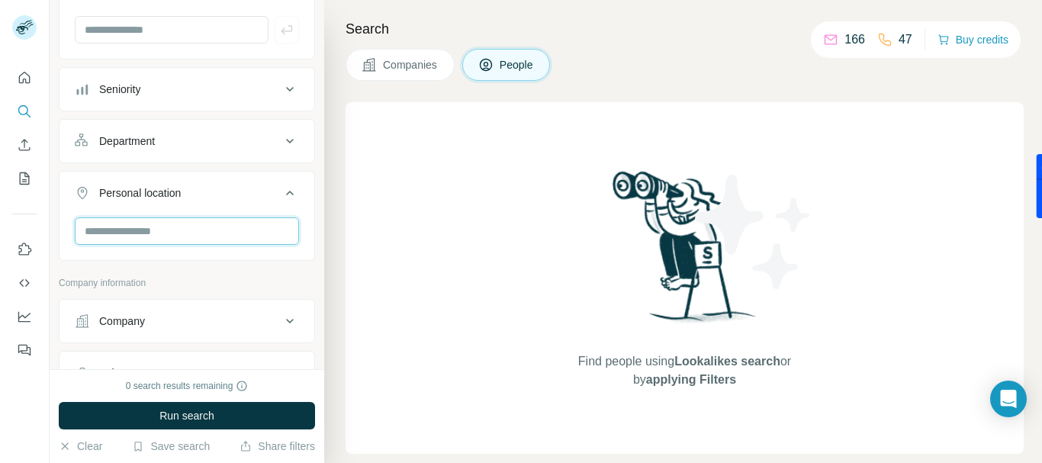
click at [161, 235] on input "text" at bounding box center [187, 230] width 224 height 27
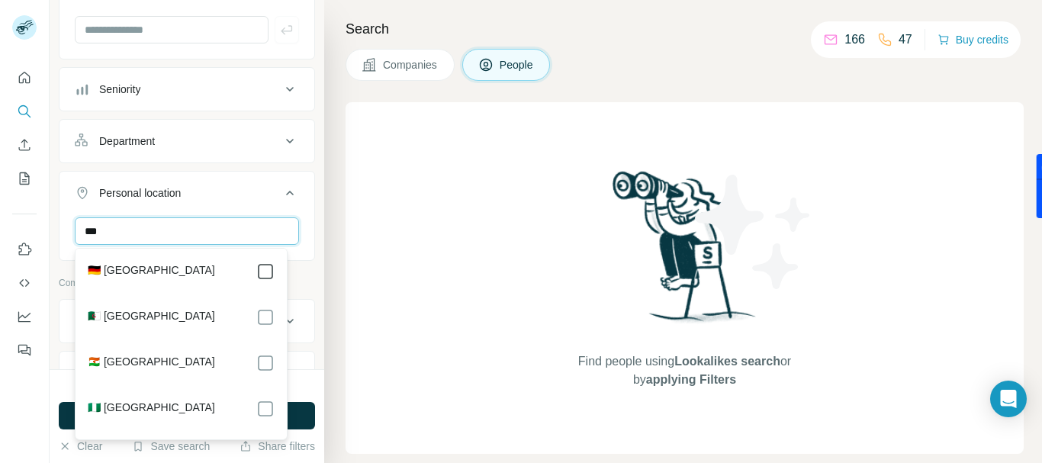
type input "***"
click at [60, 214] on button "Personal location 1" at bounding box center [187, 196] width 255 height 43
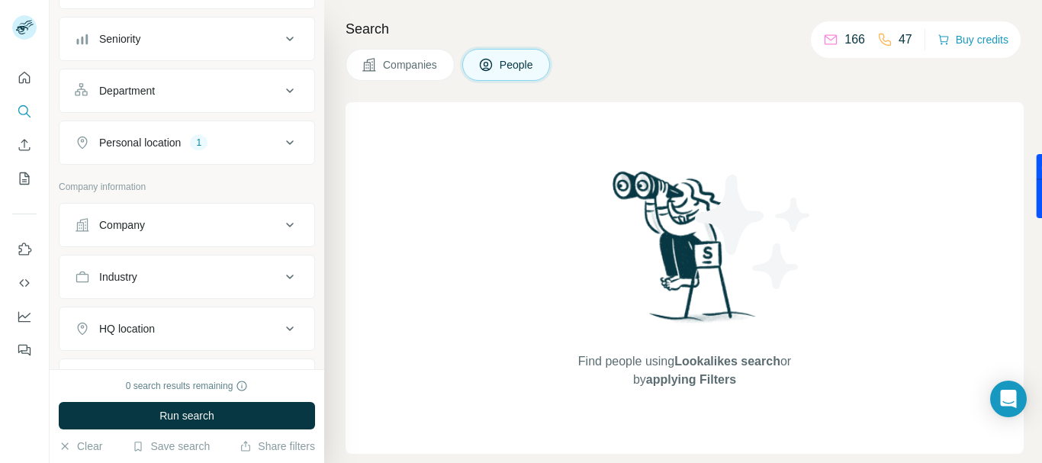
scroll to position [229, 0]
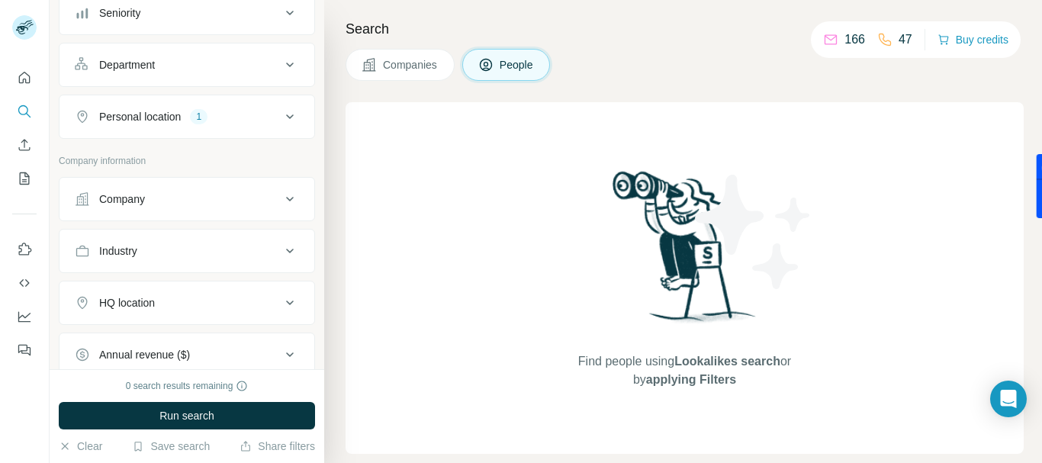
click at [137, 256] on div "Industry" at bounding box center [118, 250] width 38 height 15
click at [138, 296] on input at bounding box center [179, 289] width 188 height 17
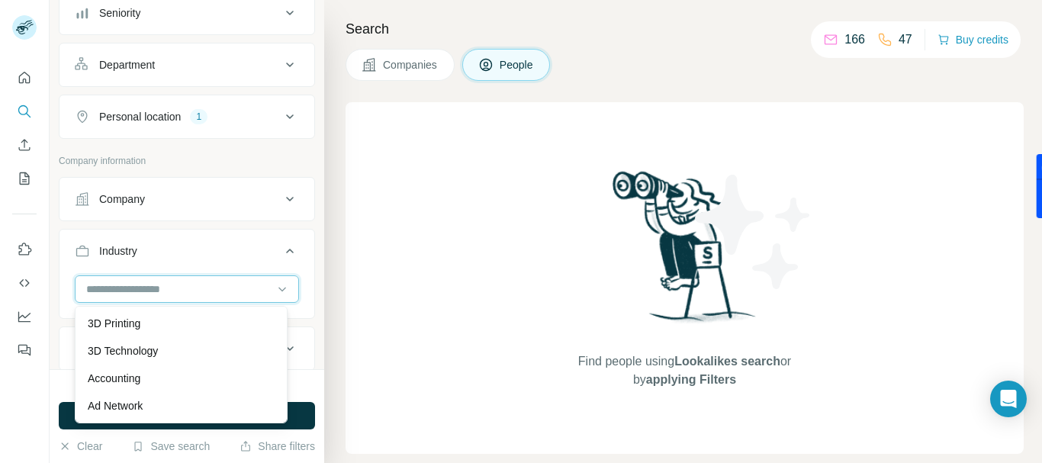
click at [137, 286] on input at bounding box center [179, 289] width 188 height 17
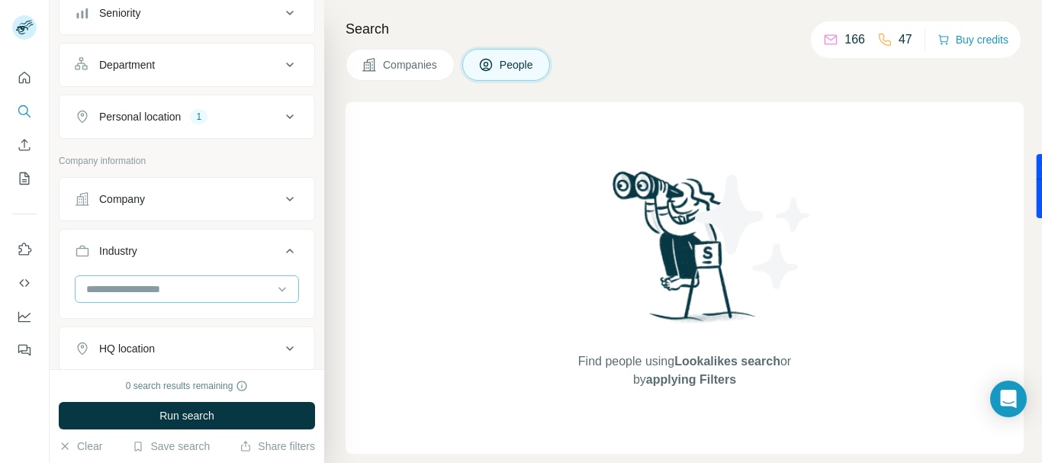
drag, startPoint x: 137, startPoint y: 285, endPoint x: 147, endPoint y: 280, distance: 10.9
click at [137, 284] on input at bounding box center [179, 289] width 188 height 17
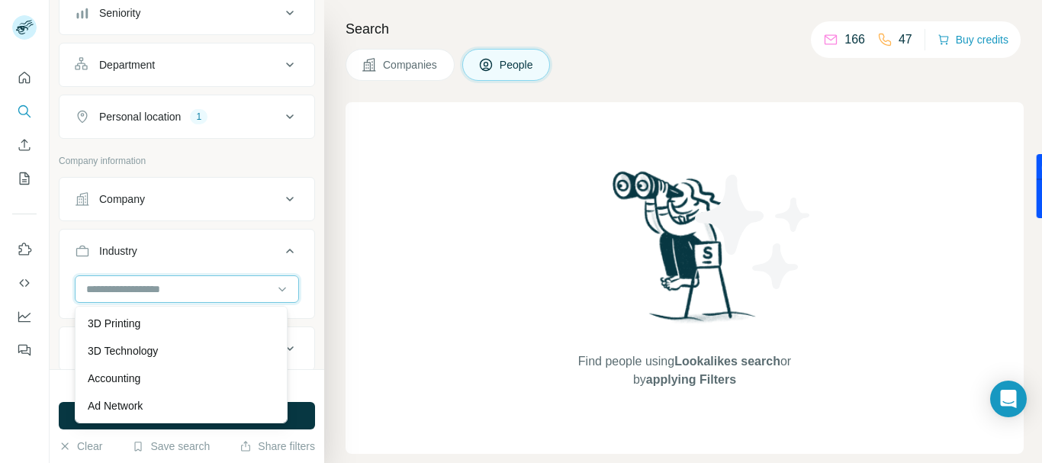
click at [147, 283] on input at bounding box center [179, 289] width 188 height 17
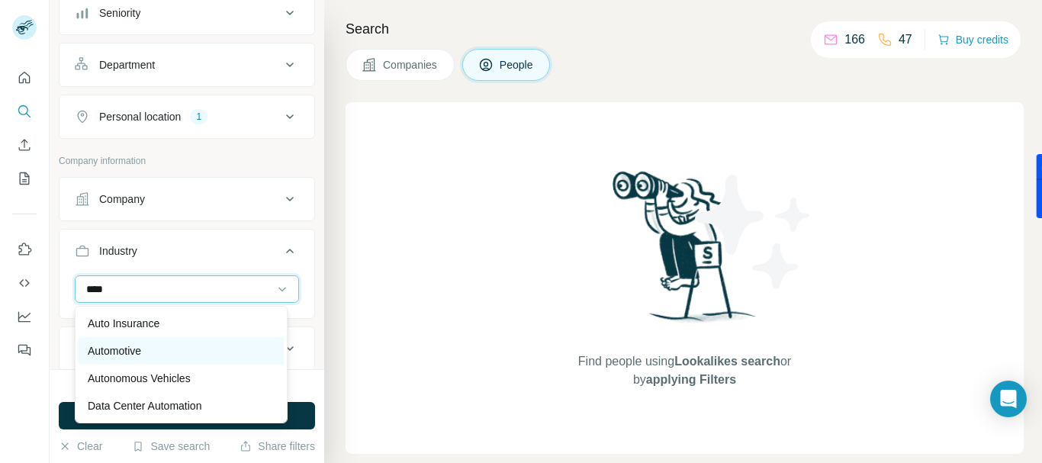
type input "****"
click at [139, 348] on p "Automotive" at bounding box center [114, 350] width 53 height 15
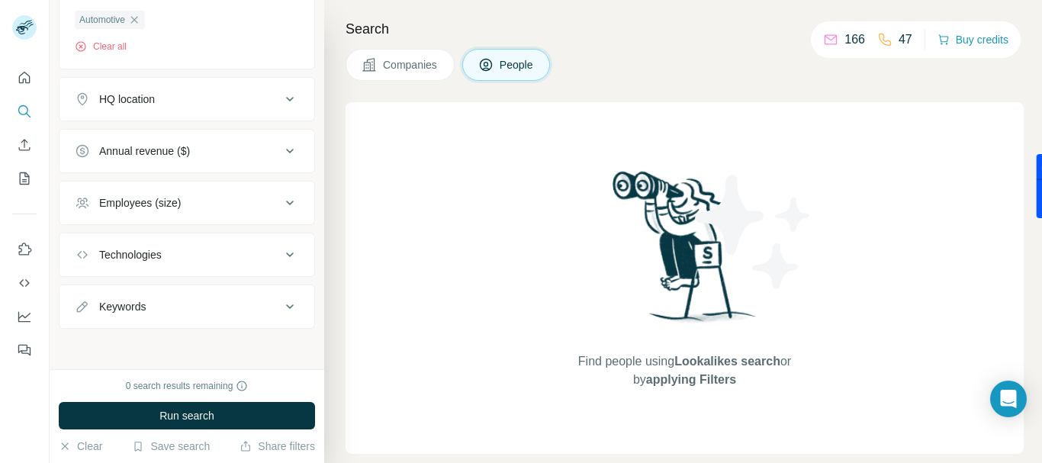
scroll to position [534, 0]
click at [133, 305] on div "Keywords" at bounding box center [122, 305] width 47 height 15
click at [155, 346] on input "text" at bounding box center [172, 343] width 194 height 27
click at [121, 344] on input "*****" at bounding box center [172, 343] width 194 height 27
type input "*****"
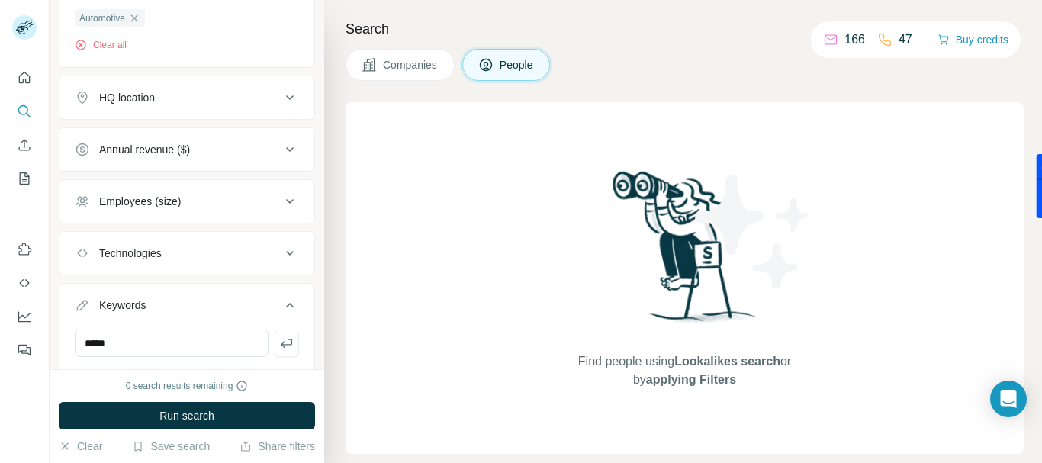
click at [89, 376] on div "0 search results remaining Run search Clear Save search Share filters" at bounding box center [187, 416] width 275 height 94
click at [143, 350] on input "*****" at bounding box center [172, 343] width 194 height 27
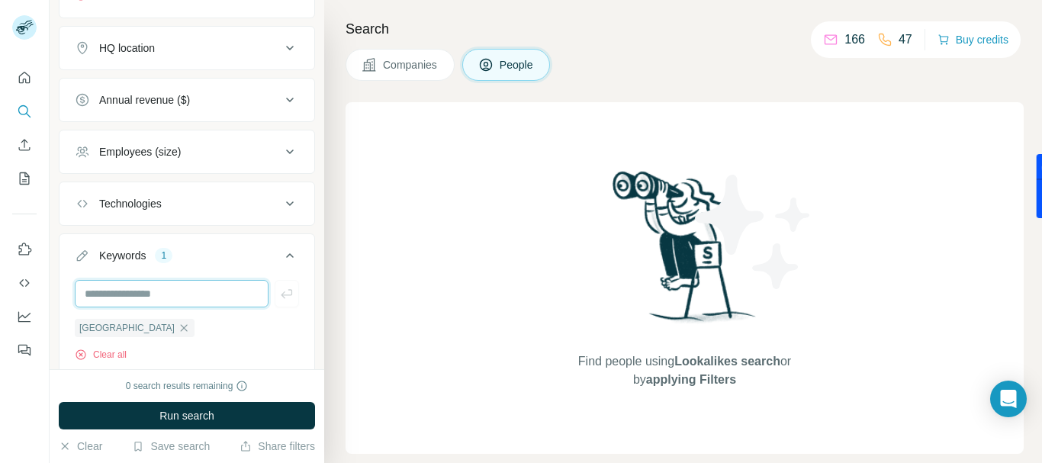
scroll to position [560, 0]
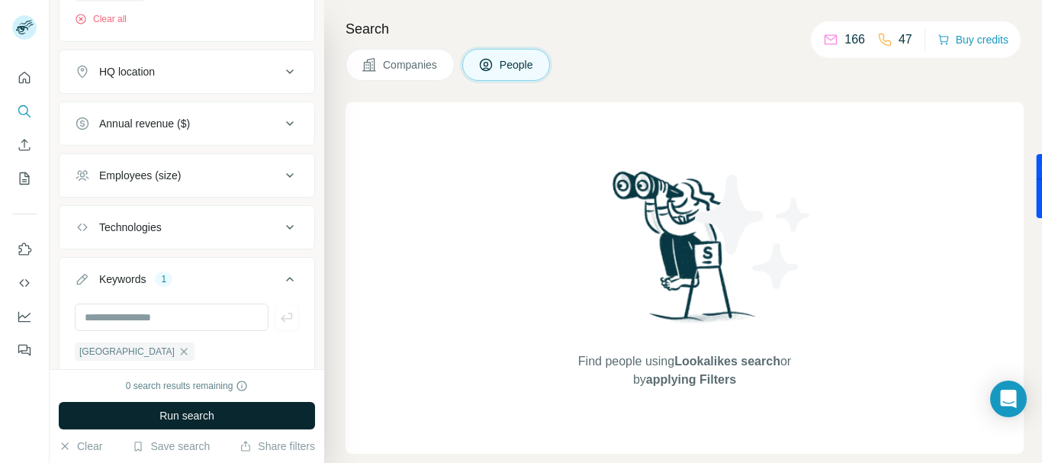
click at [198, 414] on span "Run search" at bounding box center [186, 415] width 55 height 15
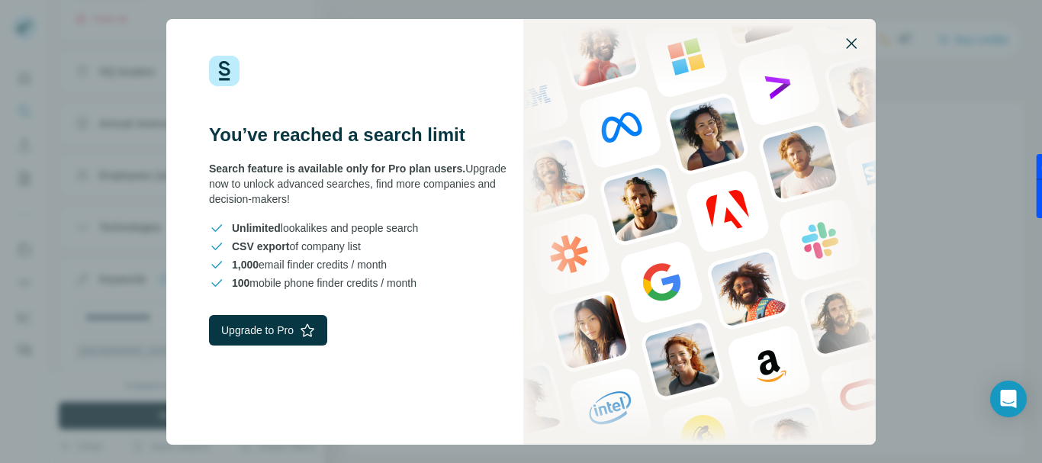
click at [851, 40] on icon "button" at bounding box center [852, 43] width 18 height 18
